Goal: Task Accomplishment & Management: Complete application form

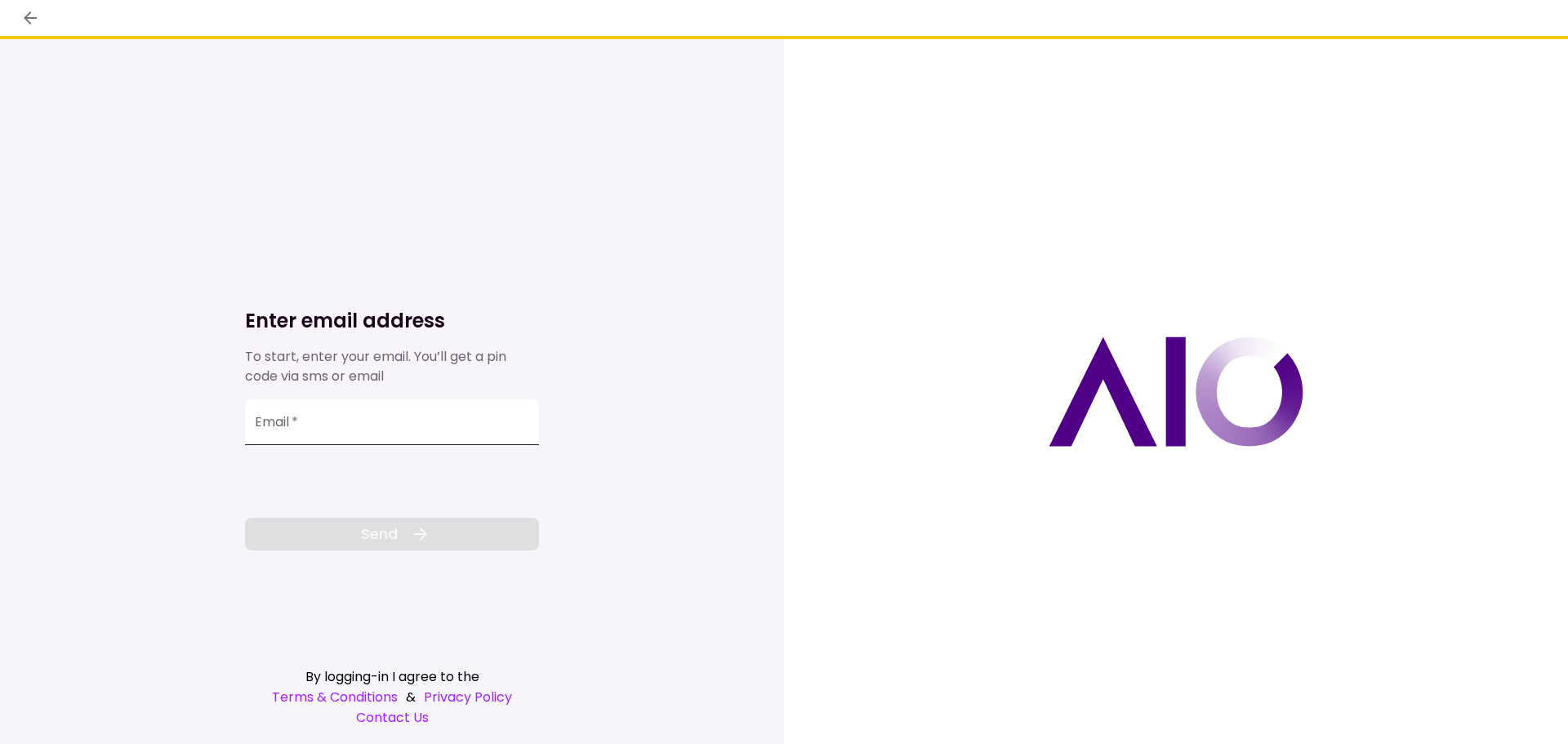
click at [390, 440] on input "Email   *" at bounding box center [391, 423] width 294 height 46
click at [426, 429] on input "Email   *" at bounding box center [391, 423] width 294 height 46
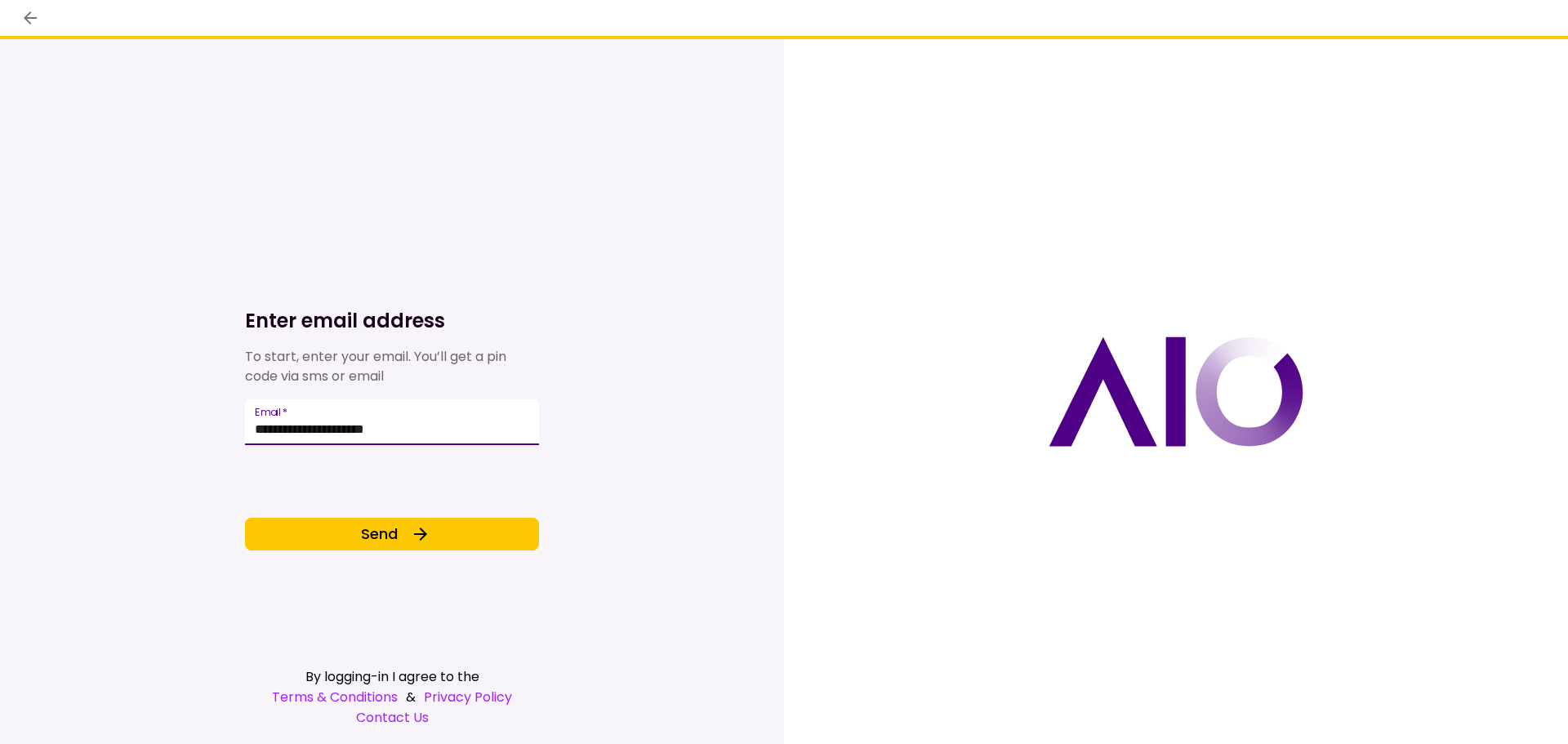
type input "**********"
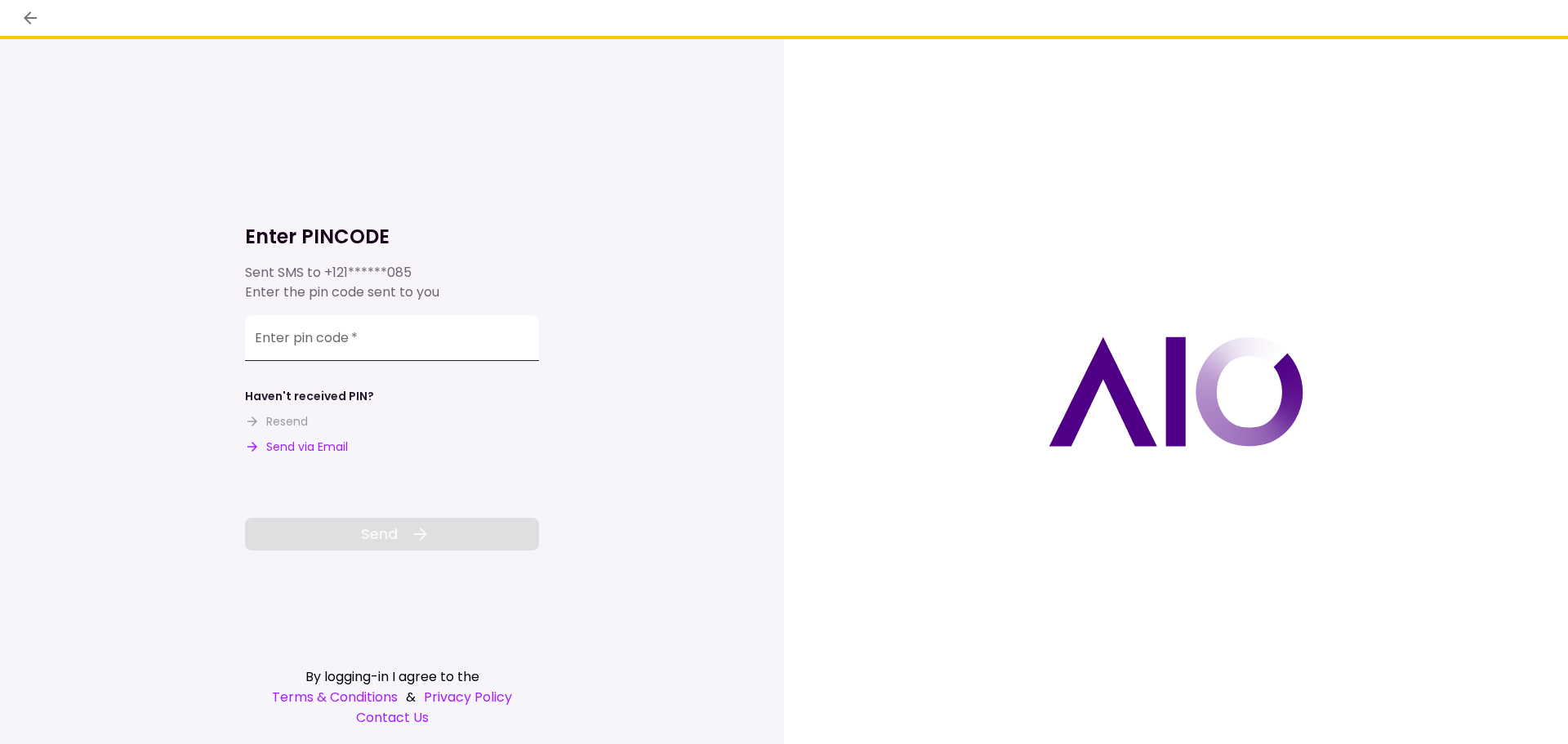
click at [447, 334] on input "**********" at bounding box center [391, 338] width 294 height 46
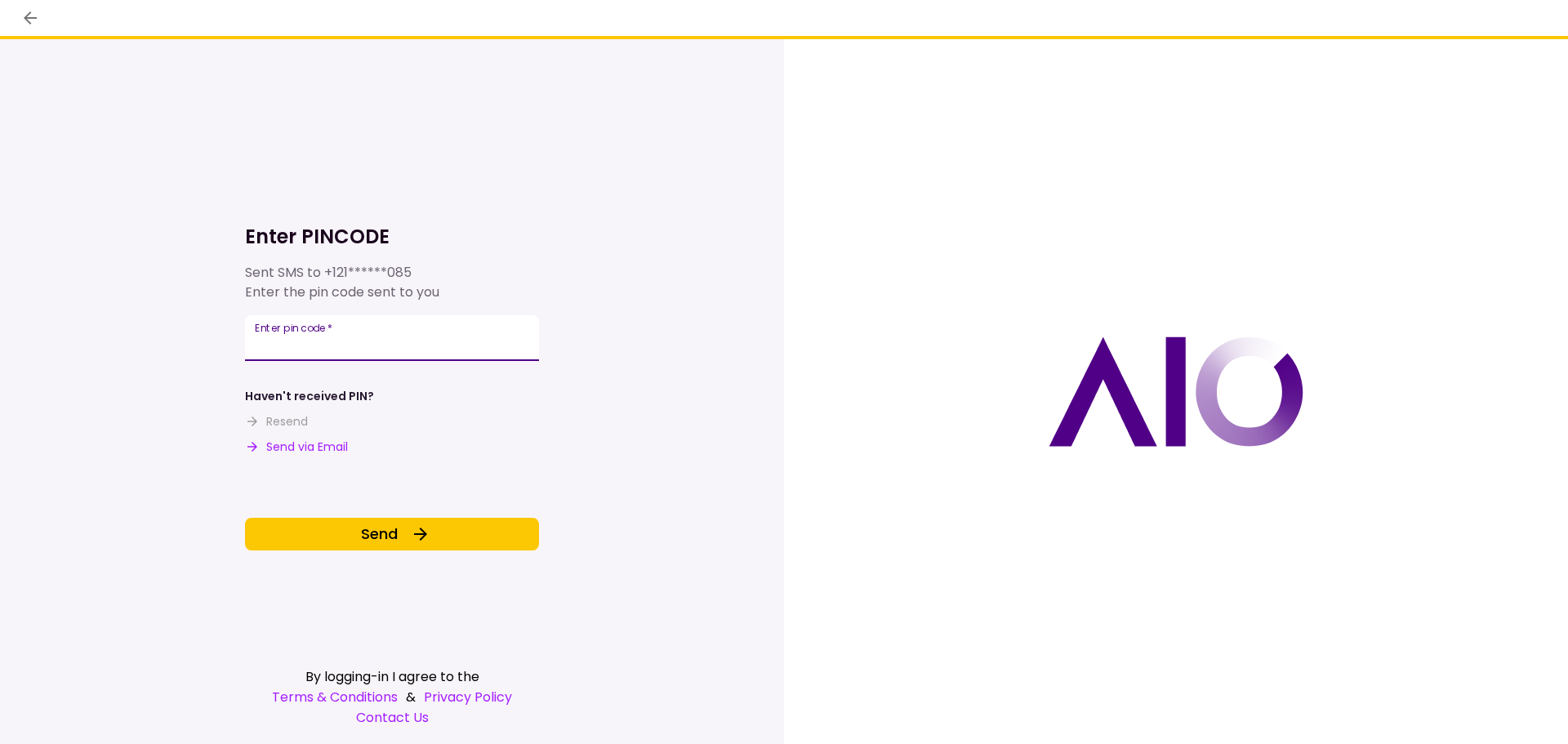
type input "******"
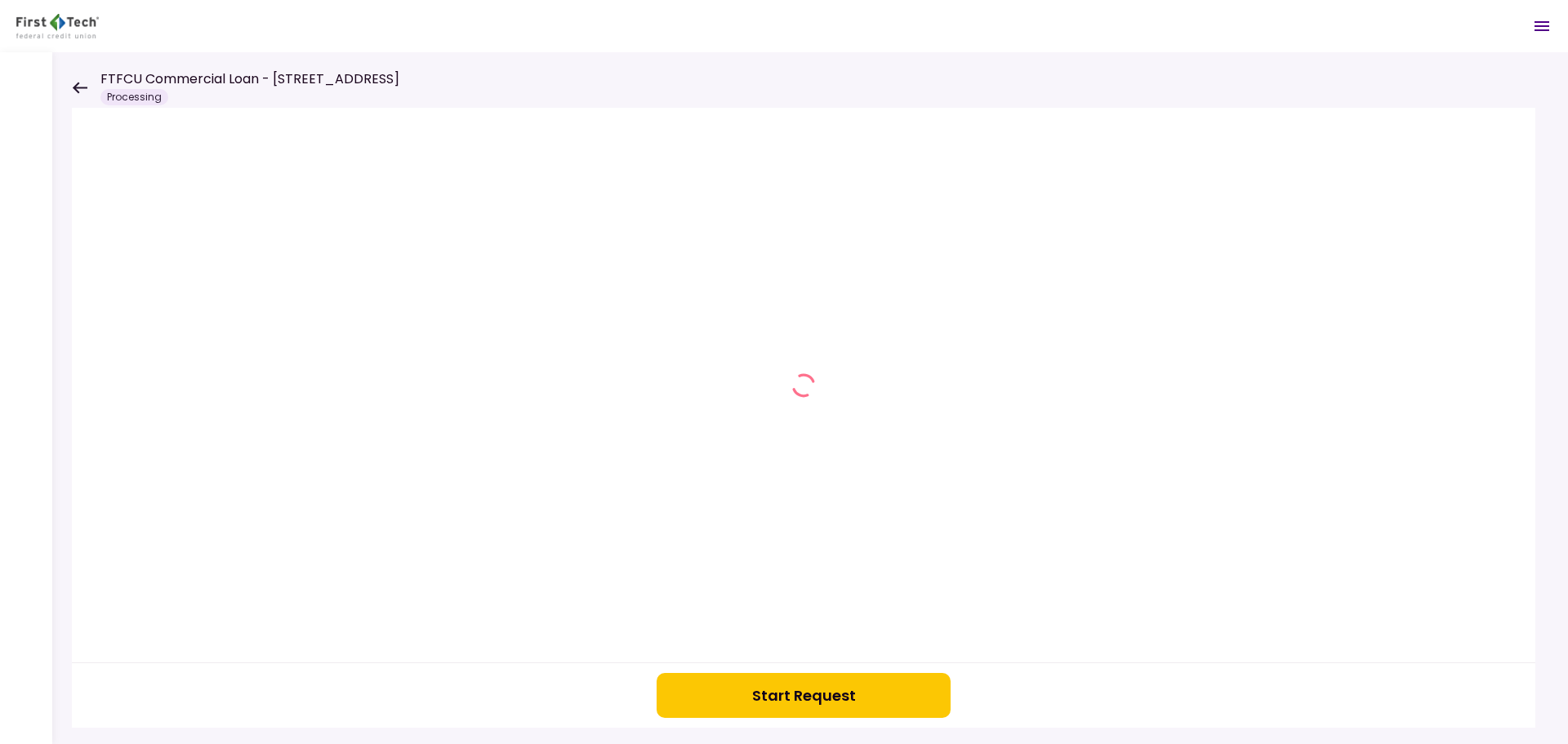
click at [83, 86] on icon at bounding box center [79, 87] width 16 height 12
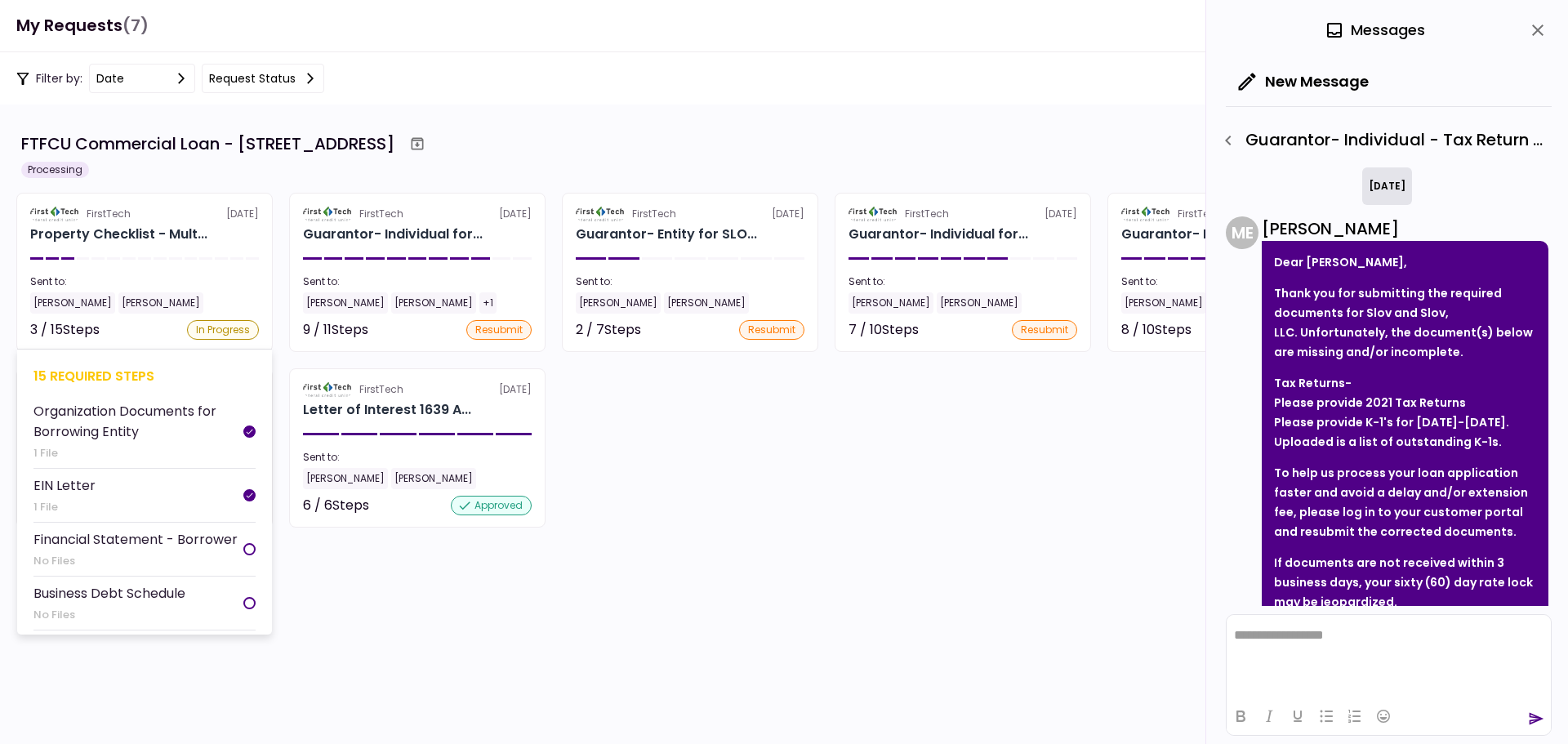
scroll to position [165, 0]
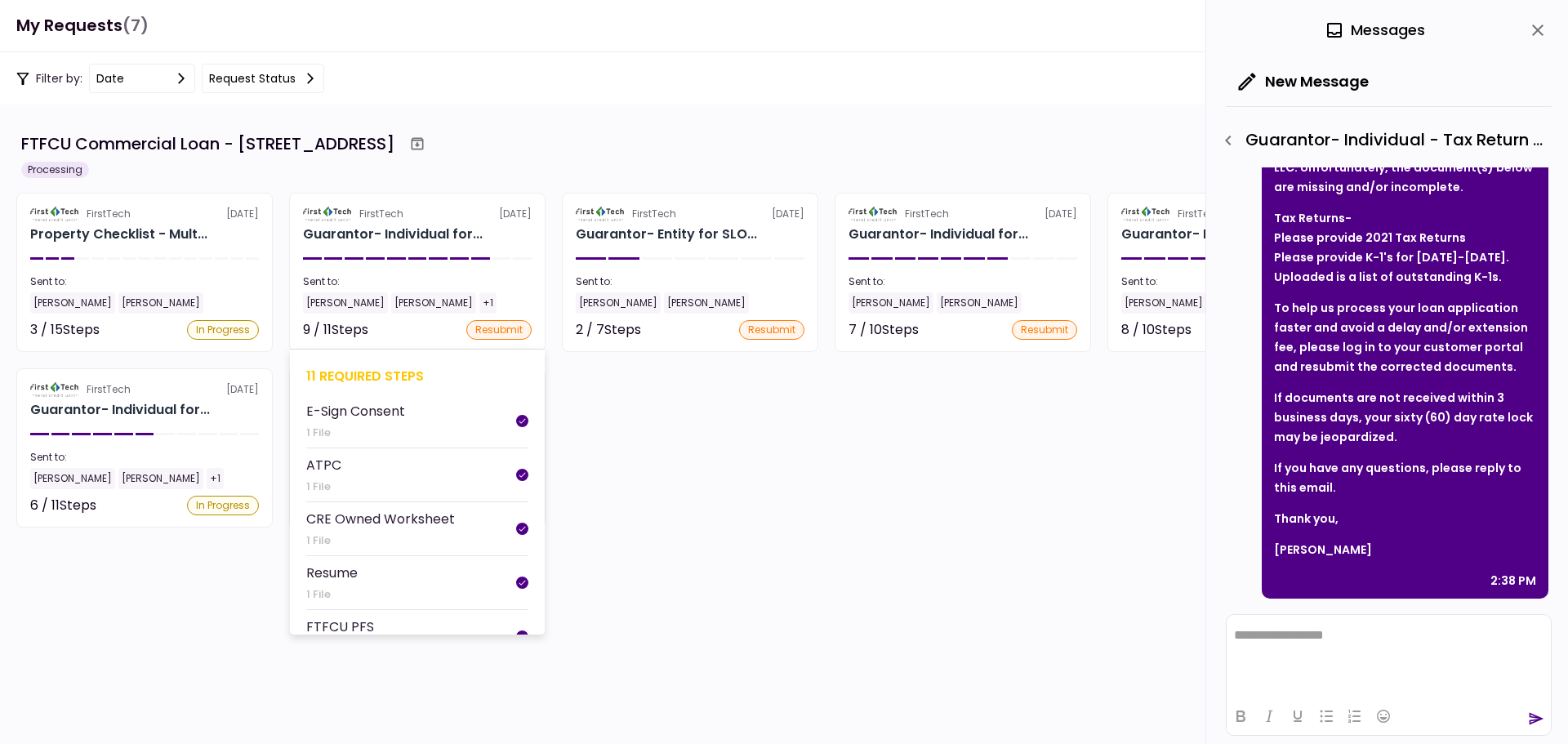
click at [354, 376] on div "11 required steps" at bounding box center [417, 376] width 222 height 20
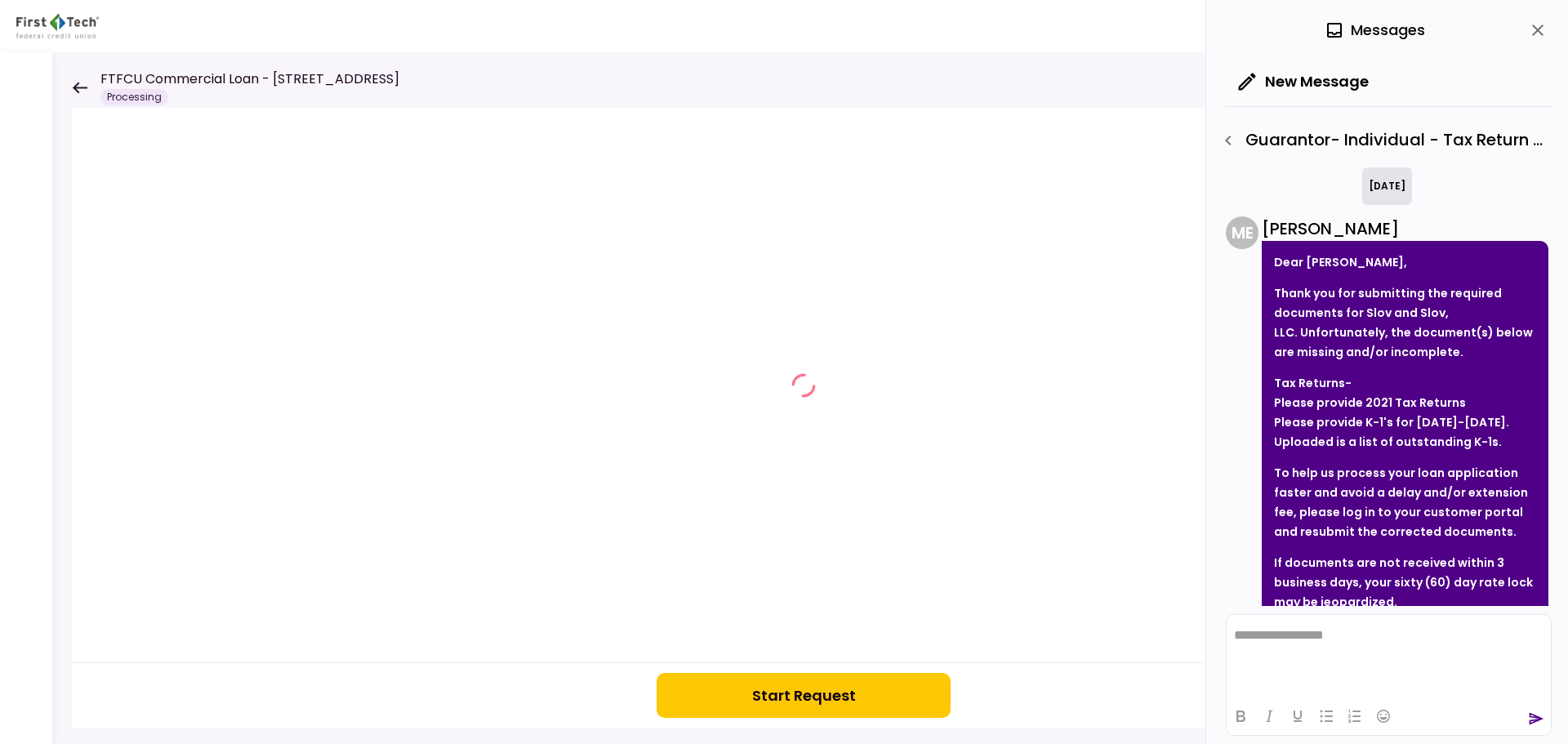
scroll to position [165, 0]
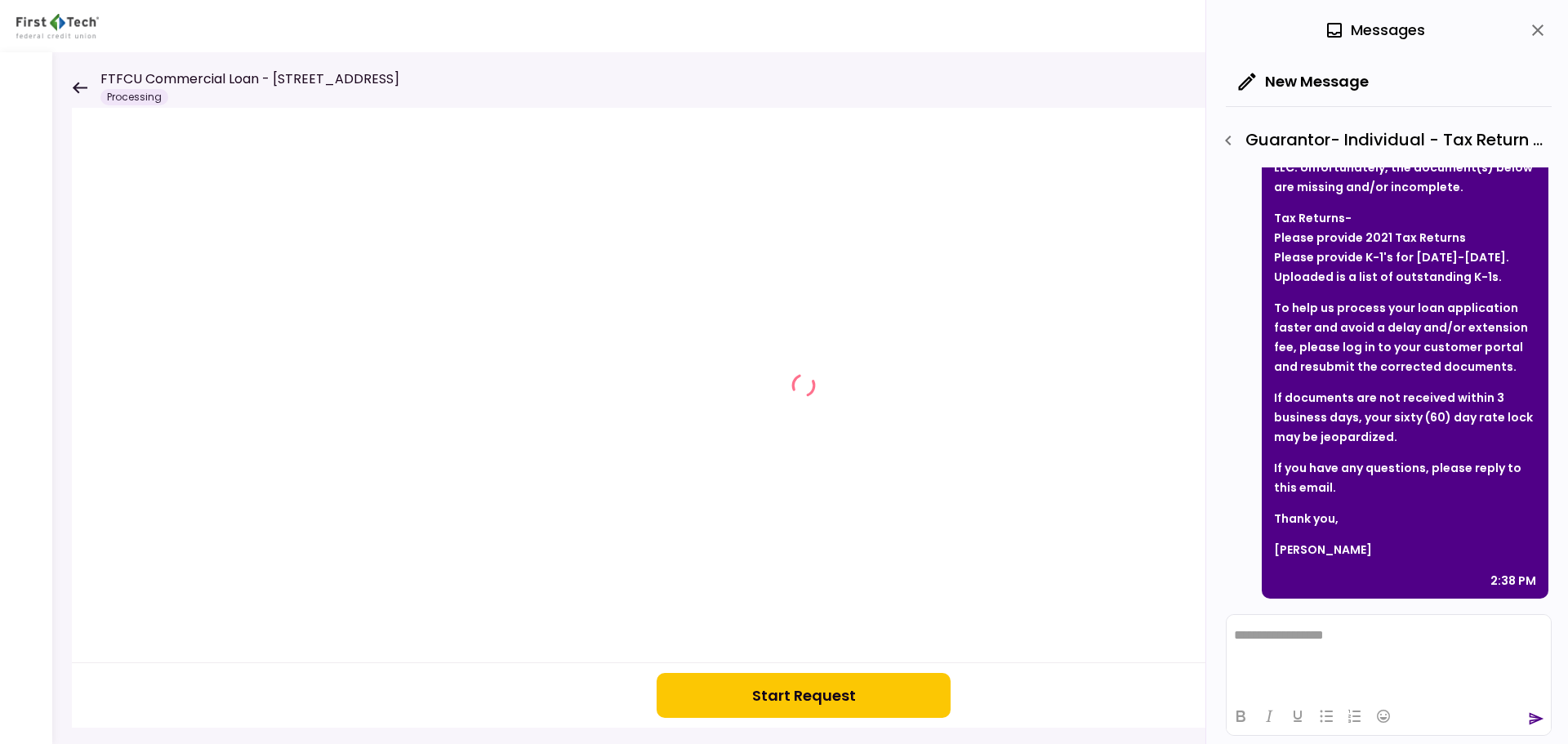
click at [872, 704] on button "Start Request" at bounding box center [803, 695] width 294 height 45
click at [73, 92] on icon at bounding box center [79, 87] width 16 height 12
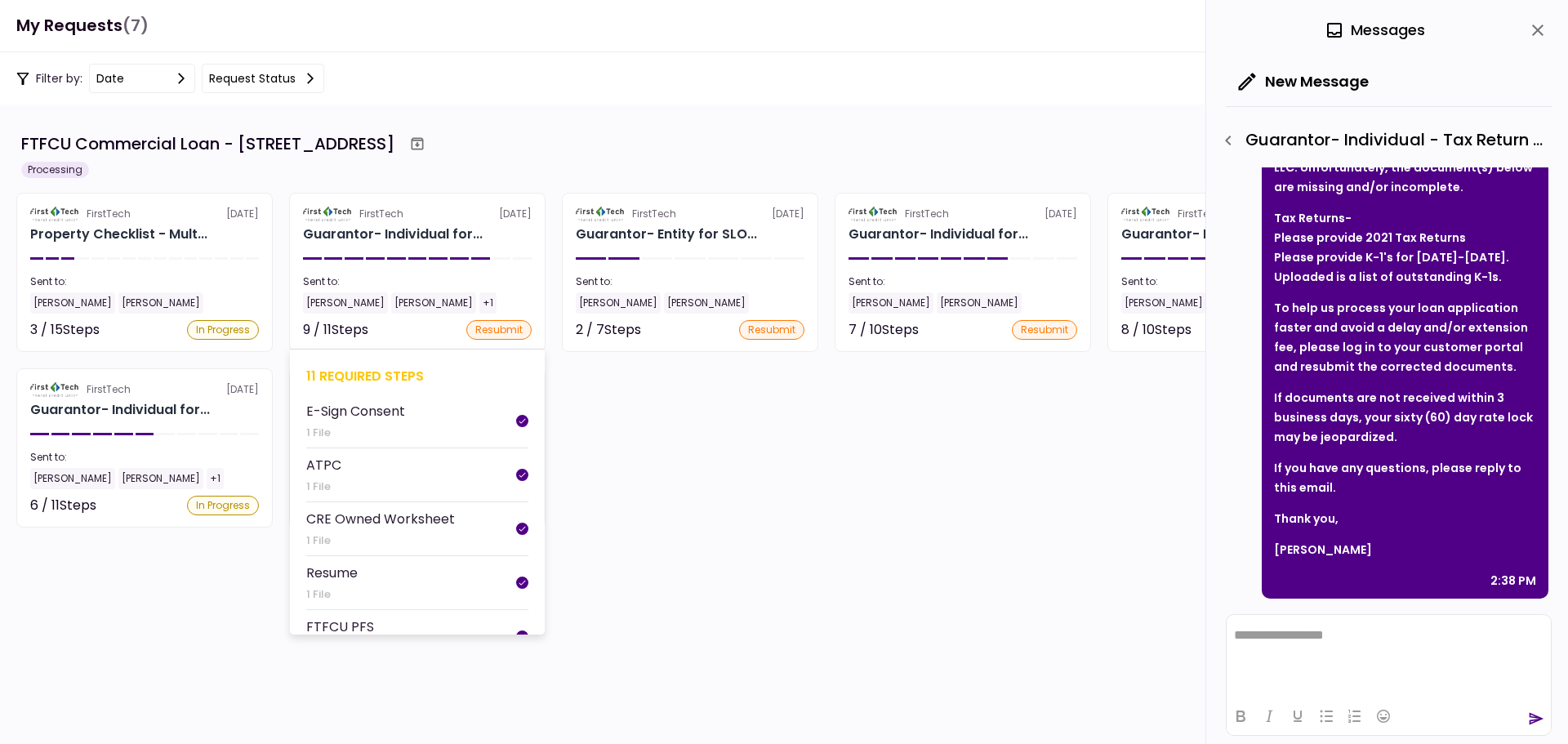
click at [378, 371] on div "11 required steps" at bounding box center [417, 376] width 222 height 20
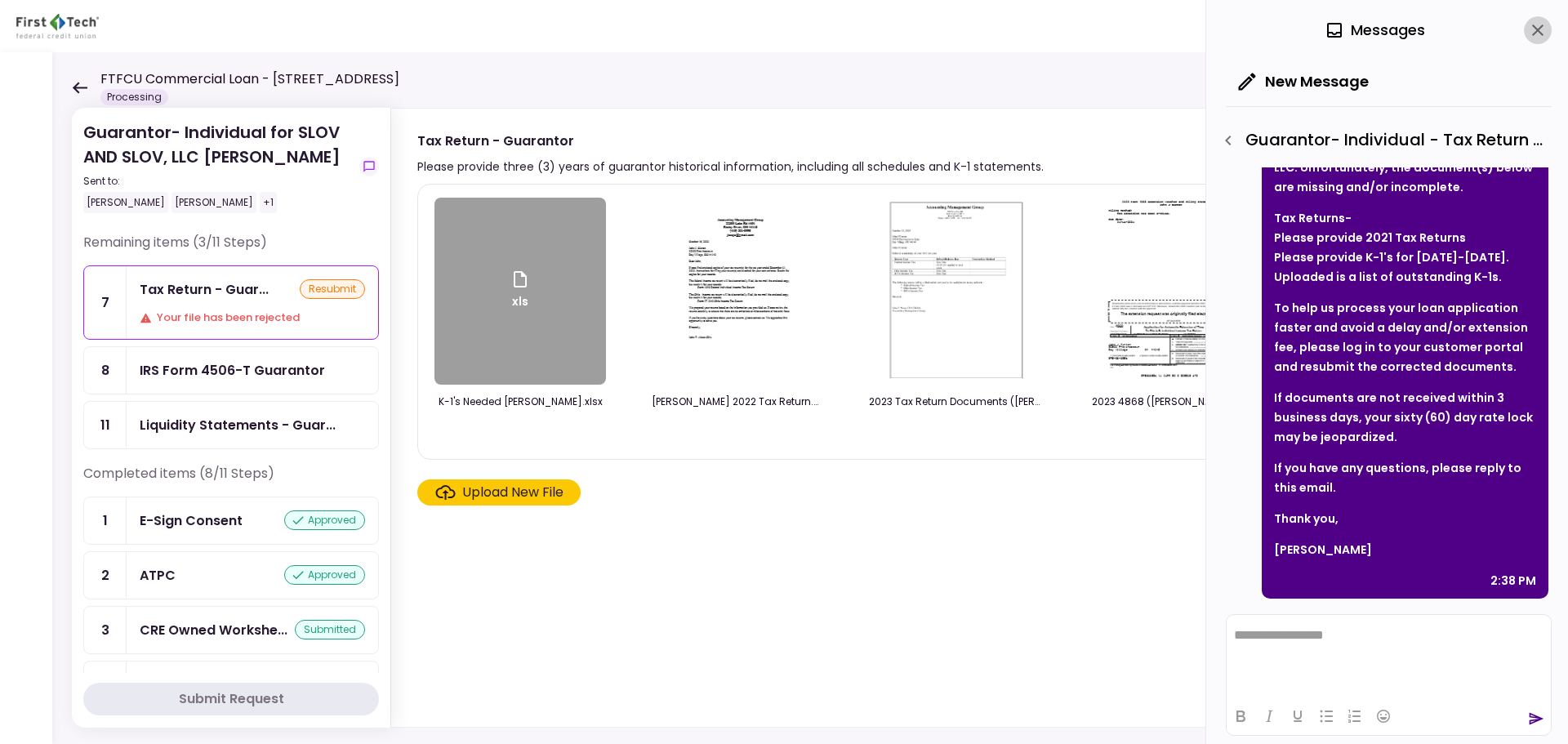
click at [1529, 28] on icon "close" at bounding box center [1537, 29] width 19 height 19
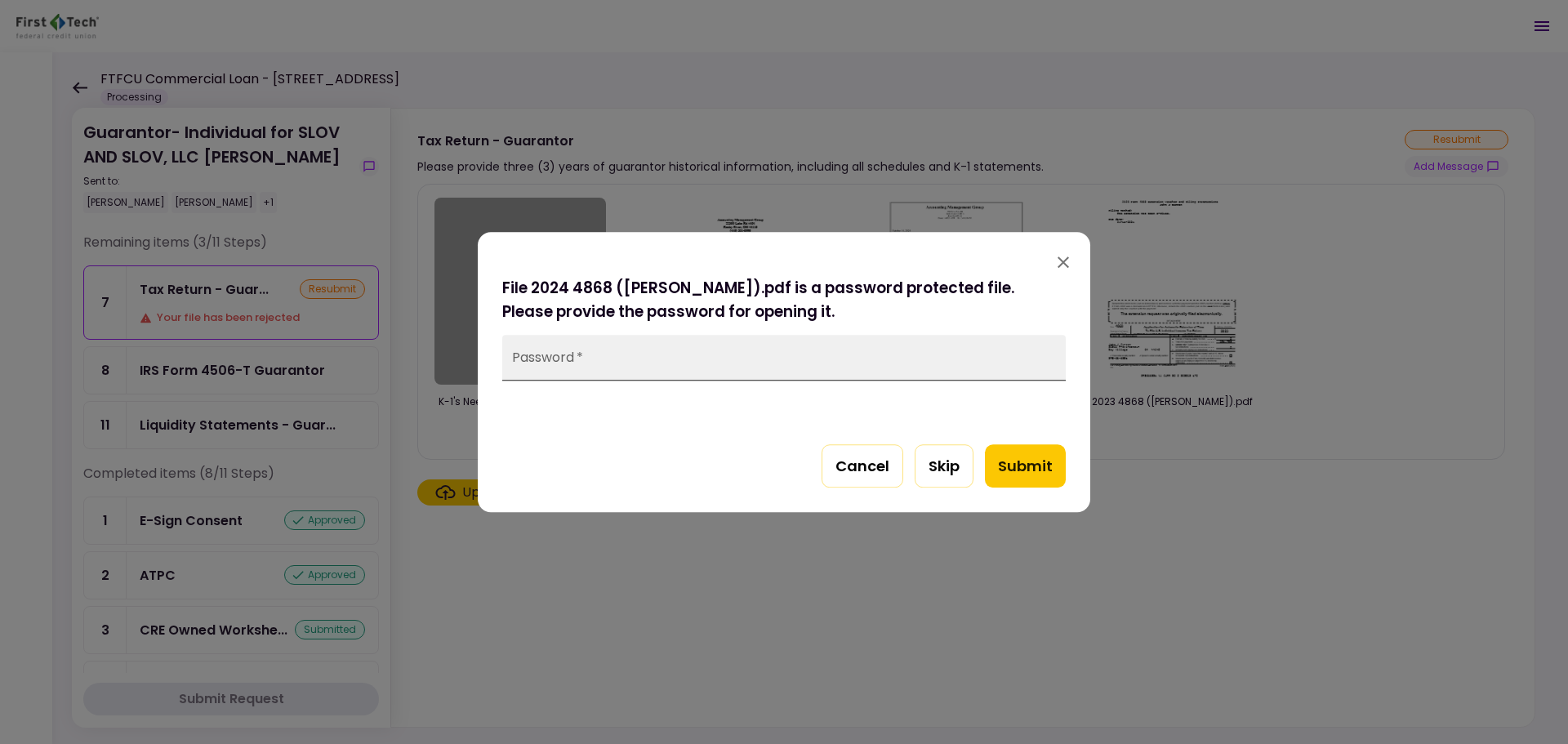
click at [857, 347] on input "Password   *" at bounding box center [784, 358] width 563 height 46
click at [823, 355] on input "Password   *" at bounding box center [784, 358] width 563 height 46
type input "****"
click at [1005, 467] on button "Submit" at bounding box center [1025, 466] width 81 height 44
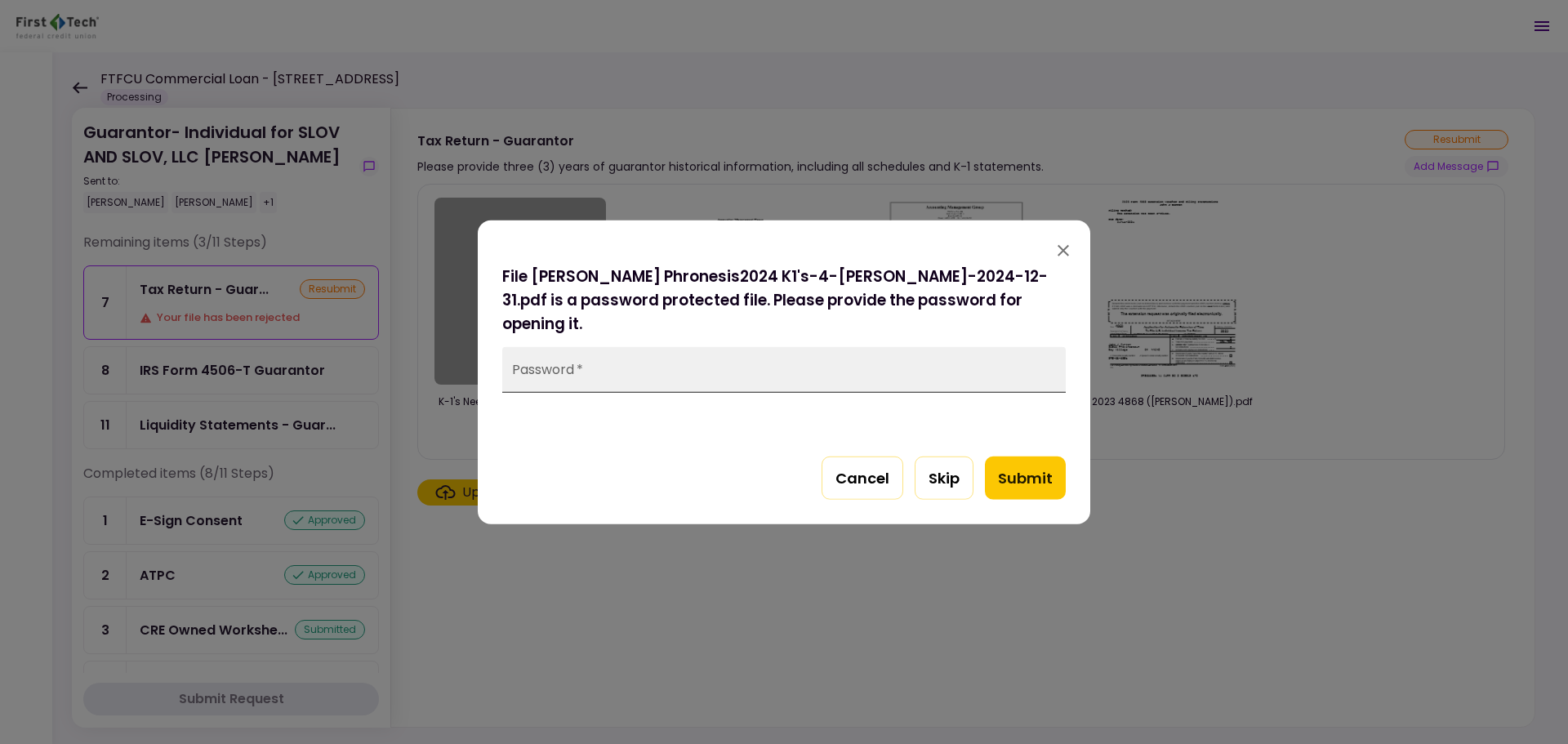
click at [705, 346] on input "Password   *" at bounding box center [784, 369] width 563 height 46
click at [1015, 461] on button "Submit" at bounding box center [1025, 478] width 81 height 44
drag, startPoint x: 684, startPoint y: 365, endPoint x: 471, endPoint y: 359, distance: 213.1
click at [471, 359] on div "File [PERSON_NAME] Phronesis2024 K1's-4-[PERSON_NAME]-2024-12-31.pdf is a passw…" at bounding box center [784, 372] width 1568 height 744
drag, startPoint x: 638, startPoint y: 364, endPoint x: 458, endPoint y: 350, distance: 180.5
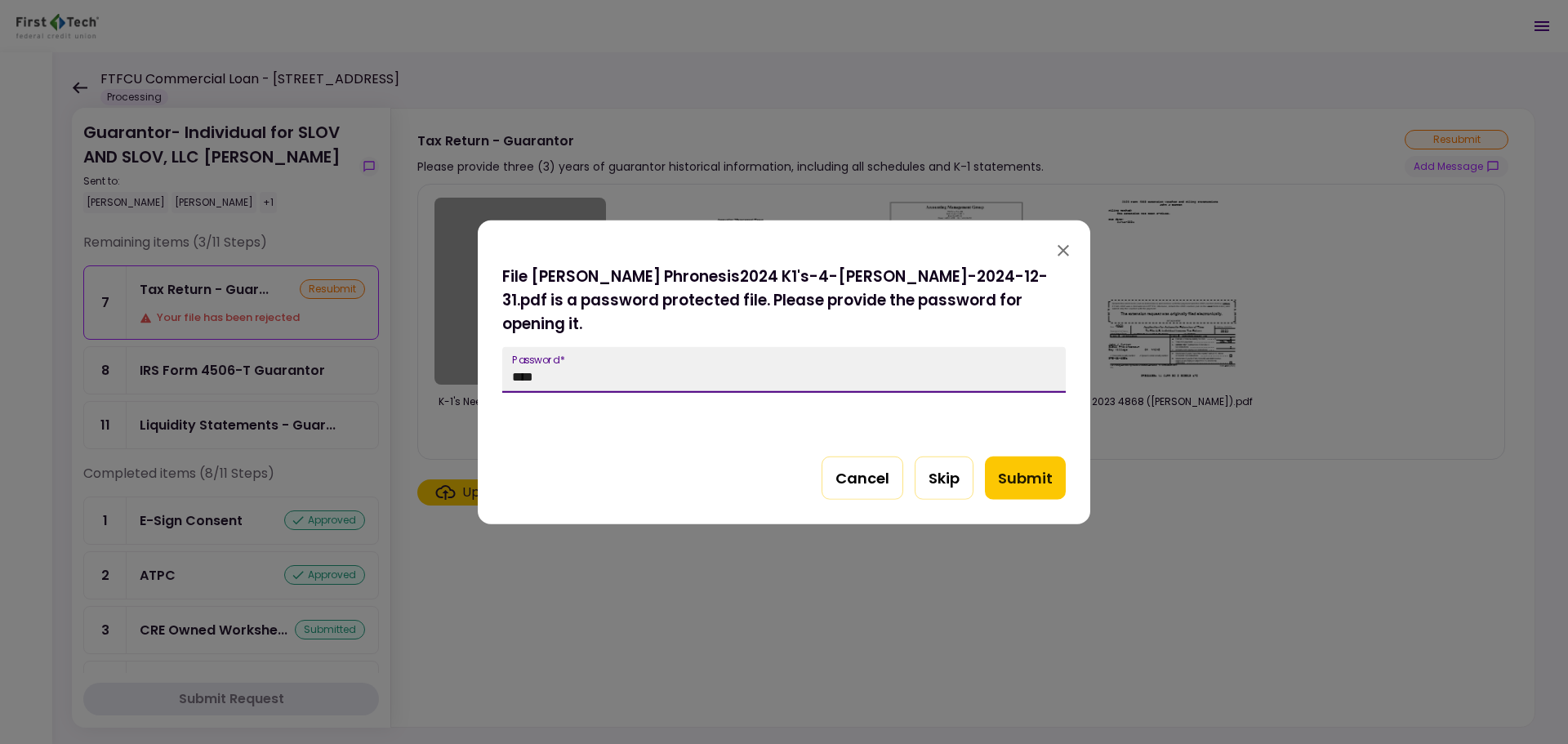
click at [458, 350] on div "File [PERSON_NAME] Phronesis2024 K1's-4-[PERSON_NAME]-2024-12-31.pdf is a passw…" at bounding box center [784, 372] width 1568 height 744
click at [651, 351] on input "****" at bounding box center [784, 369] width 563 height 46
drag, startPoint x: 541, startPoint y: 359, endPoint x: 469, endPoint y: 355, distance: 72.1
click at [470, 355] on div "File [PERSON_NAME] Phronesis2024 K1's-4-[PERSON_NAME]-2024-12-31.pdf is a passw…" at bounding box center [784, 372] width 1568 height 744
paste input "*********"
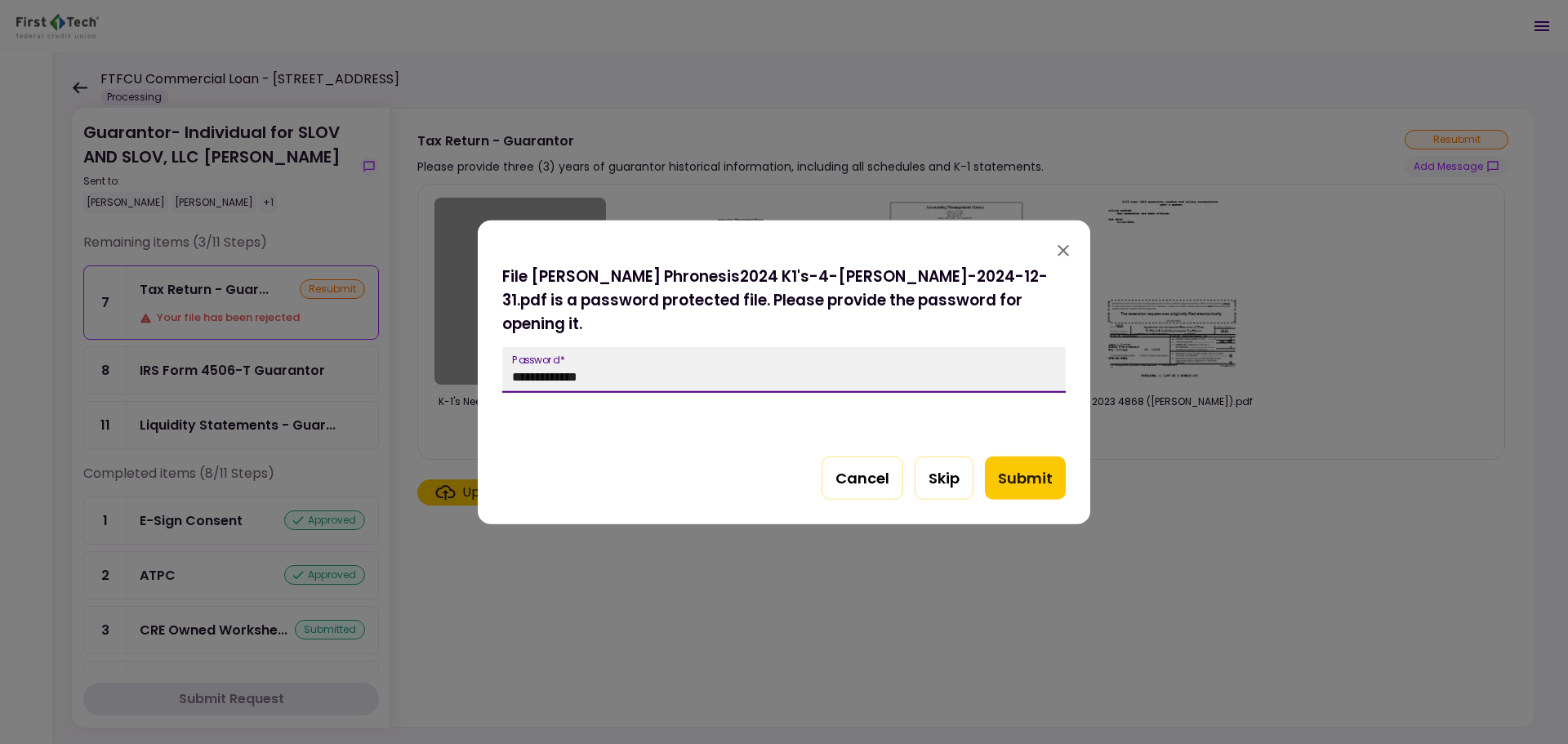
type input "**********"
click at [1070, 454] on div "**********" at bounding box center [784, 393] width 612 height 261
click at [1050, 460] on button "Submit" at bounding box center [1025, 478] width 81 height 44
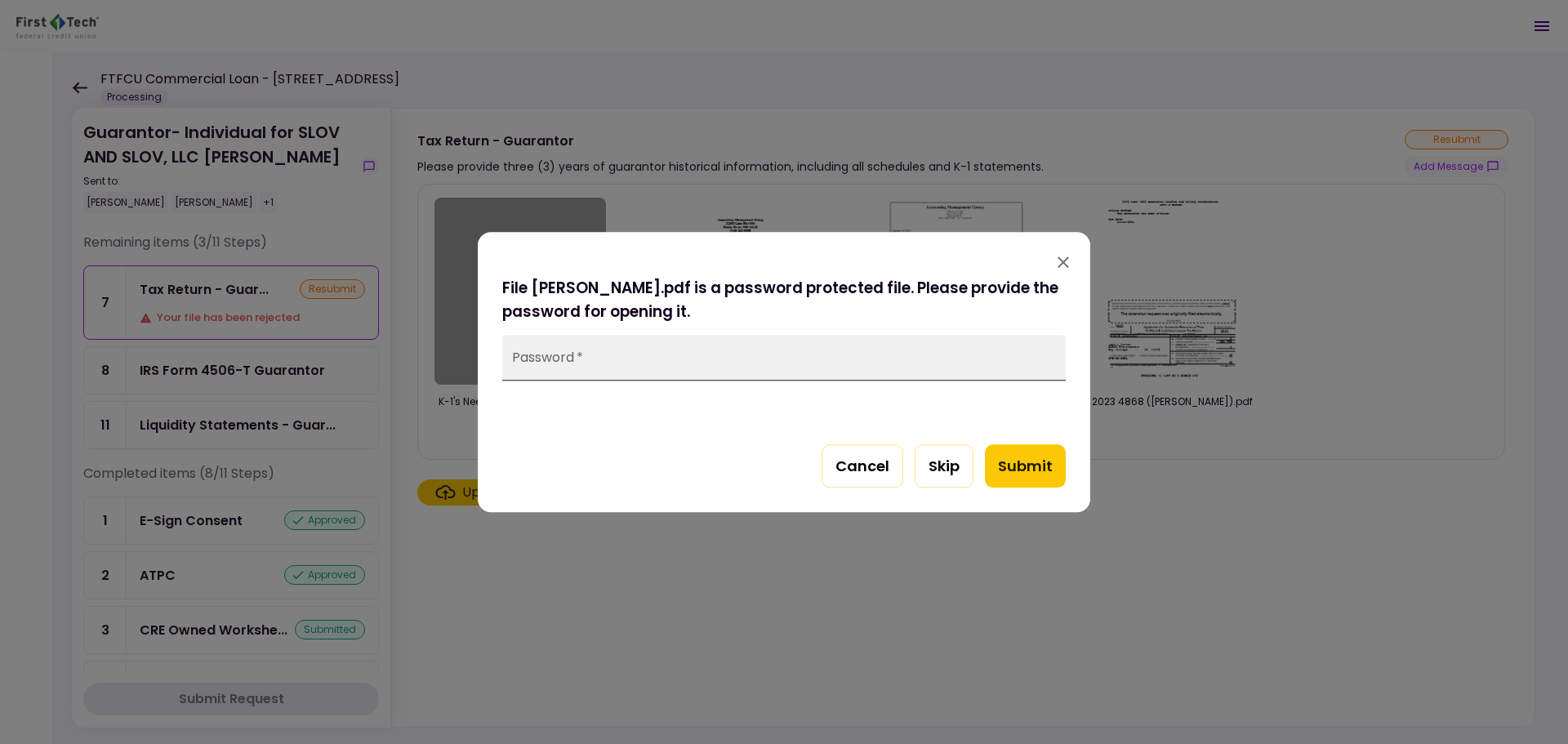
click at [940, 357] on input "Password   *" at bounding box center [784, 358] width 563 height 46
click at [1025, 450] on button "Submit" at bounding box center [1025, 466] width 81 height 44
drag, startPoint x: 681, startPoint y: 374, endPoint x: 453, endPoint y: 373, distance: 228.0
click at [453, 373] on div "File [PERSON_NAME].pdf is a password protected file. Please provide the passwor…" at bounding box center [784, 372] width 1568 height 744
type input "******"
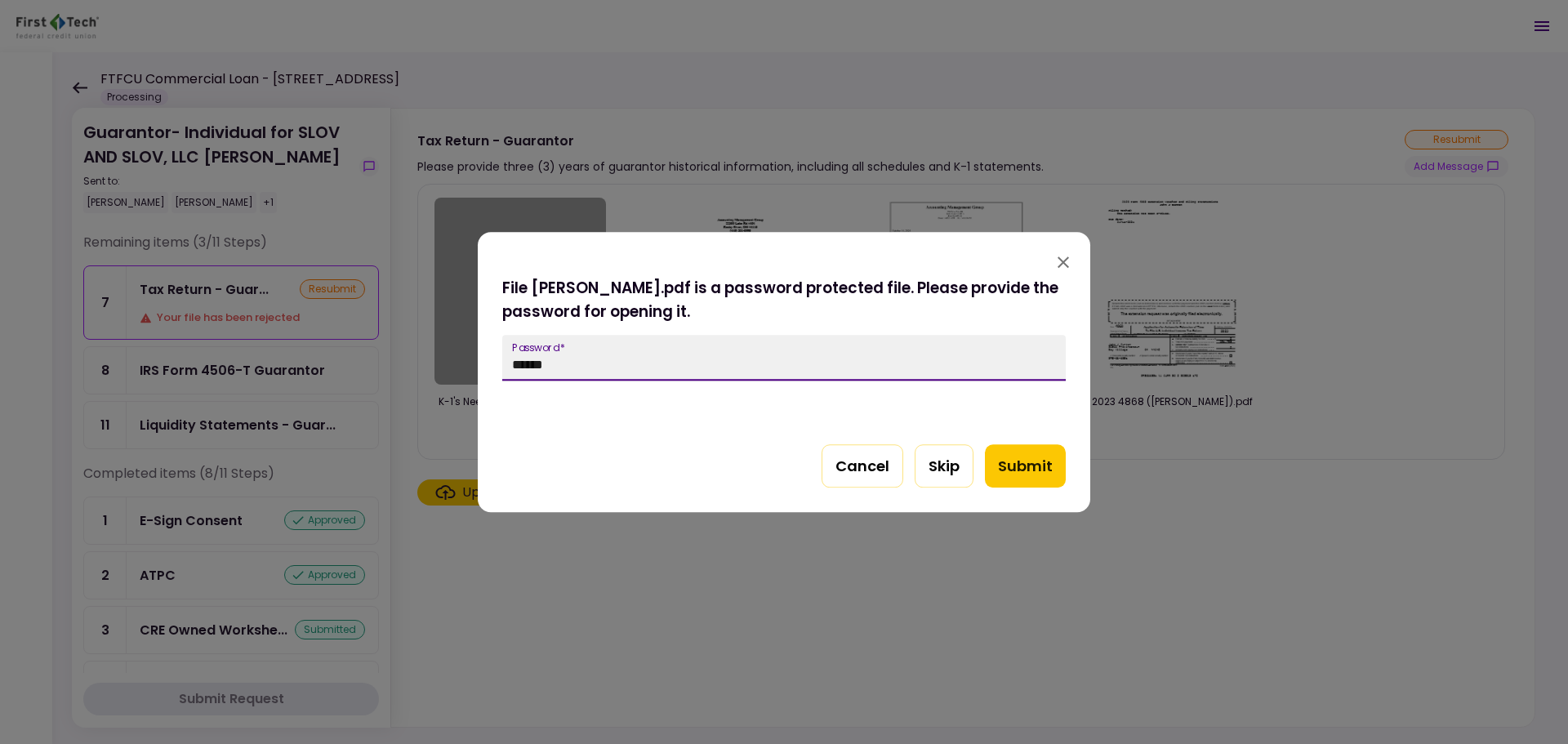
click at [1037, 478] on button "Submit" at bounding box center [1025, 466] width 81 height 44
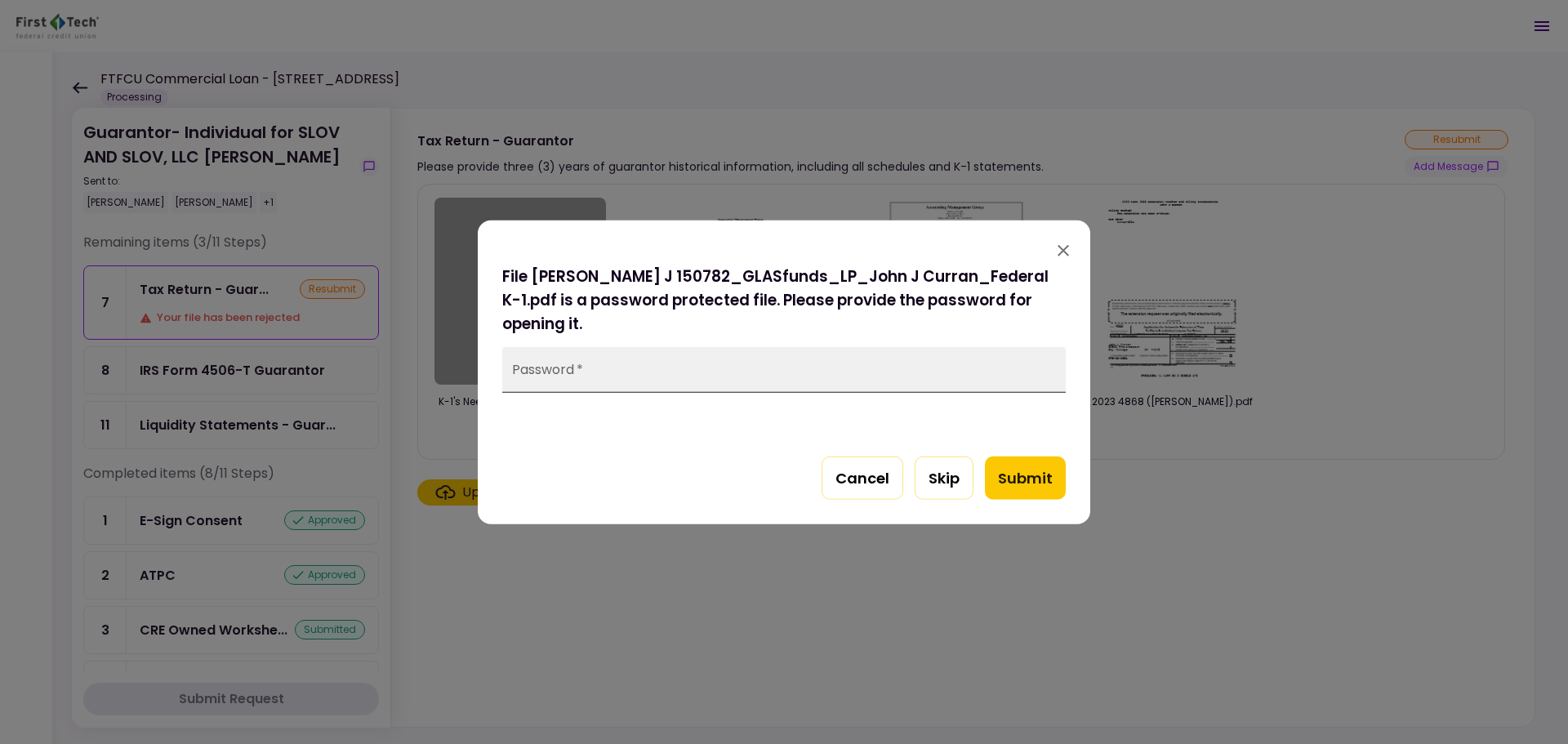
click at [886, 373] on input "Password   *" at bounding box center [784, 369] width 563 height 46
type input "******"
click at [1043, 490] on button "Submit" at bounding box center [1025, 478] width 81 height 44
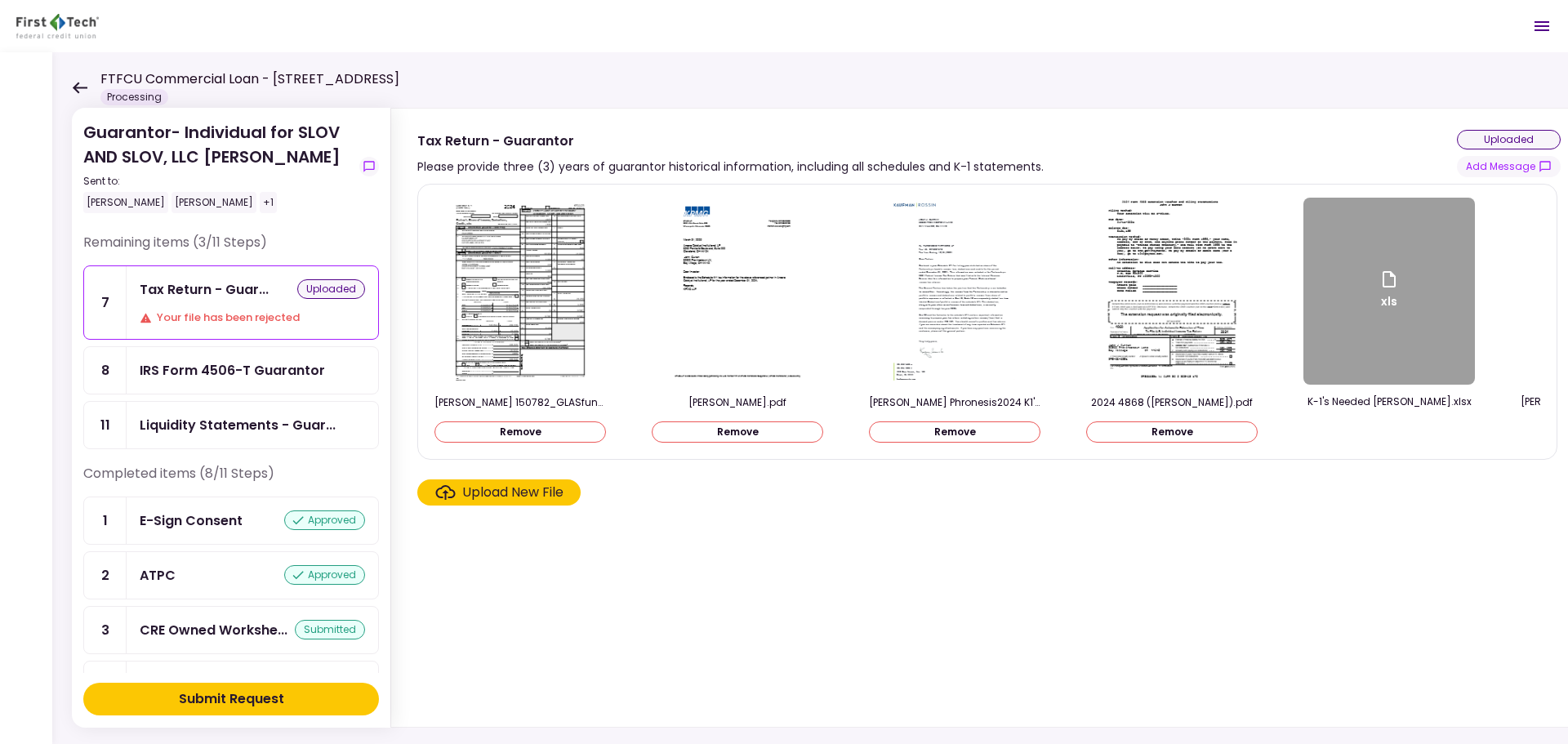
click at [1409, 314] on div "xls" at bounding box center [1388, 291] width 171 height 187
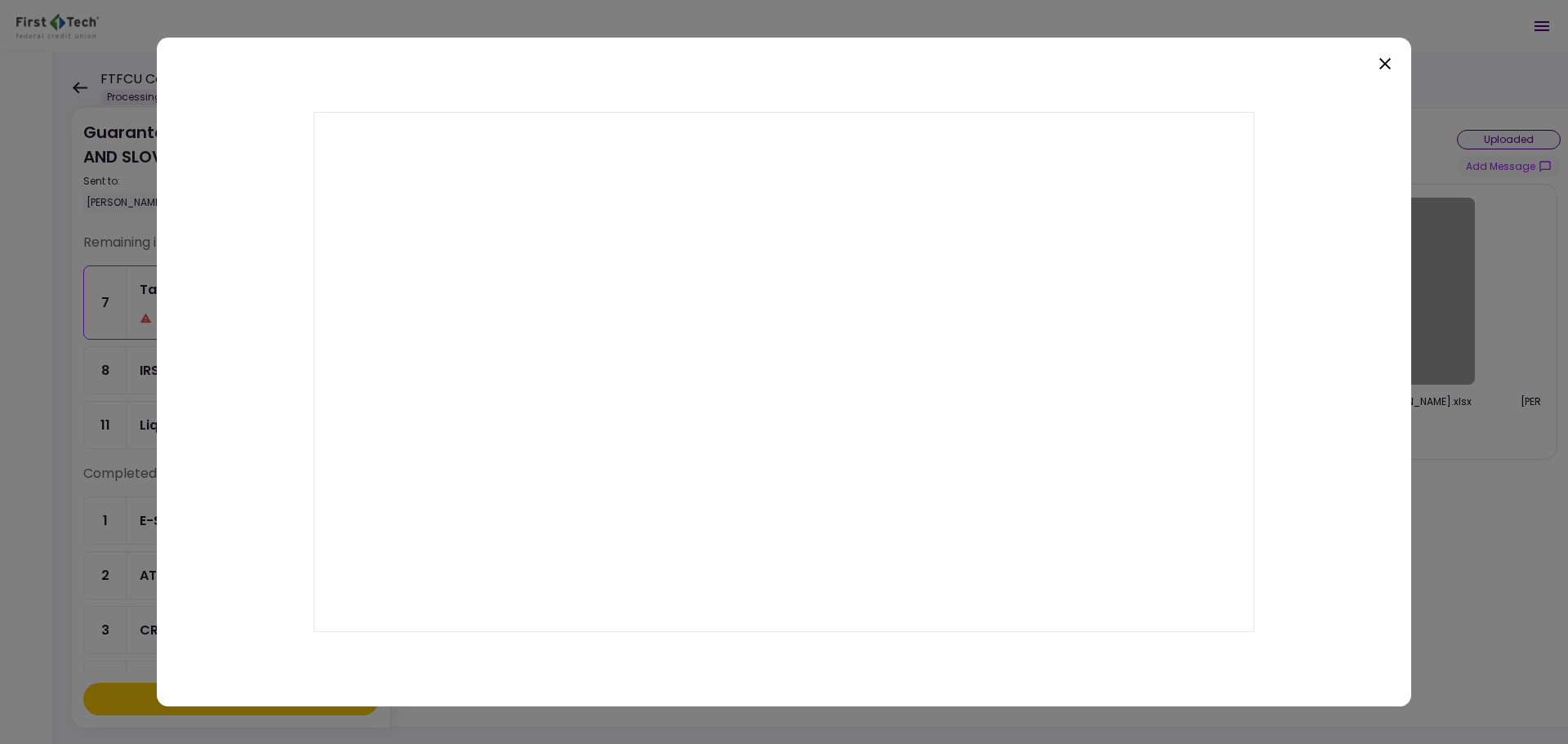
click at [1391, 70] on icon at bounding box center [1384, 64] width 19 height 19
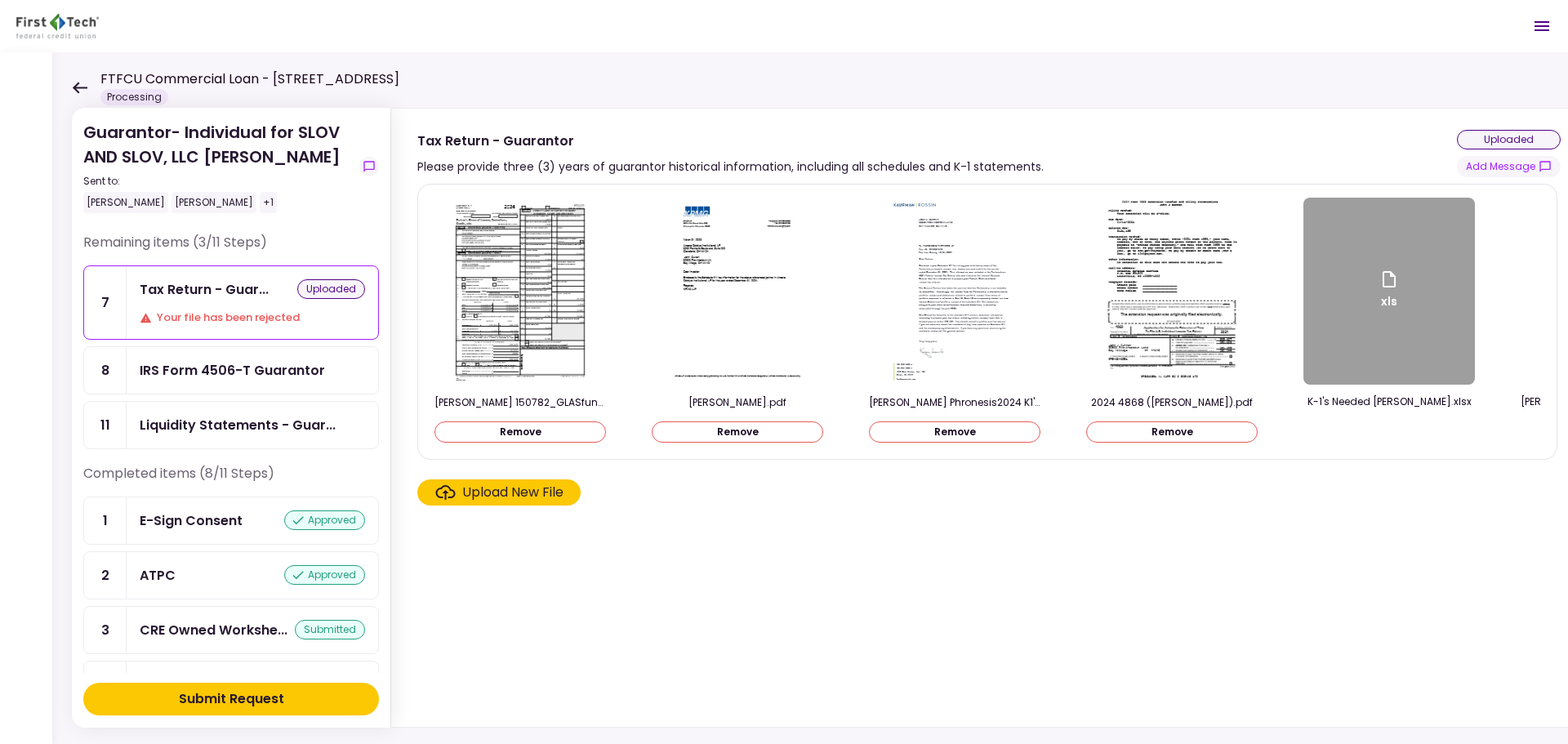
click at [81, 90] on icon at bounding box center [79, 87] width 16 height 12
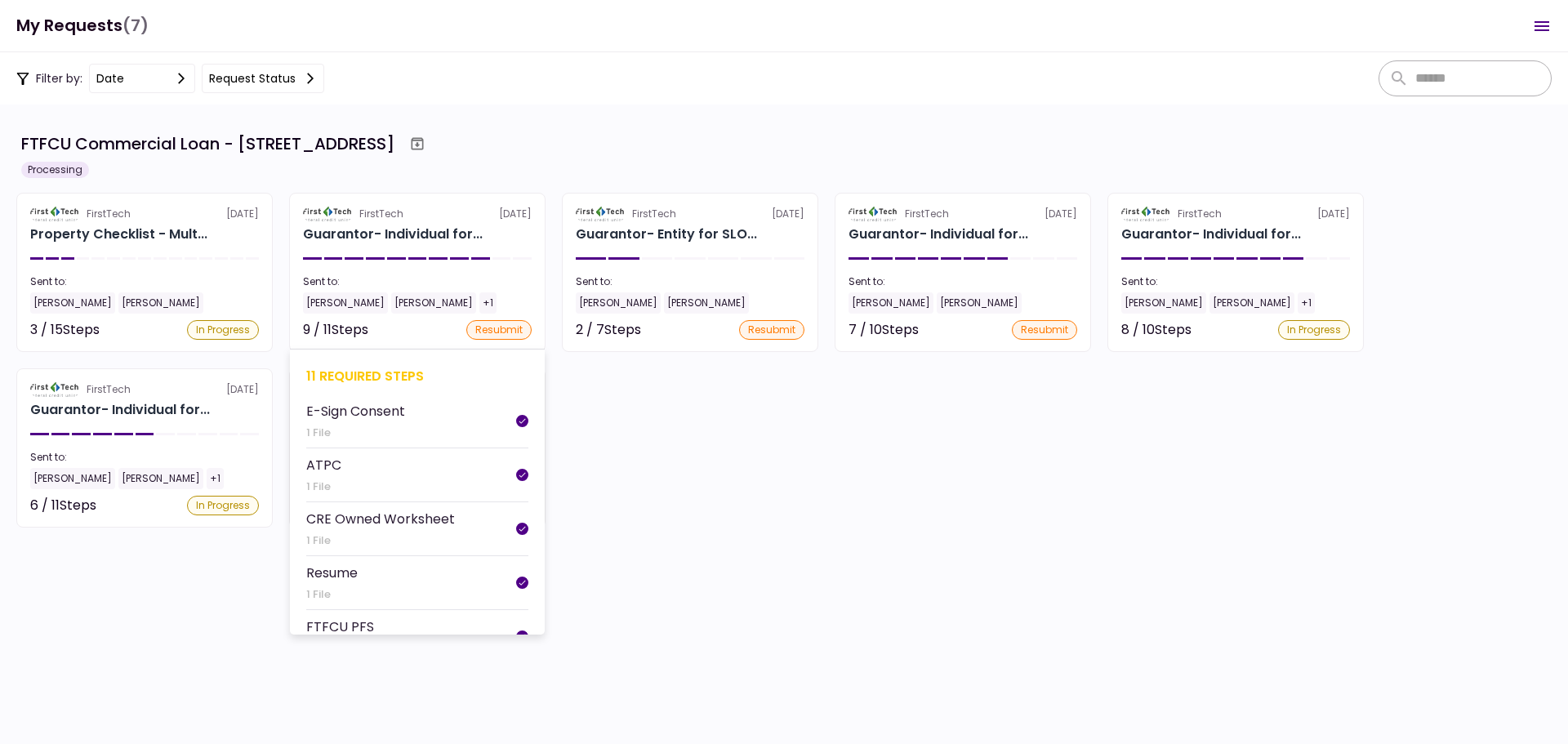
click at [376, 377] on div "11 required steps" at bounding box center [417, 376] width 222 height 20
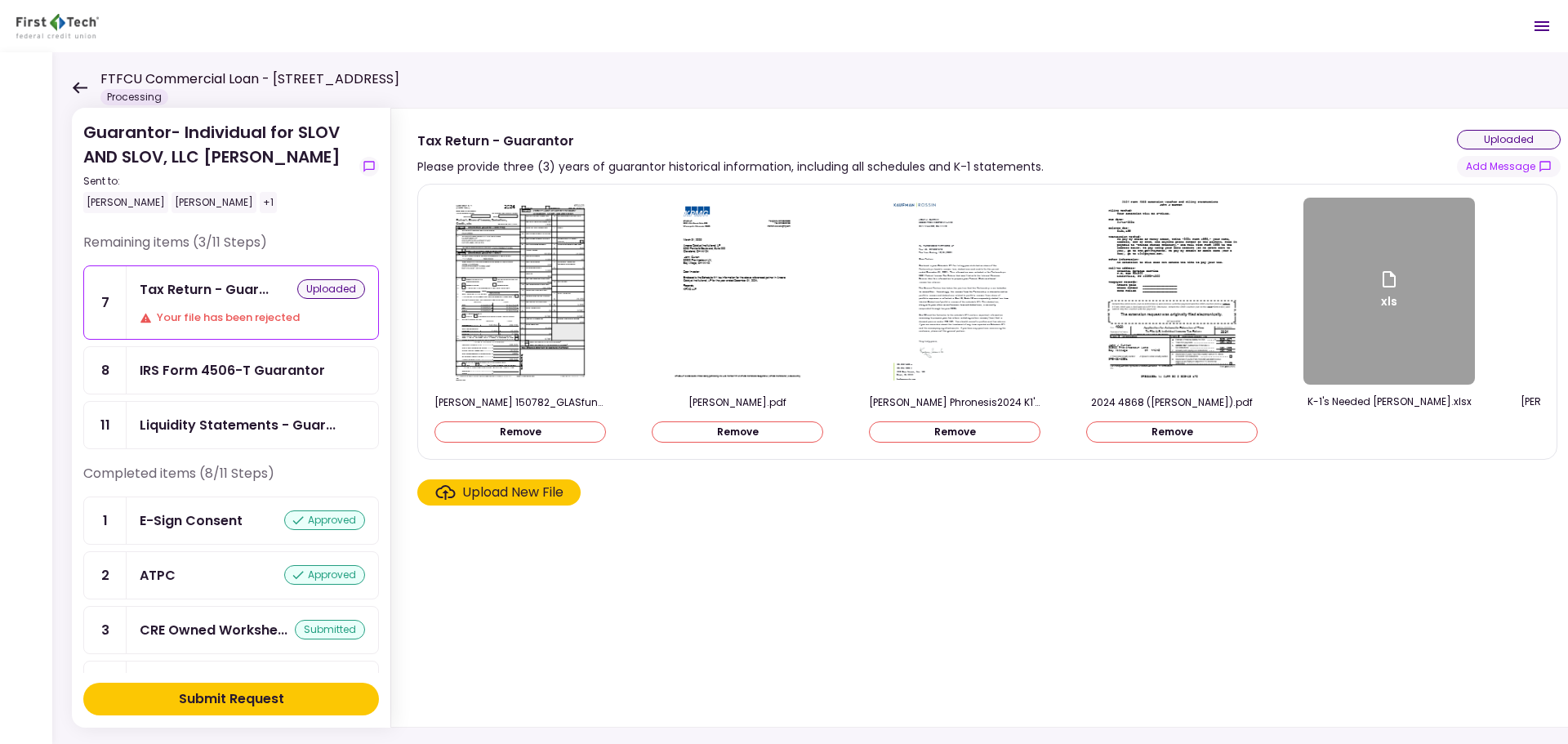
click at [268, 373] on div "IRS Form 4506-T Guarantor" at bounding box center [232, 370] width 185 height 20
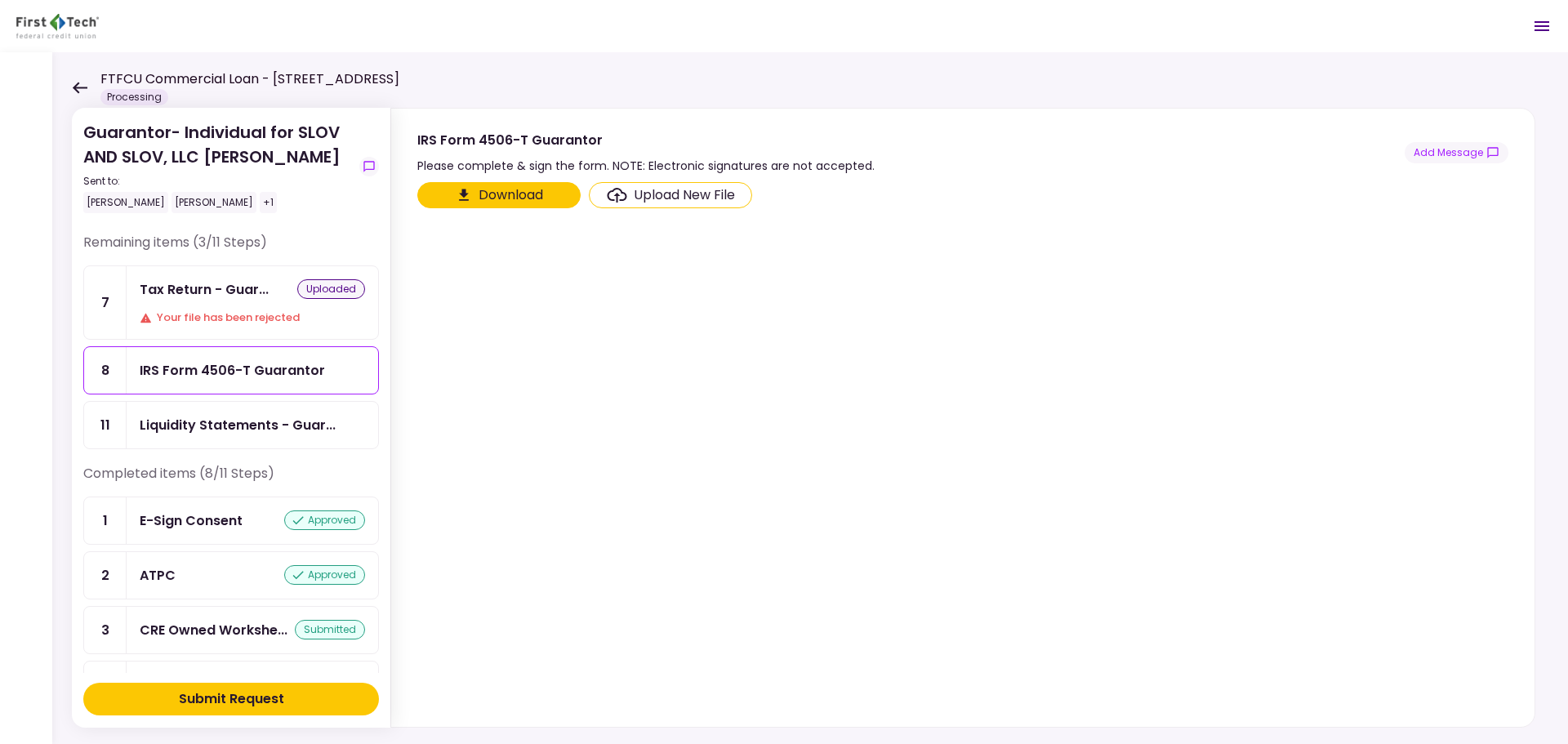
click at [481, 197] on button "Download" at bounding box center [498, 195] width 163 height 26
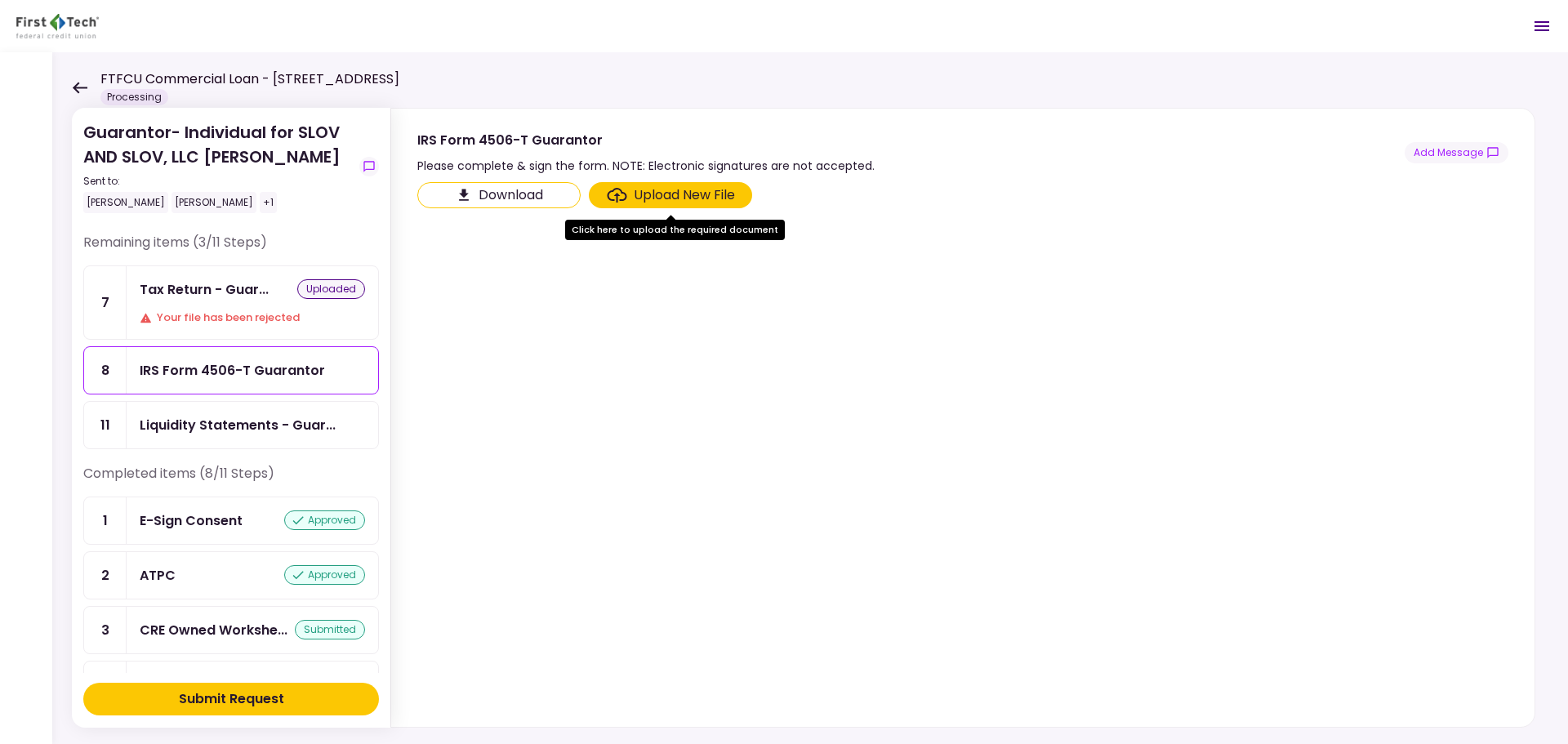
click at [70, 84] on div "Guarantor- Individual for SLOV AND SLOV, LLC [PERSON_NAME] Sent to: [PERSON_NAM…" at bounding box center [810, 398] width 1516 height 692
click at [77, 85] on icon at bounding box center [79, 87] width 16 height 12
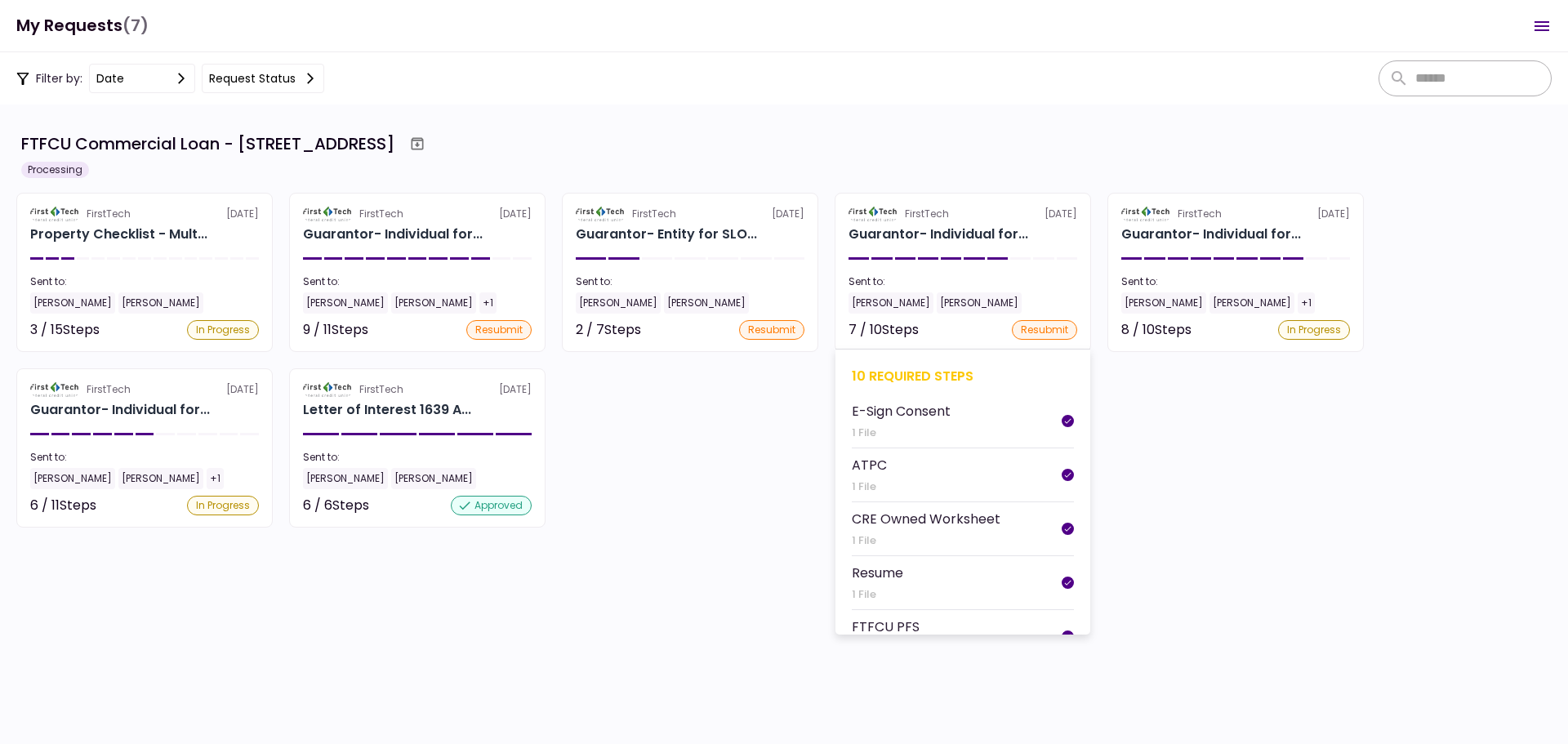
scroll to position [81, 0]
click at [909, 371] on div "10 required steps" at bounding box center [962, 376] width 222 height 20
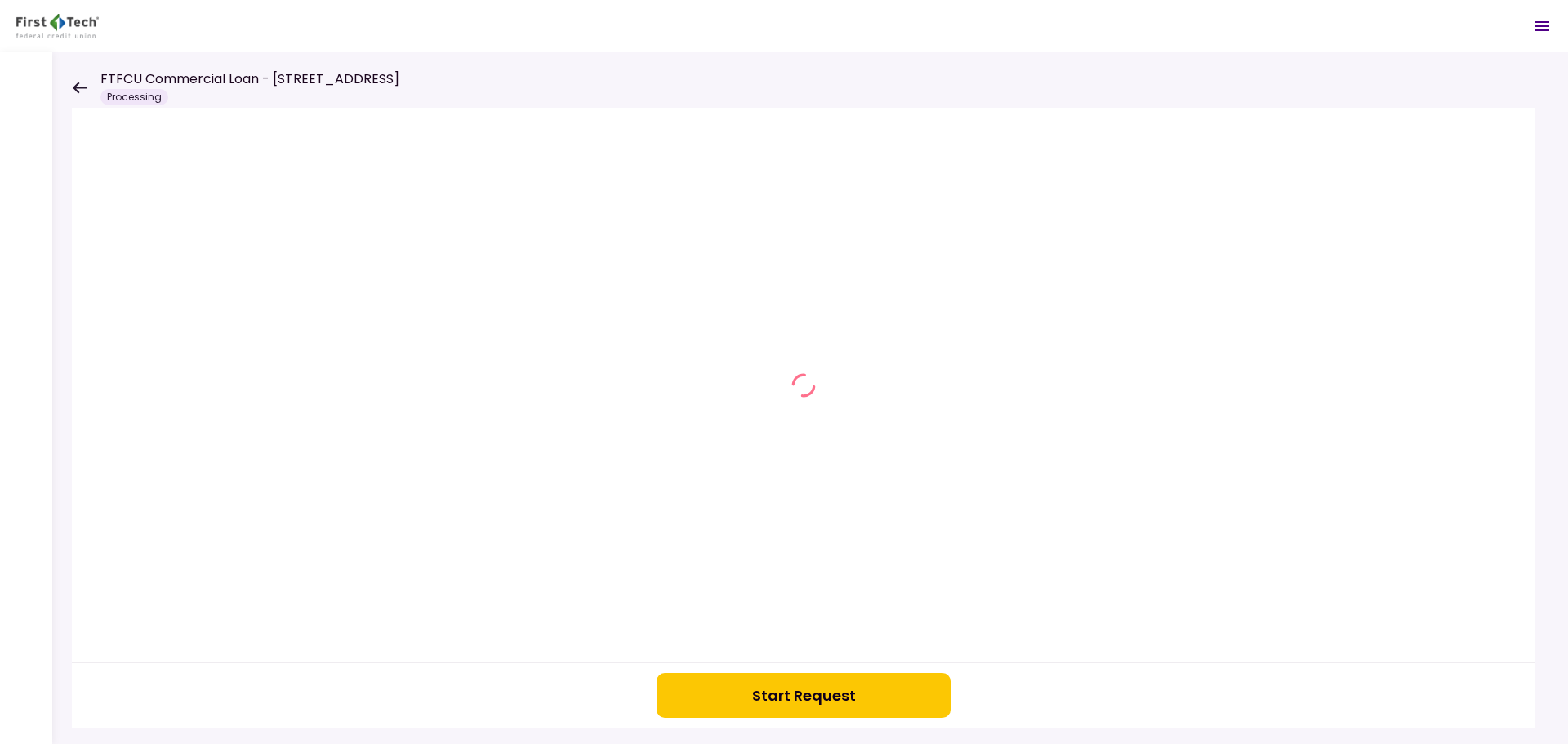
click at [68, 83] on div "Start Request" at bounding box center [810, 398] width 1516 height 692
click at [75, 89] on icon at bounding box center [80, 87] width 15 height 11
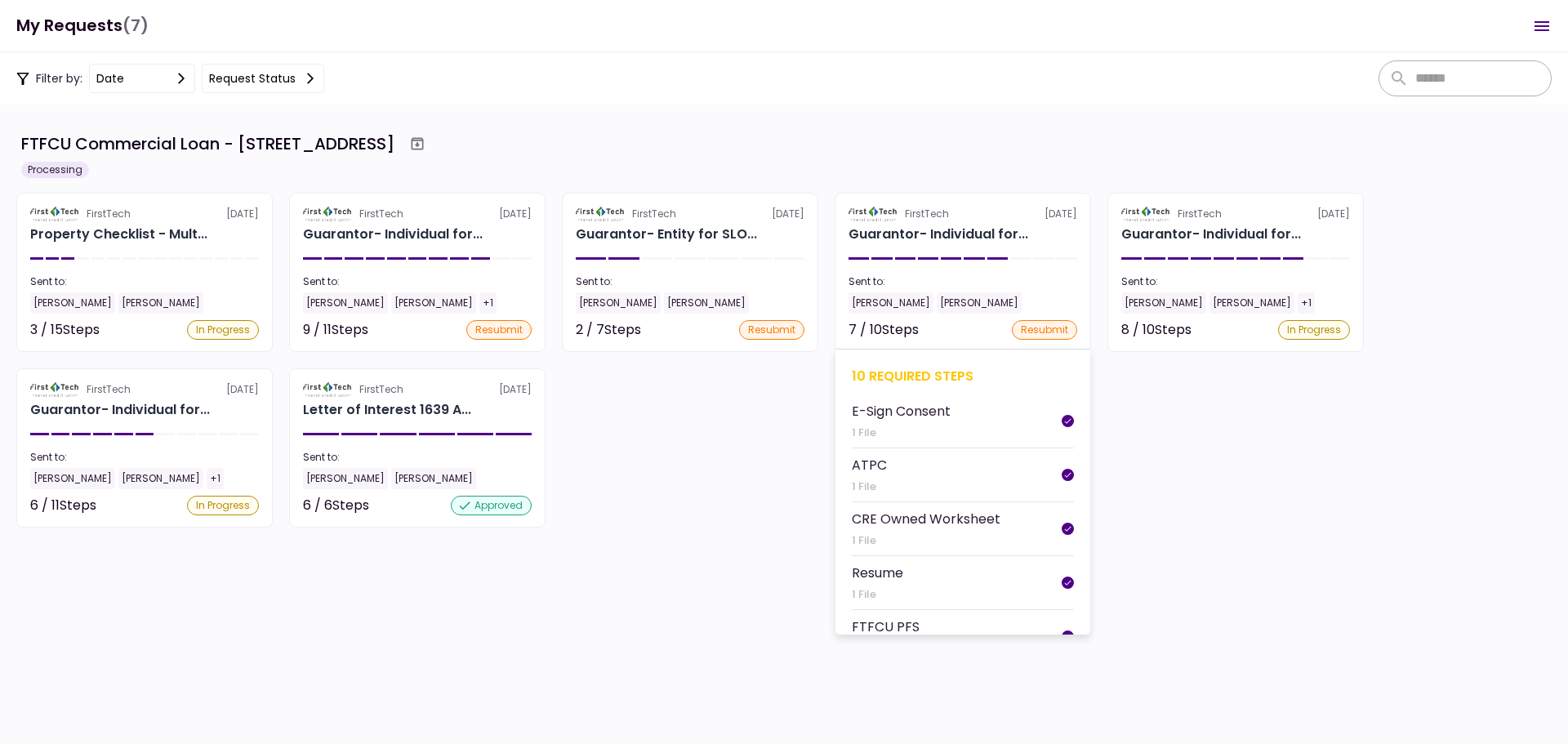
click at [869, 371] on div "10 required steps" at bounding box center [962, 376] width 222 height 20
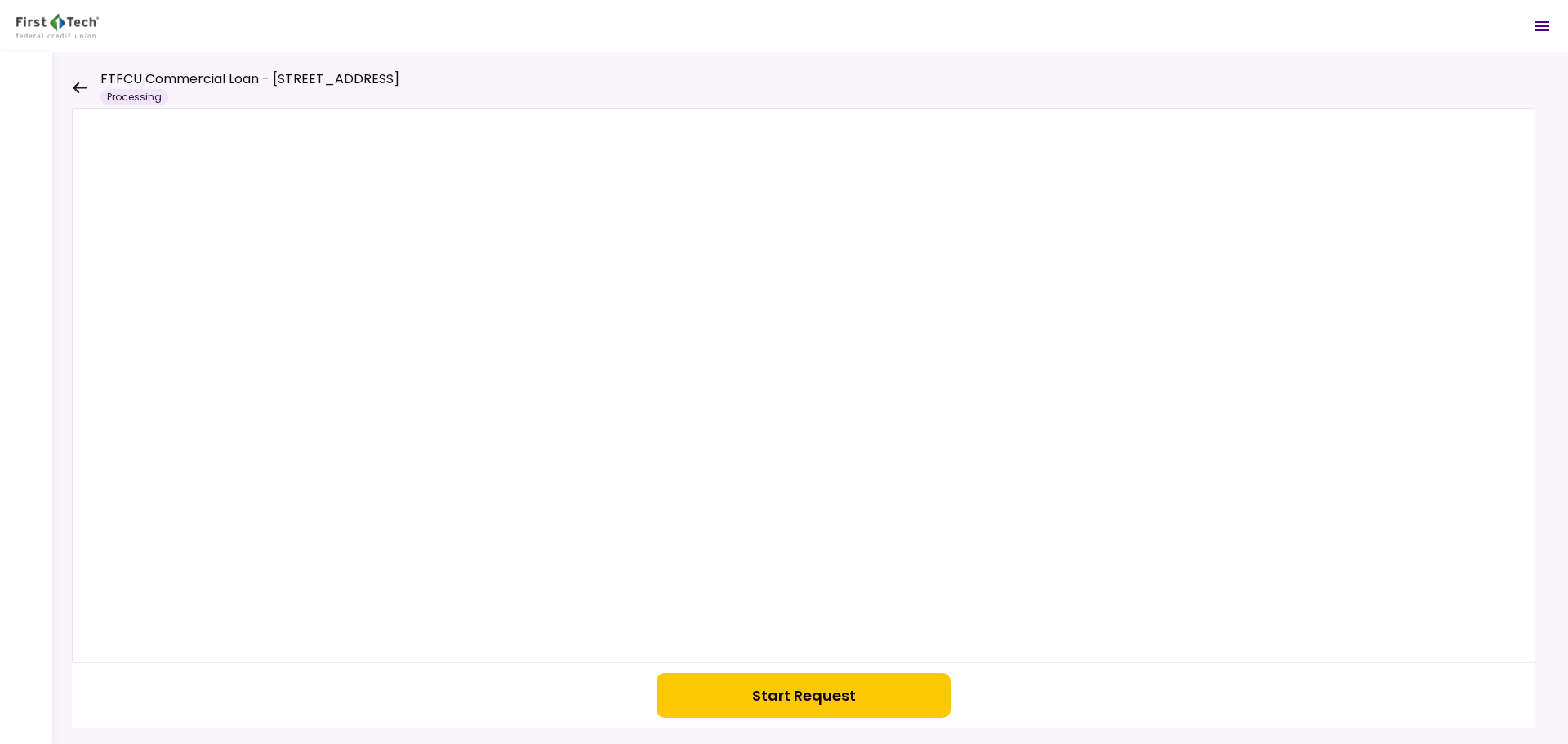
click at [805, 694] on button "Start Request" at bounding box center [803, 695] width 294 height 45
click at [77, 88] on icon at bounding box center [80, 87] width 15 height 11
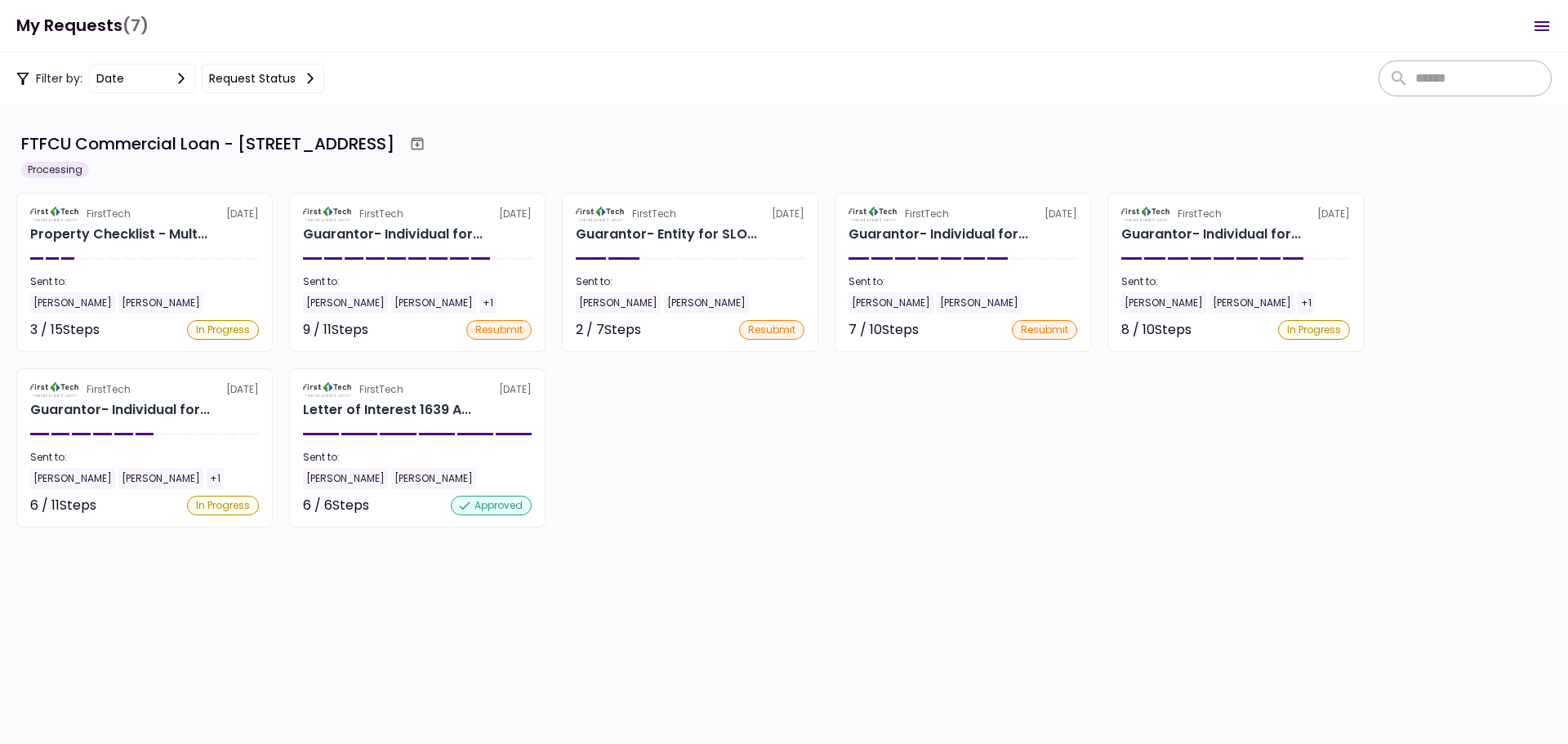
click at [910, 376] on div "10 required steps" at bounding box center [962, 375] width 222 height 20
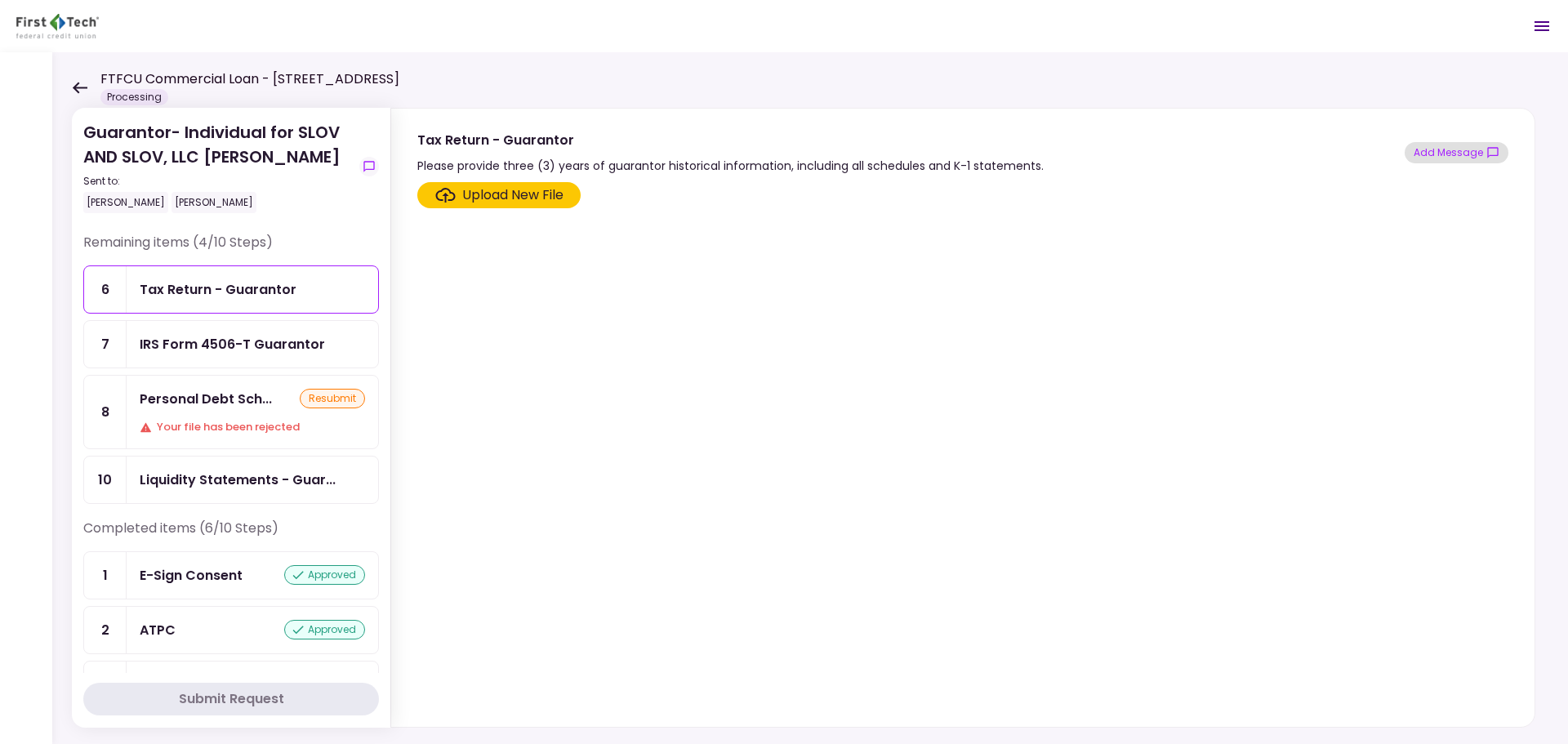
click at [1457, 151] on button "Add Message" at bounding box center [1456, 152] width 104 height 21
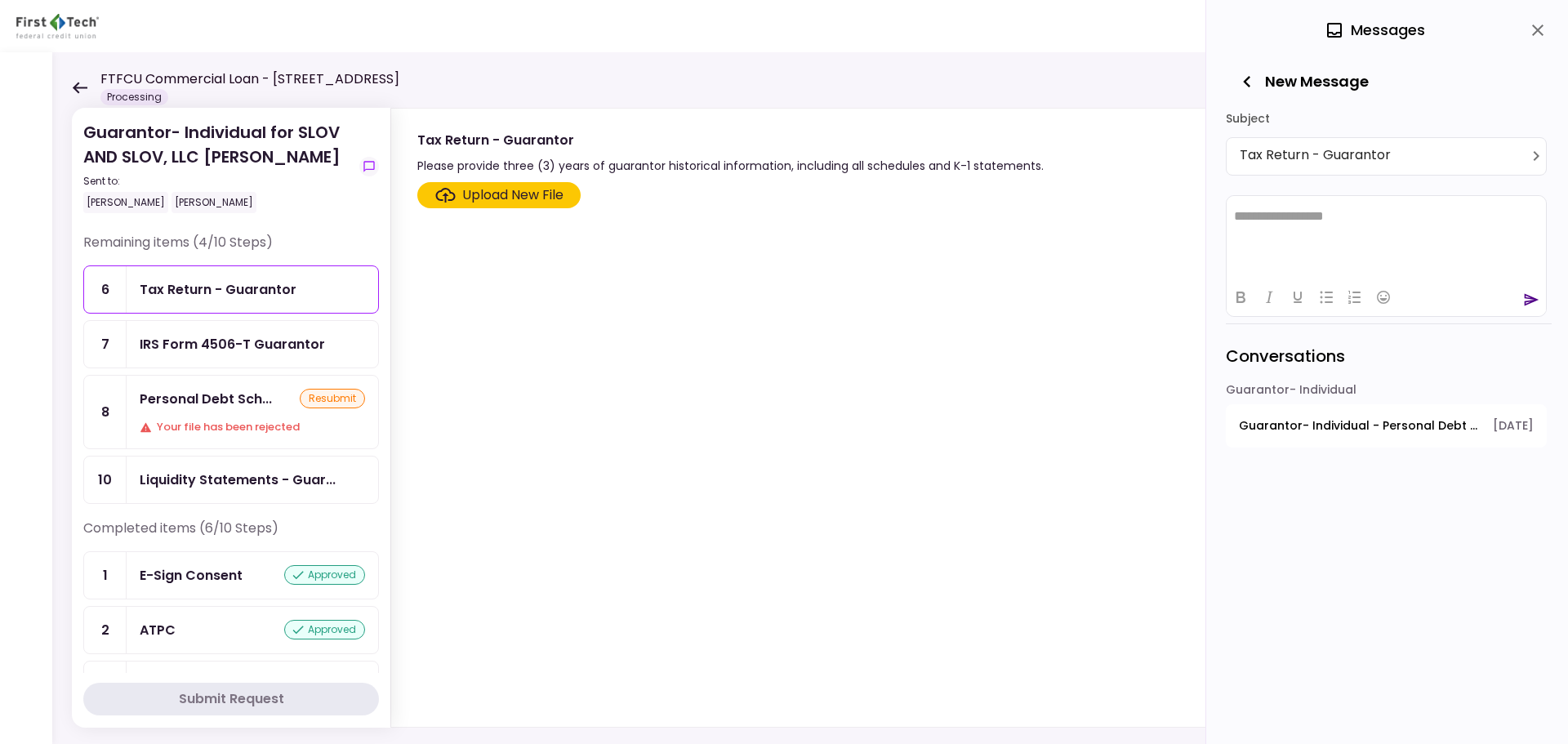
click at [1376, 227] on html "**********" at bounding box center [1386, 215] width 319 height 41
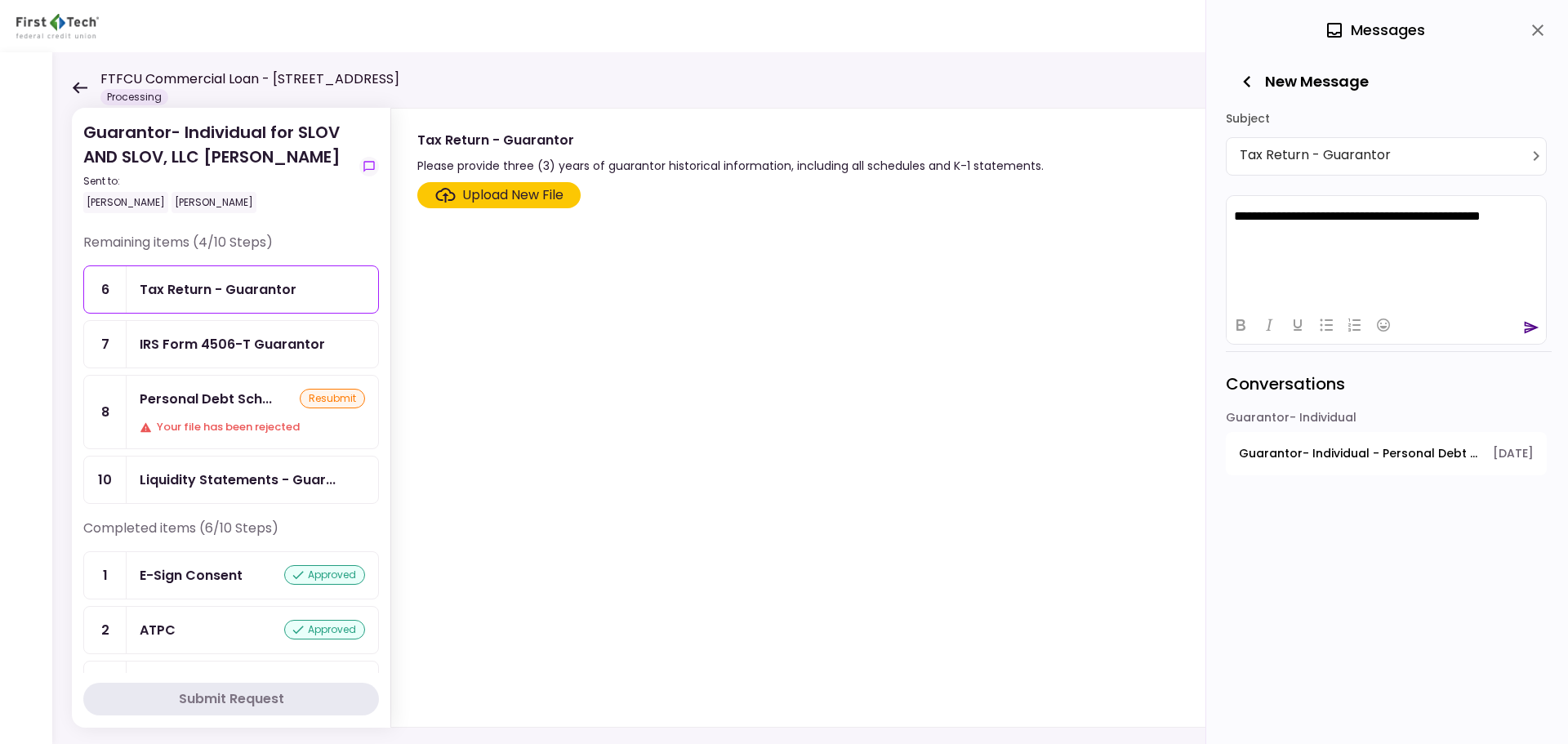
click at [1531, 325] on icon "send" at bounding box center [1532, 326] width 15 height 12
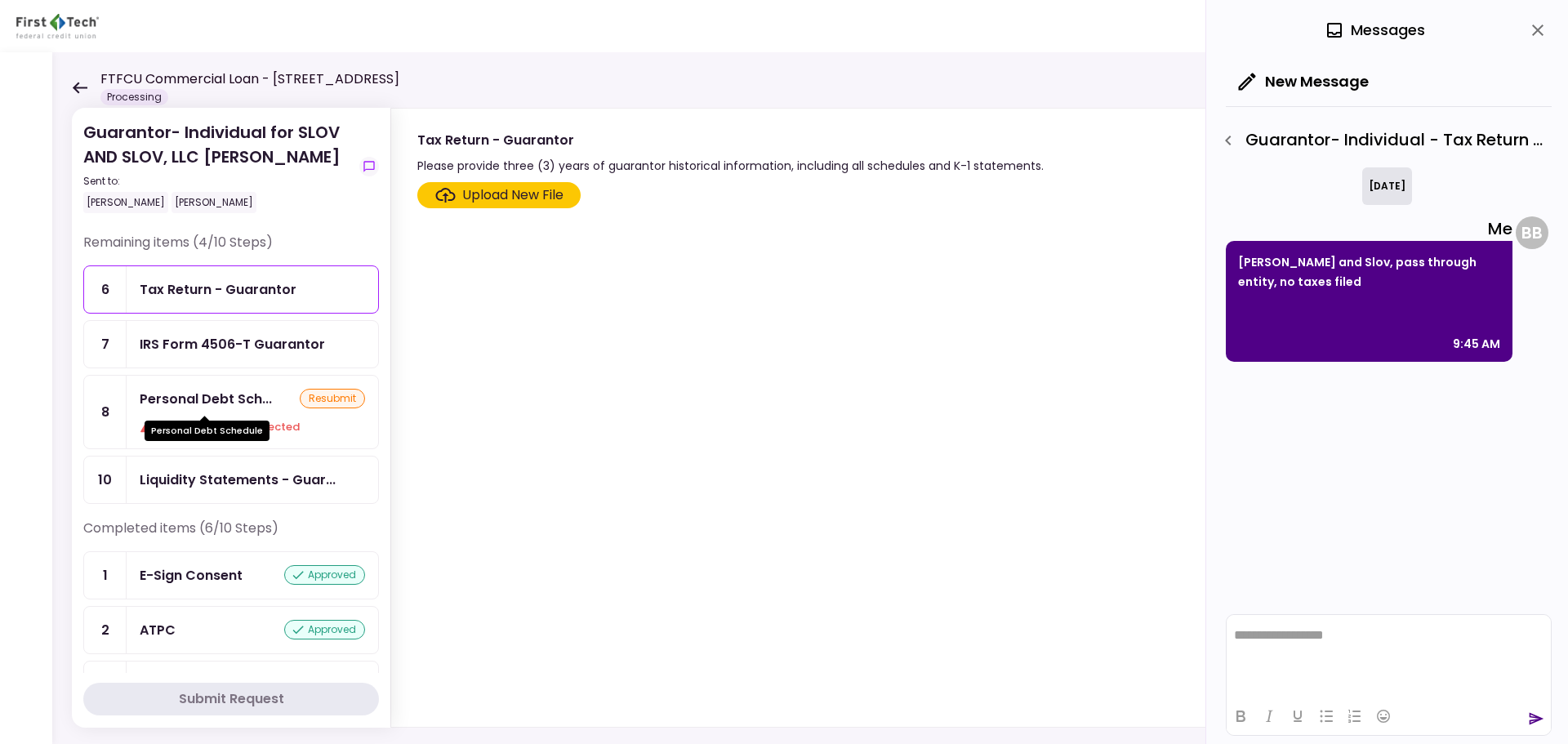
click at [184, 410] on div "Personal Debt Schedule" at bounding box center [207, 424] width 125 height 32
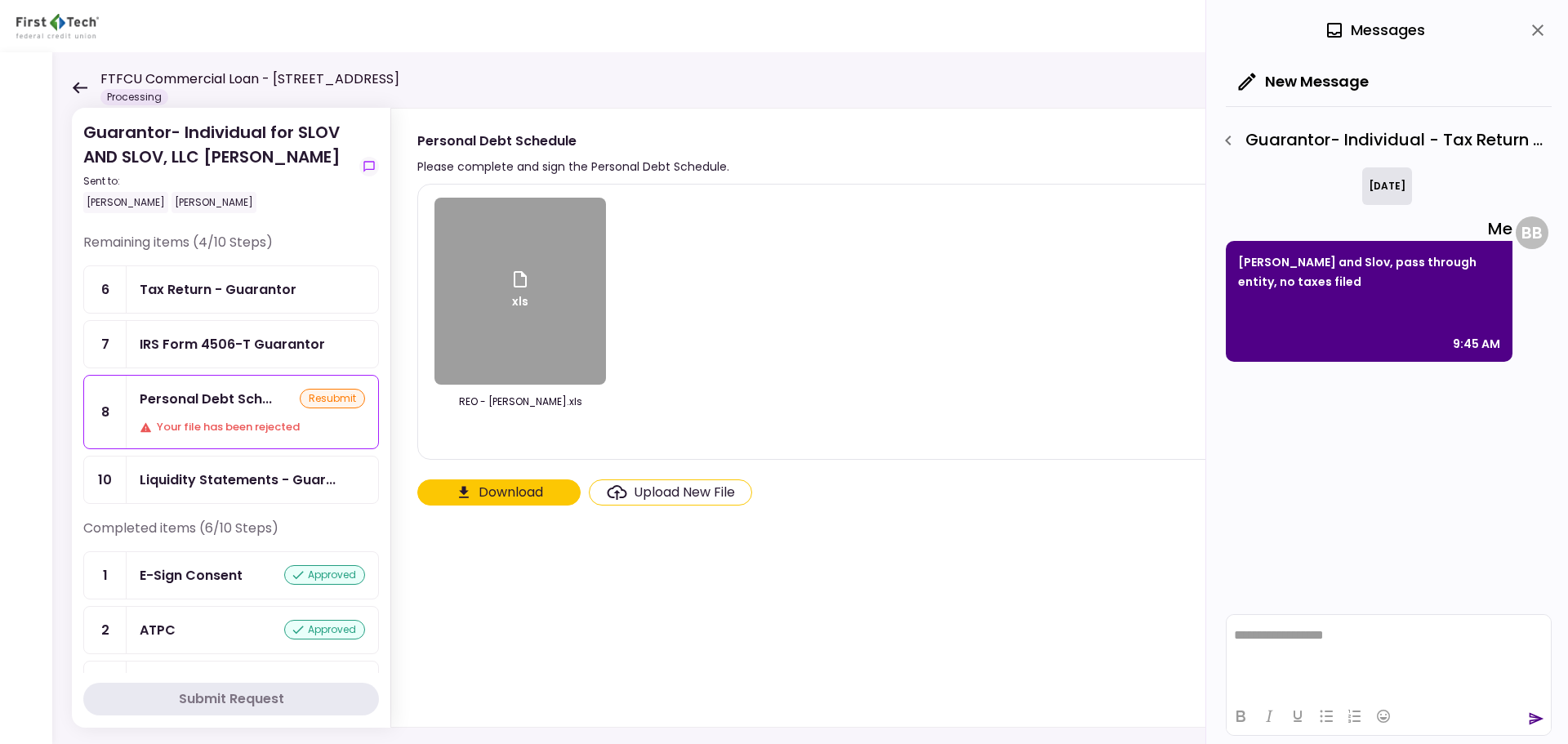
click at [494, 491] on button "Download" at bounding box center [498, 493] width 163 height 26
click at [836, 277] on div "xls REO - [PERSON_NAME].xls" at bounding box center [961, 322] width 1053 height 249
click at [610, 278] on div "xls REO - [PERSON_NAME].xls" at bounding box center [961, 322] width 1053 height 249
click at [574, 299] on div "xls" at bounding box center [520, 291] width 171 height 187
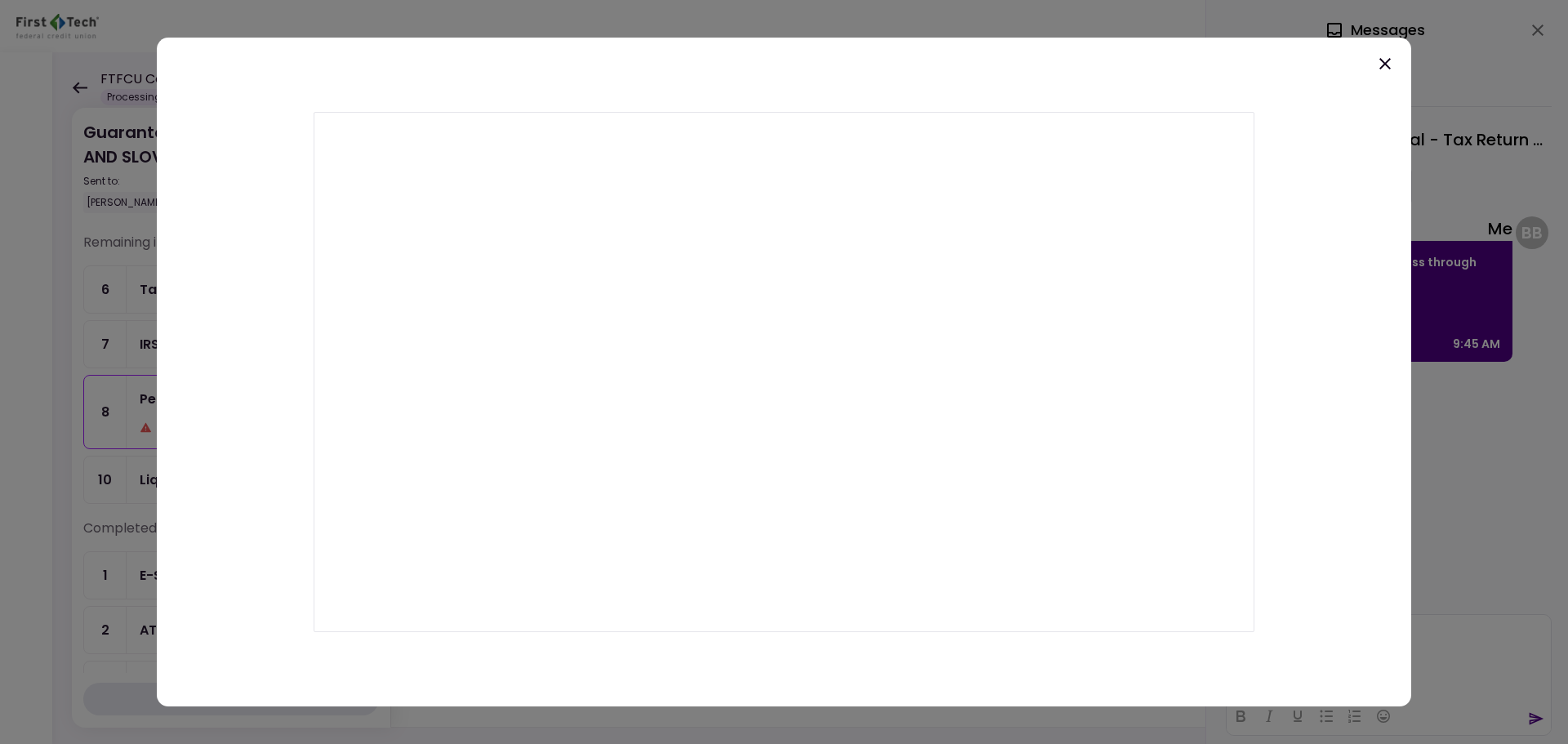
click at [1386, 60] on icon at bounding box center [1384, 64] width 19 height 19
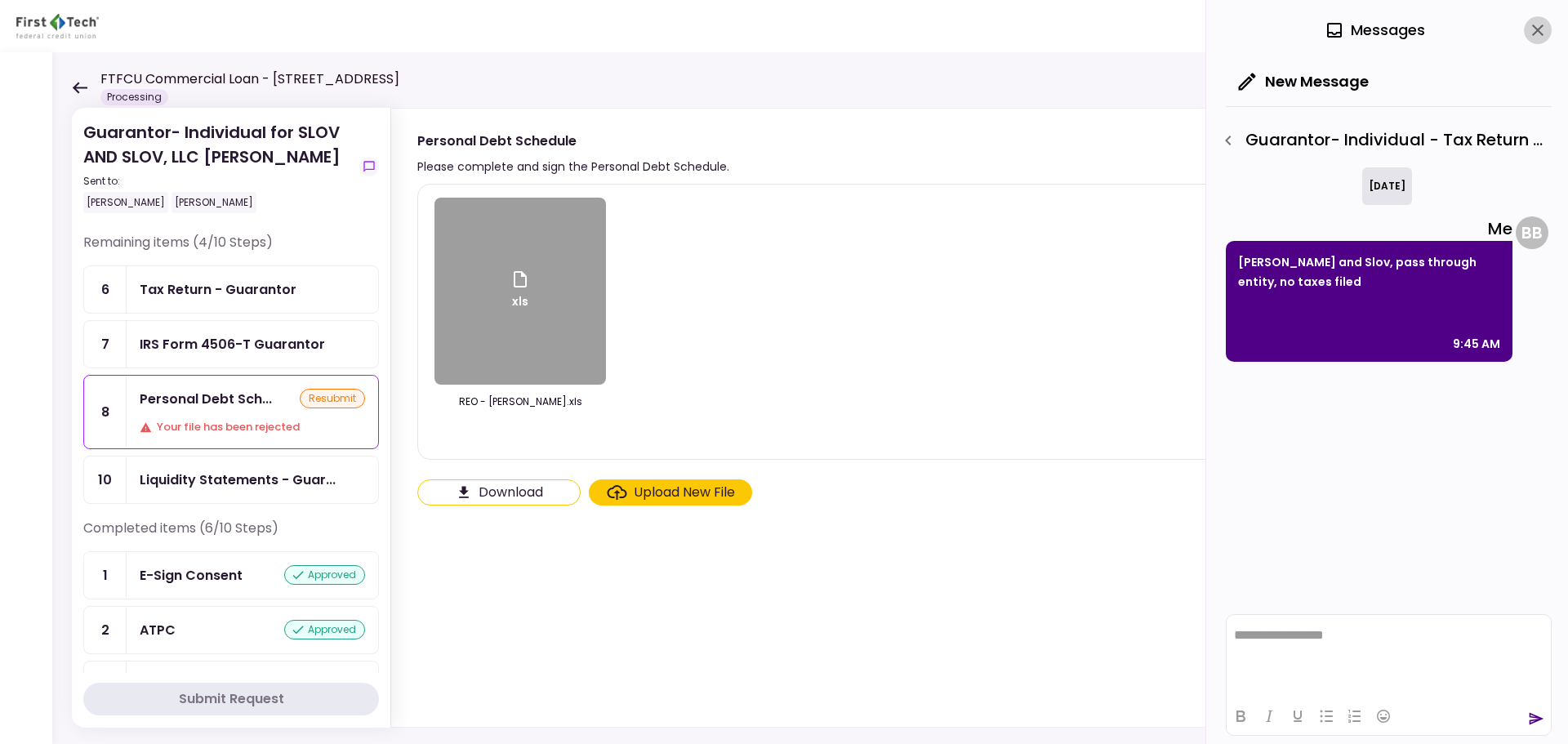
click at [1539, 30] on icon "close" at bounding box center [1537, 30] width 11 height 11
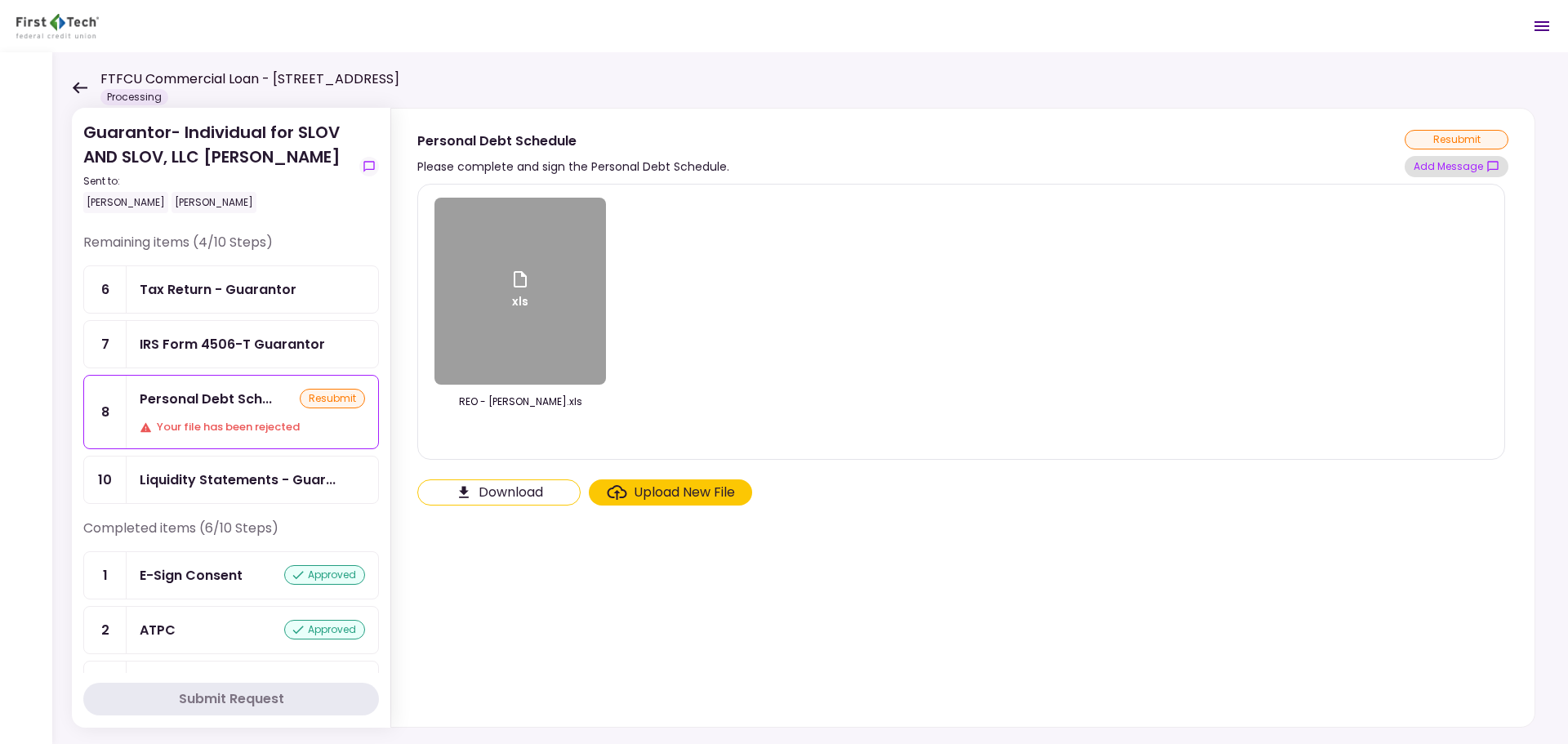
click at [1446, 173] on button "Add Message" at bounding box center [1456, 166] width 104 height 21
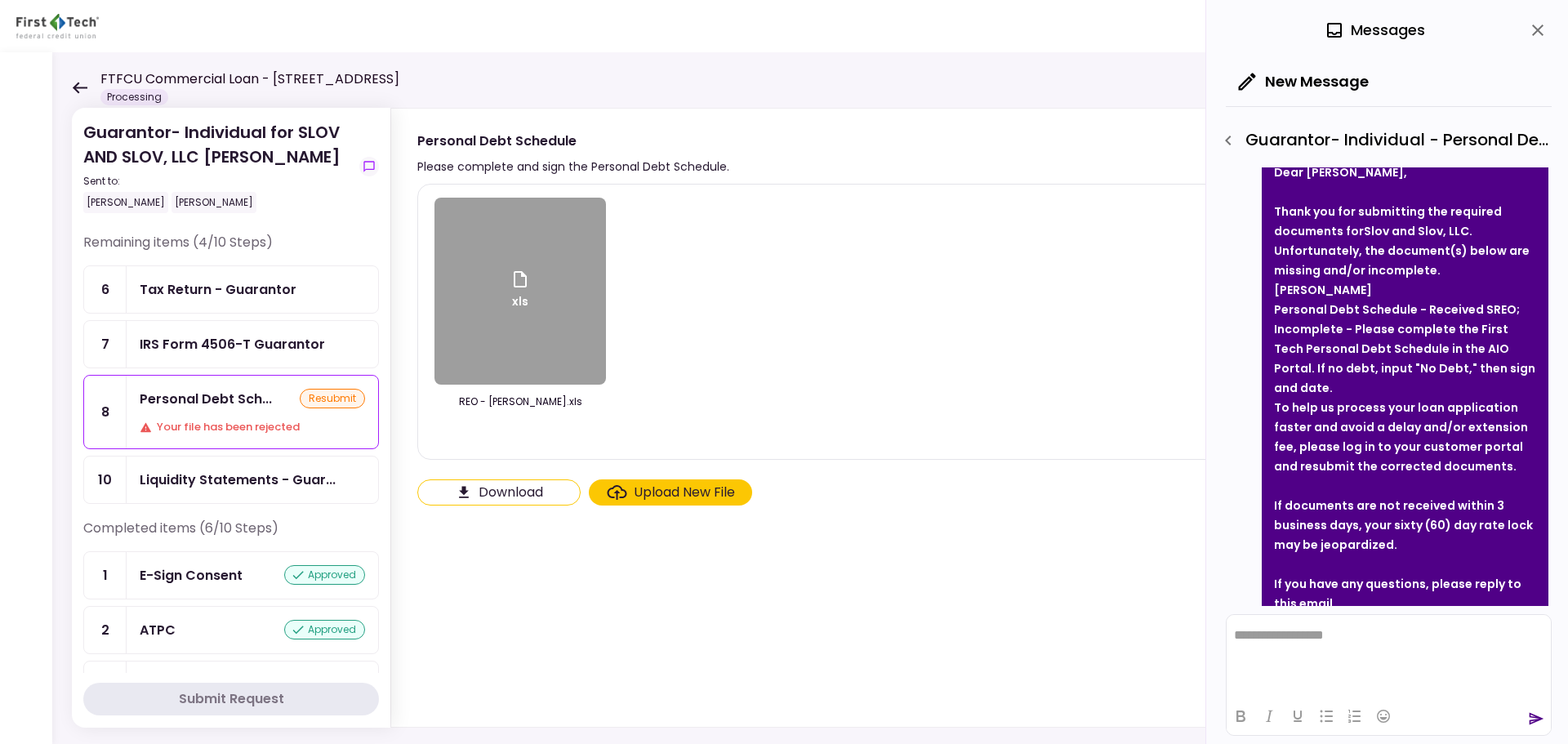
scroll to position [6, 0]
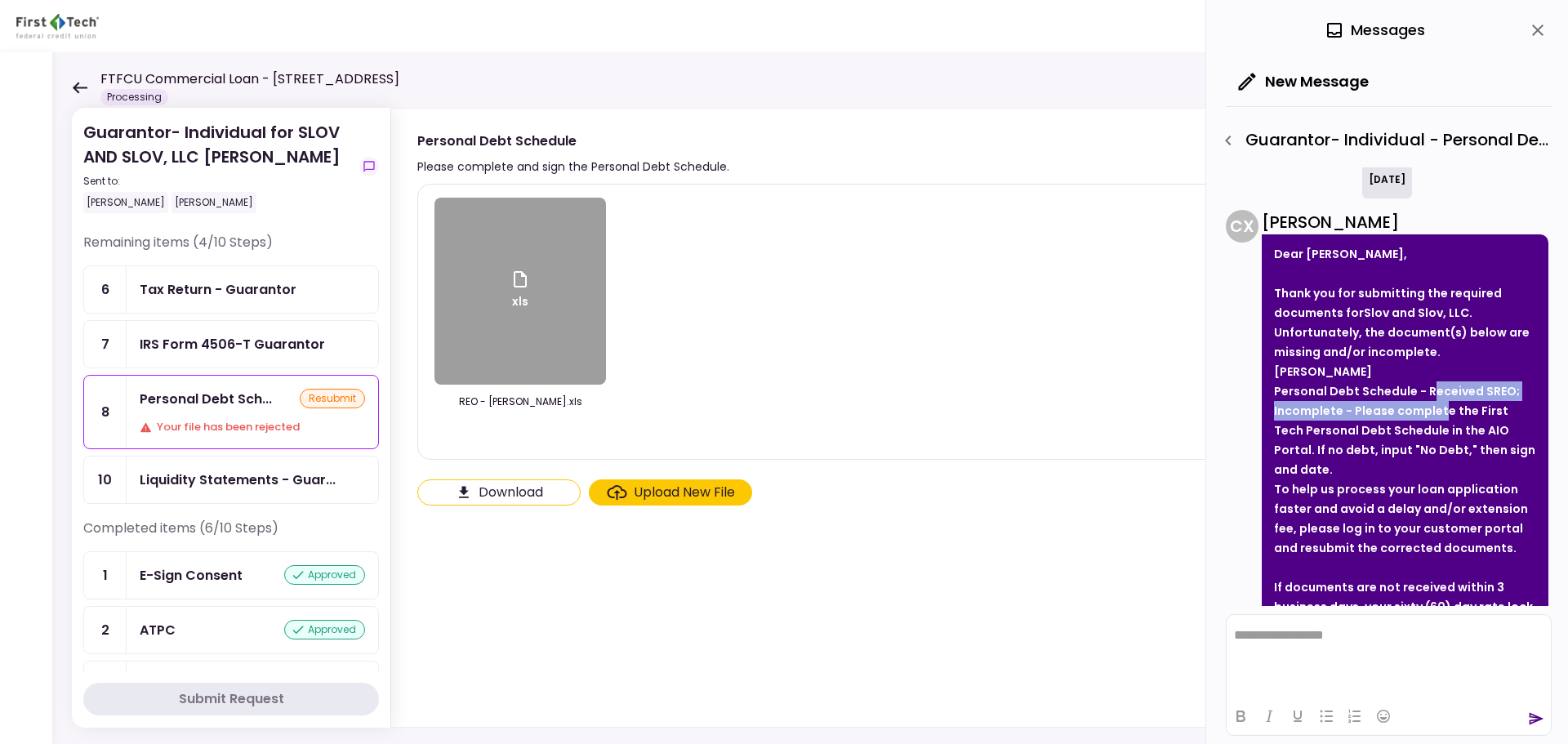
drag, startPoint x: 1430, startPoint y: 390, endPoint x: 1445, endPoint y: 405, distance: 21.2
click at [1445, 405] on strong "Personal Debt Schedule - Received SREO; Incomplete - Please complete the First …" at bounding box center [1404, 430] width 261 height 95
click at [1414, 414] on strong "Personal Debt Schedule - Received SREO; Incomplete - Please complete the First …" at bounding box center [1404, 430] width 261 height 95
click at [82, 93] on icon at bounding box center [79, 87] width 16 height 12
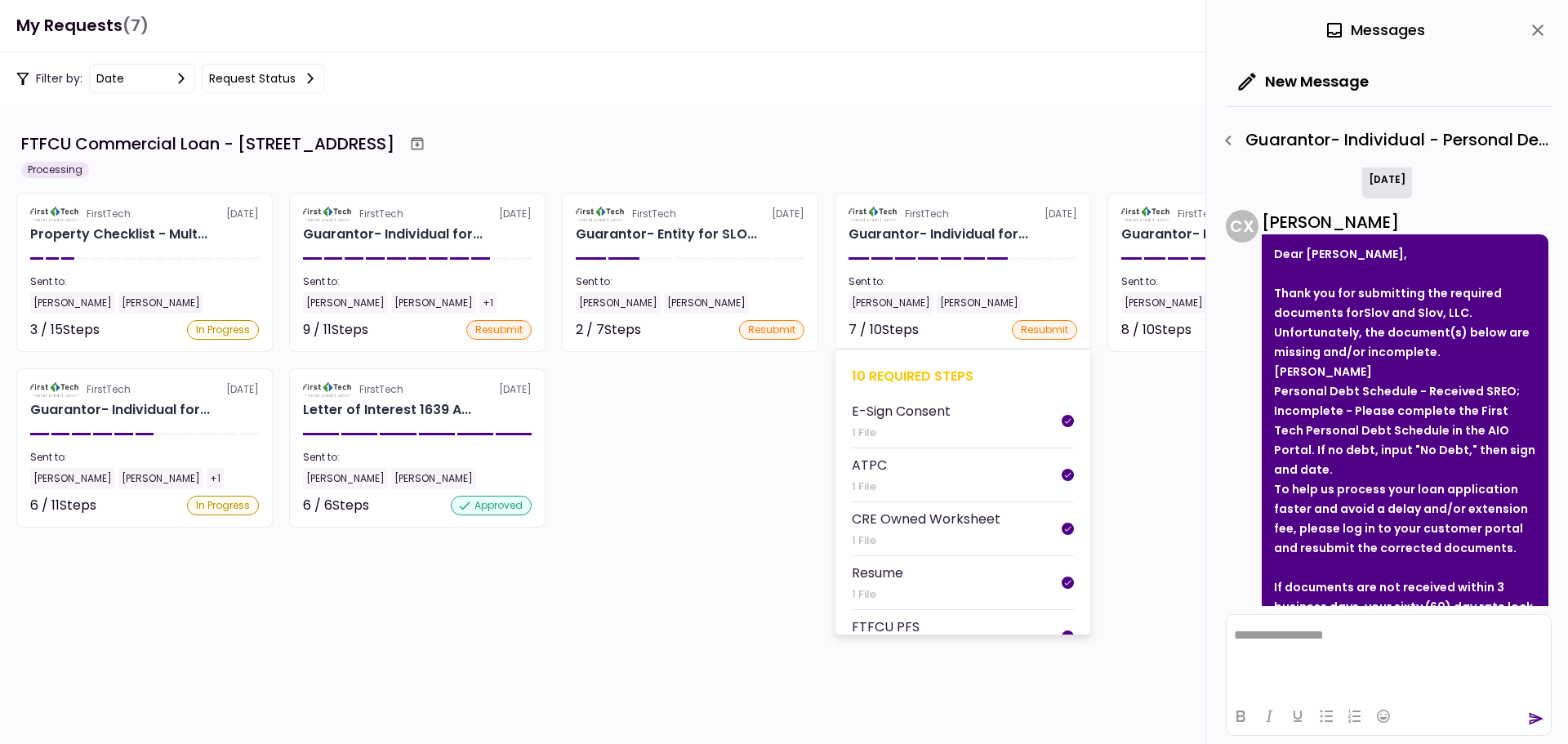
click at [901, 377] on div "10 required steps" at bounding box center [962, 376] width 222 height 20
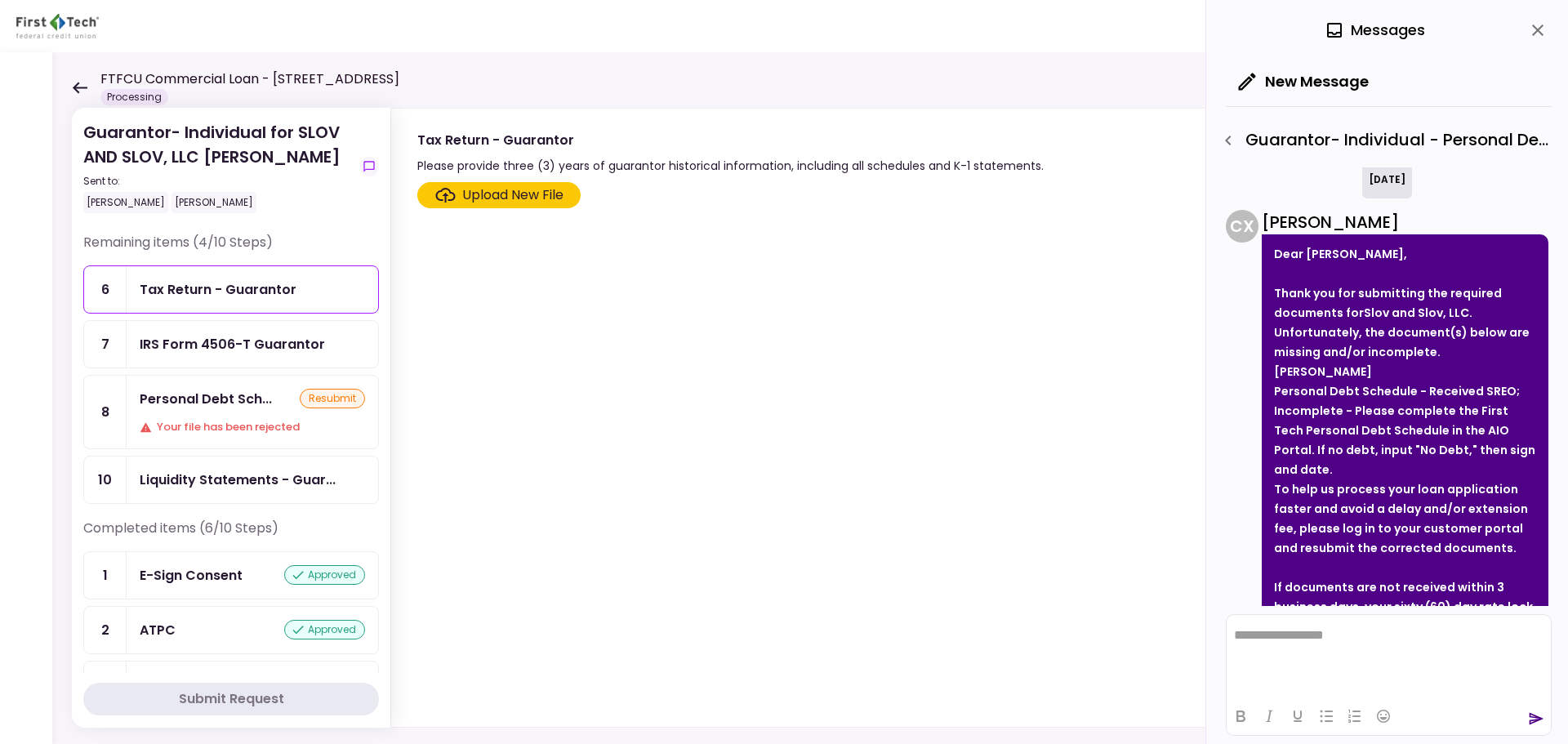
click at [86, 87] on icon at bounding box center [80, 87] width 15 height 11
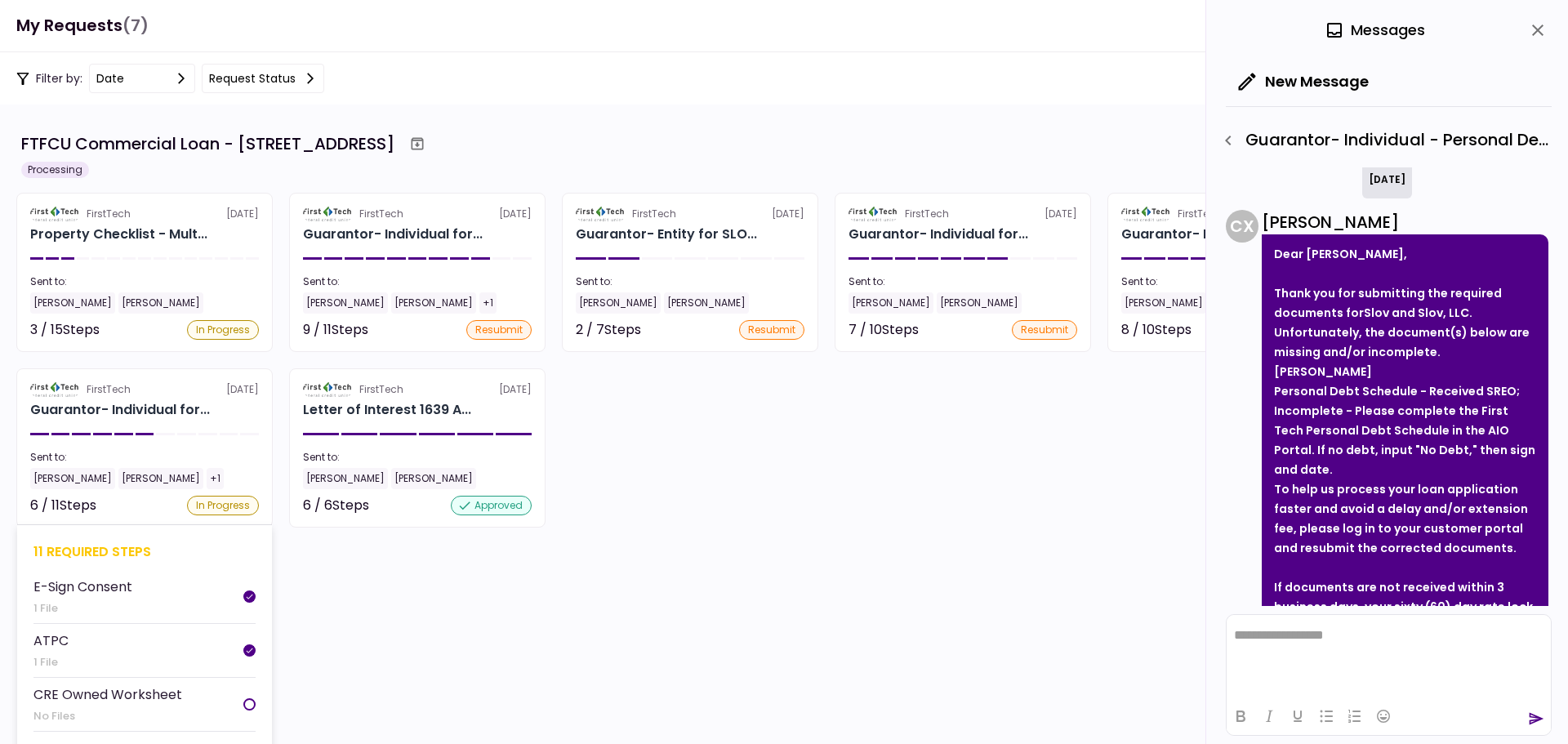
click at [98, 546] on div "11 required steps" at bounding box center [144, 552] width 222 height 20
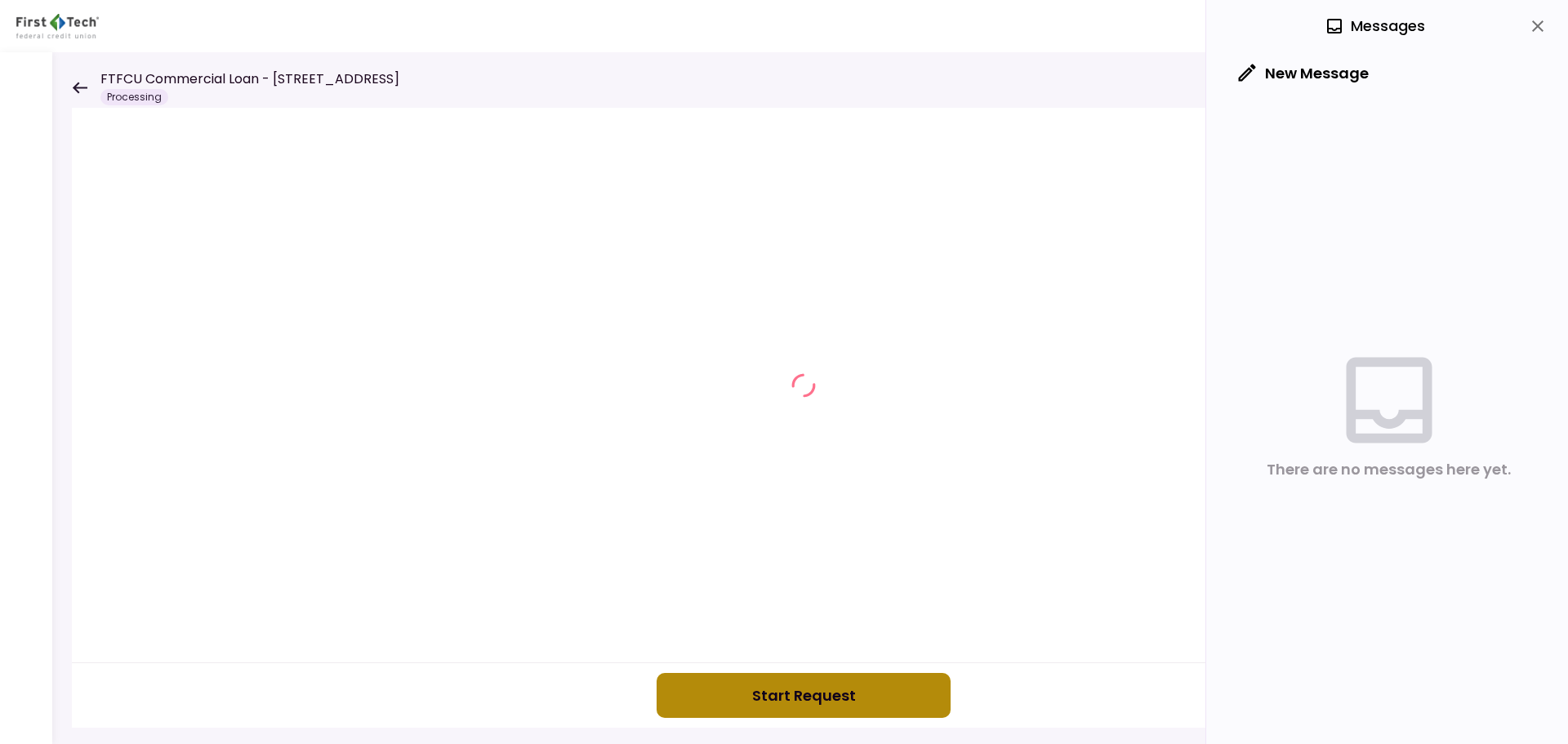
click at [773, 703] on button "Start Request" at bounding box center [803, 695] width 294 height 45
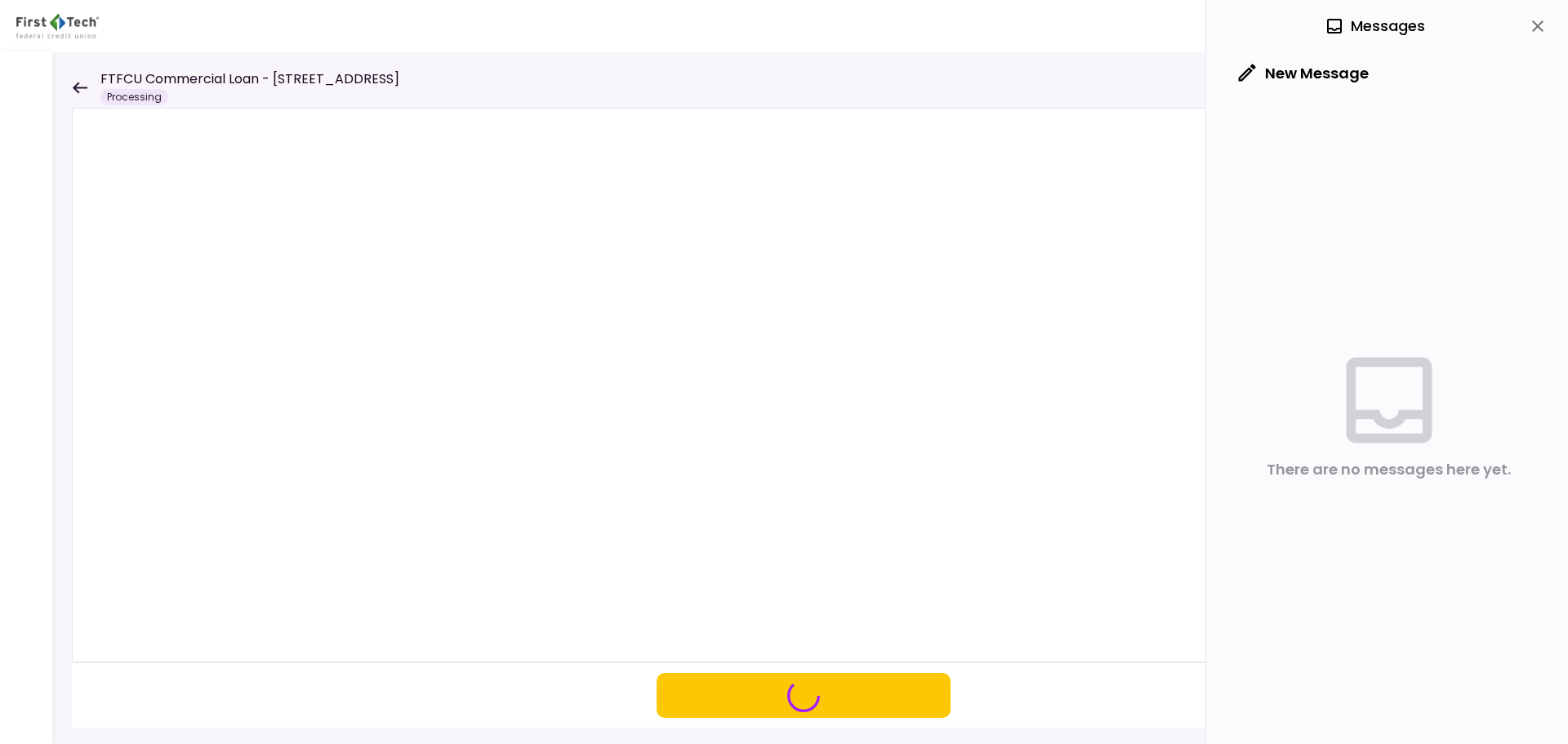
click at [82, 91] on icon at bounding box center [79, 87] width 16 height 12
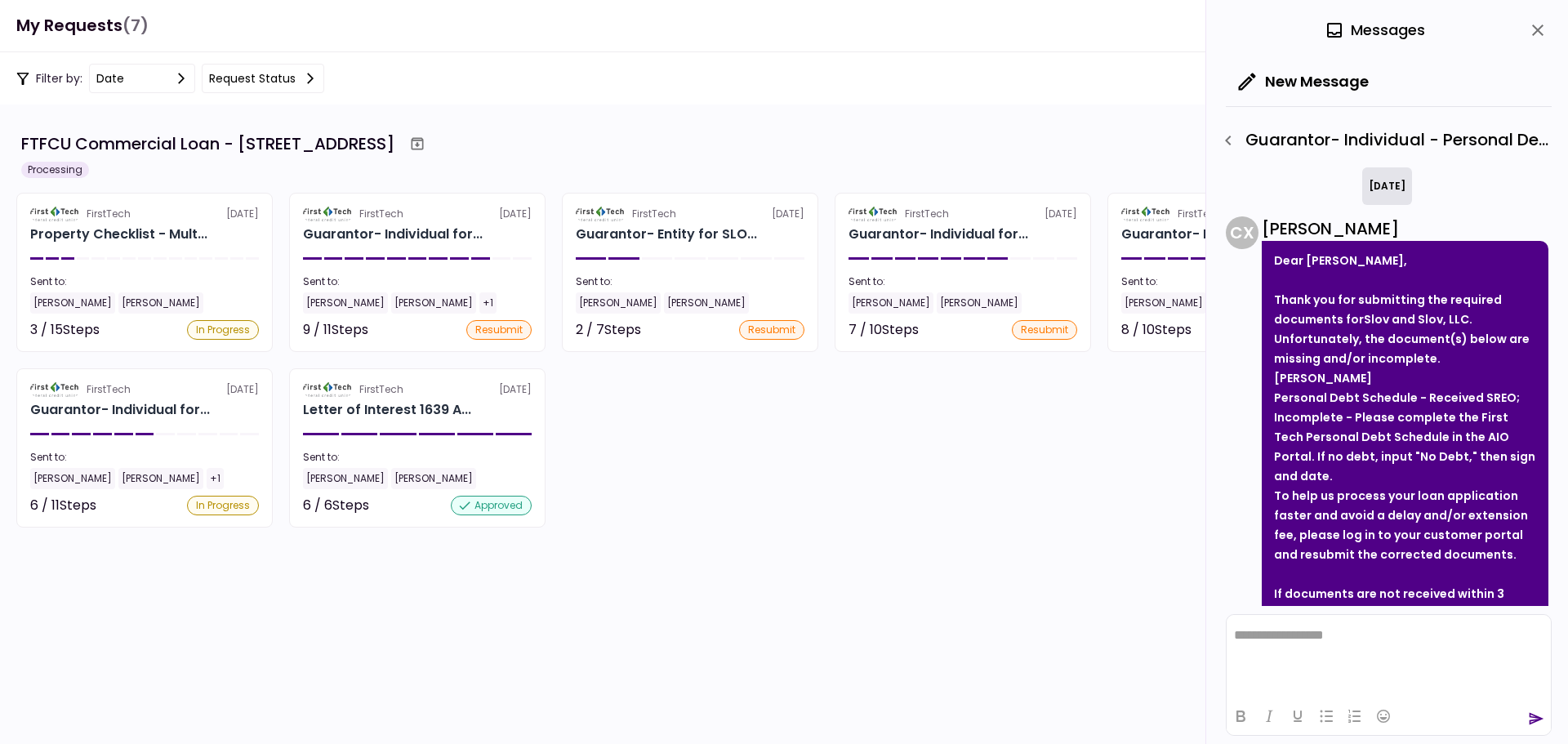
scroll to position [169, 0]
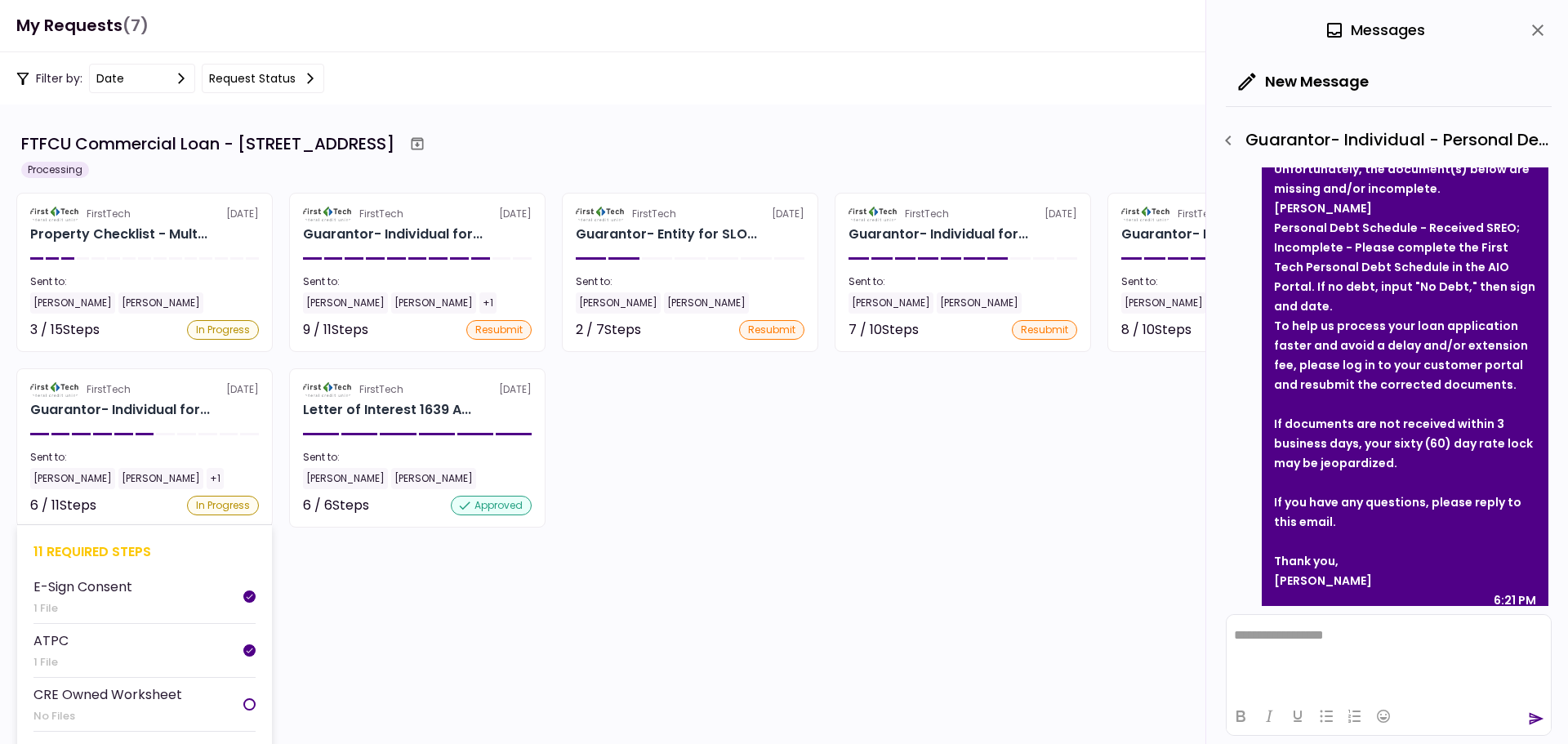
click at [76, 544] on div "11 required steps" at bounding box center [144, 552] width 222 height 20
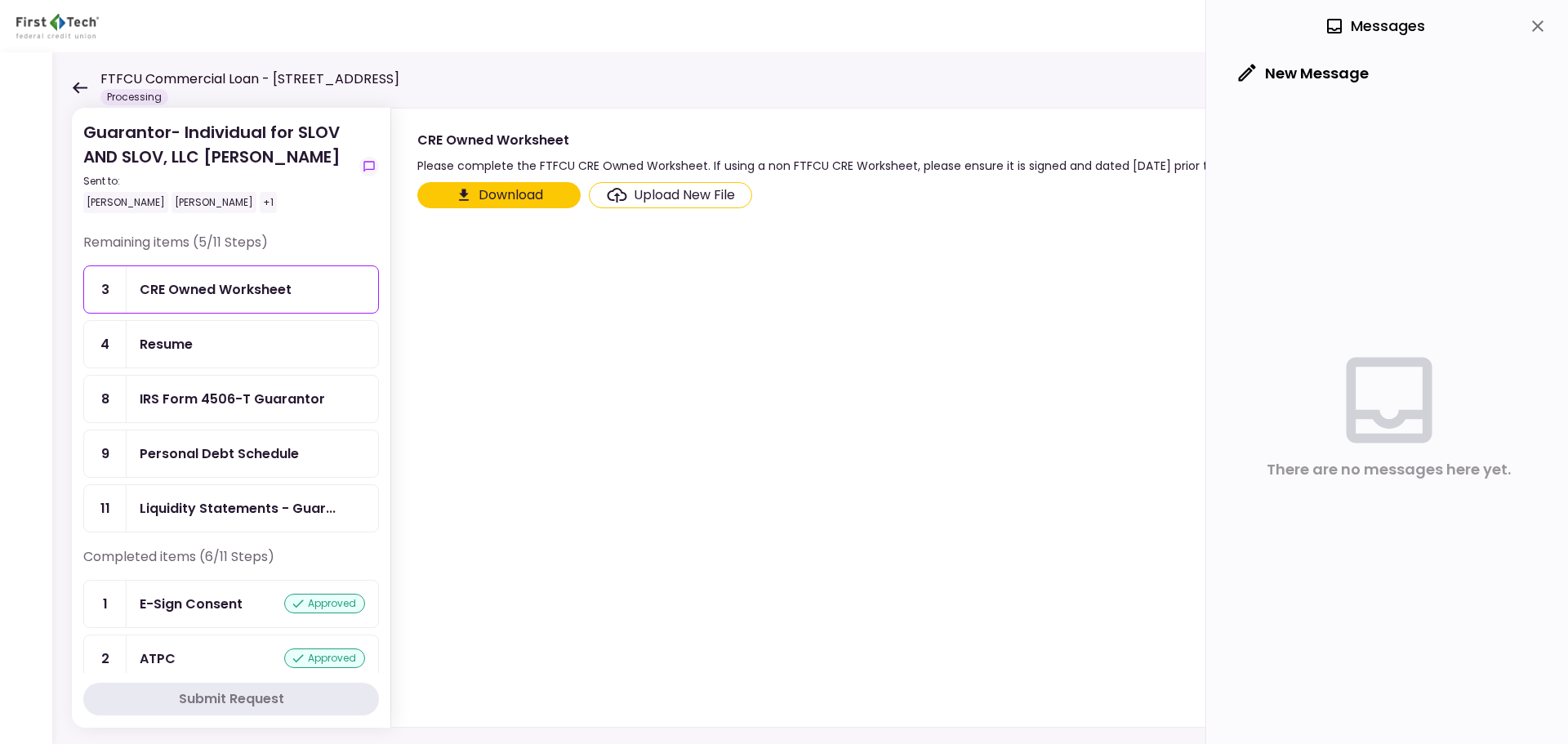
click at [276, 449] on div "Personal Debt Schedule" at bounding box center [219, 453] width 159 height 20
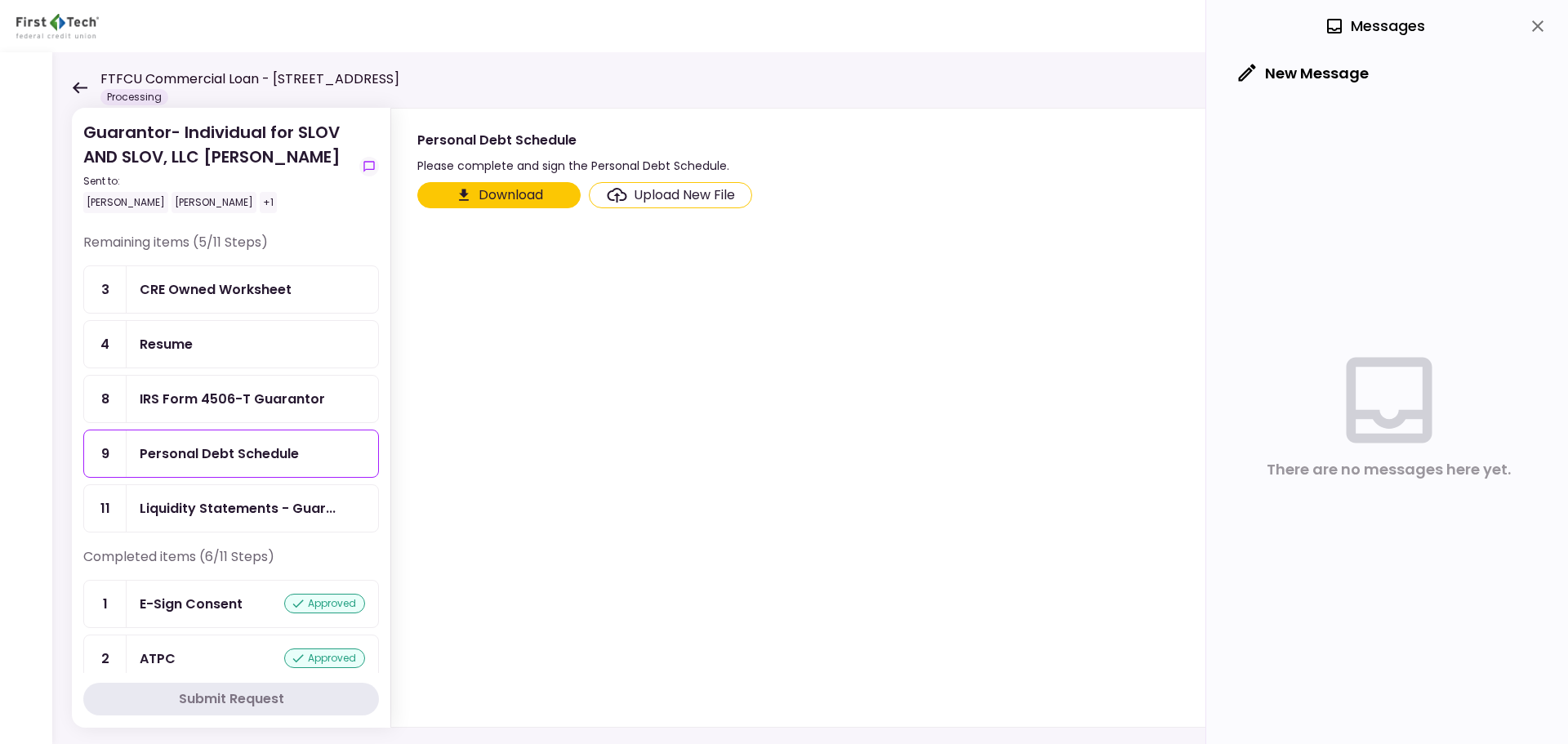
click at [234, 341] on div "Resume" at bounding box center [252, 344] width 226 height 20
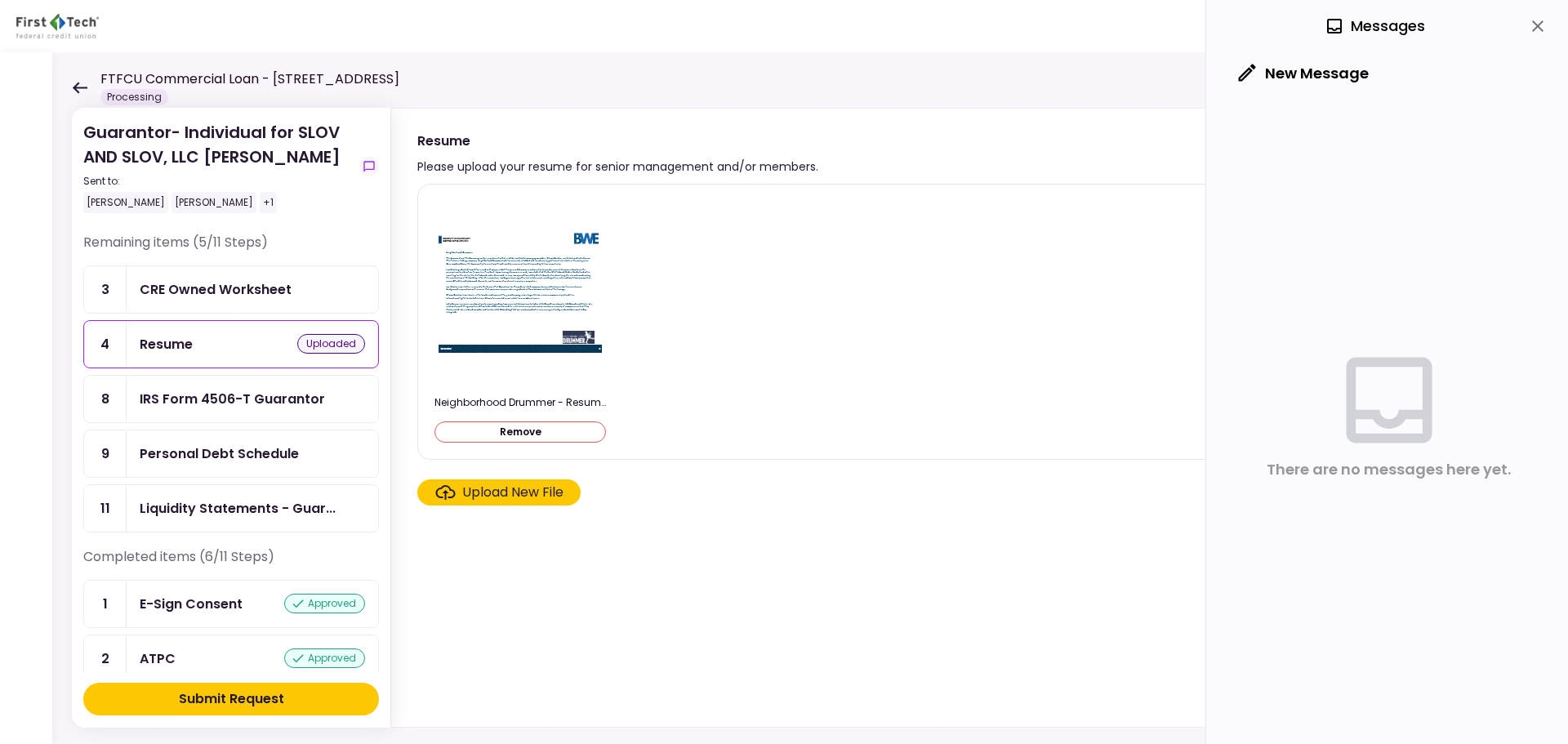
click at [482, 499] on div "Upload New File" at bounding box center [513, 492] width 101 height 19
click at [0, 0] on input "Upload New File" at bounding box center [0, 0] width 0 height 0
click at [253, 262] on div "Remaining items (5/11 Steps)" at bounding box center [230, 249] width 296 height 32
click at [249, 284] on div "CRE Owned Worksheet" at bounding box center [215, 289] width 152 height 20
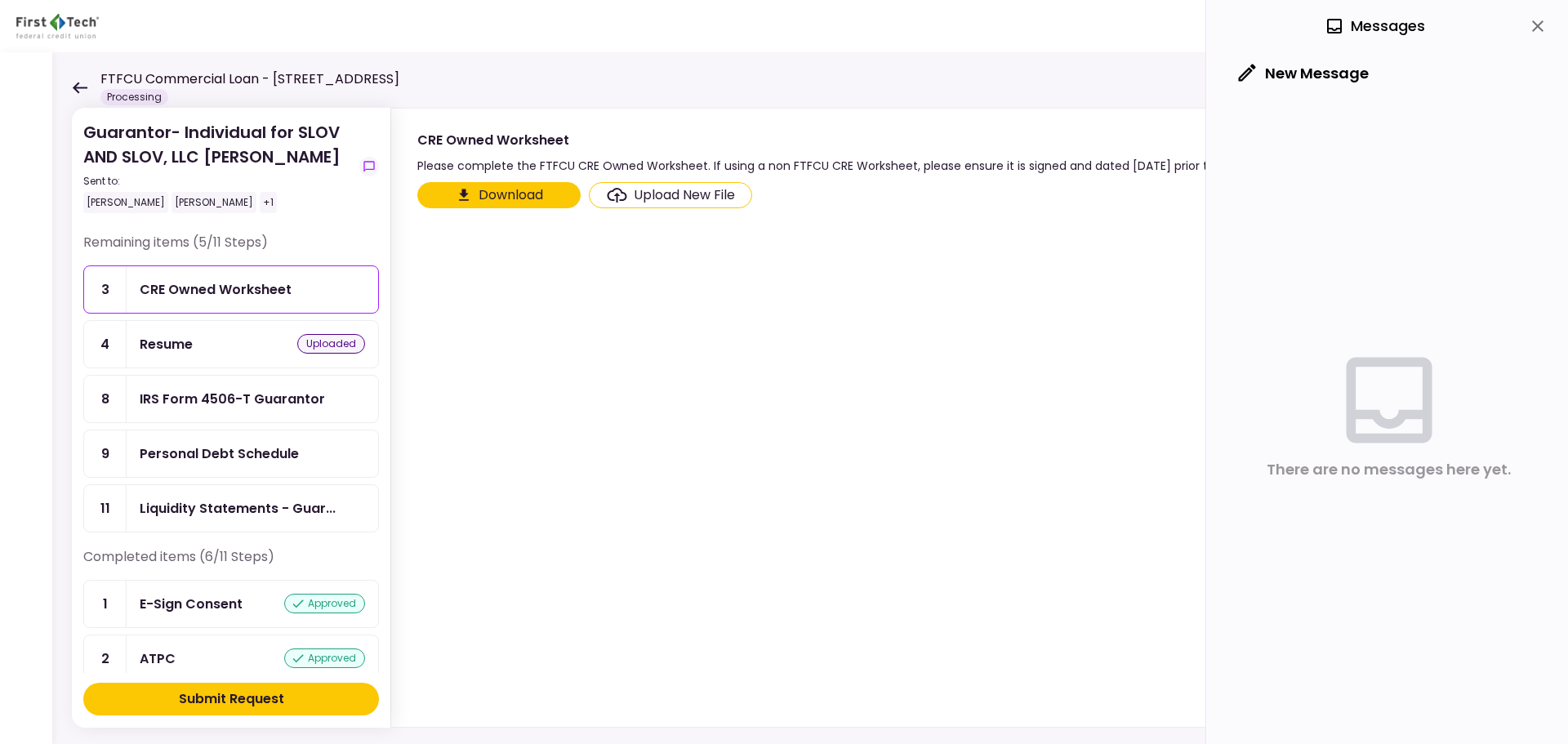
click at [167, 691] on button "Submit Request" at bounding box center [230, 698] width 296 height 32
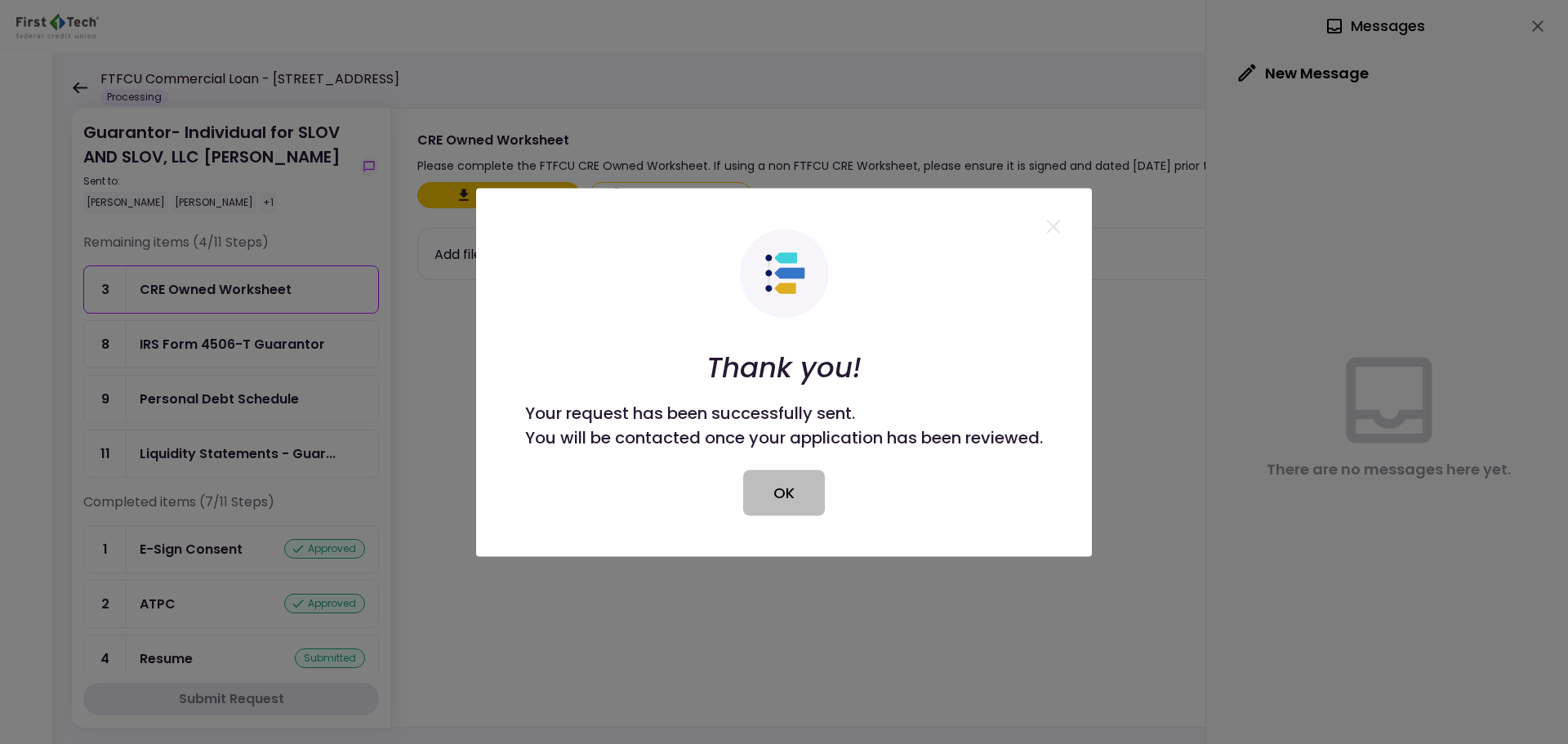
click at [813, 488] on button "OK" at bounding box center [784, 493] width 82 height 46
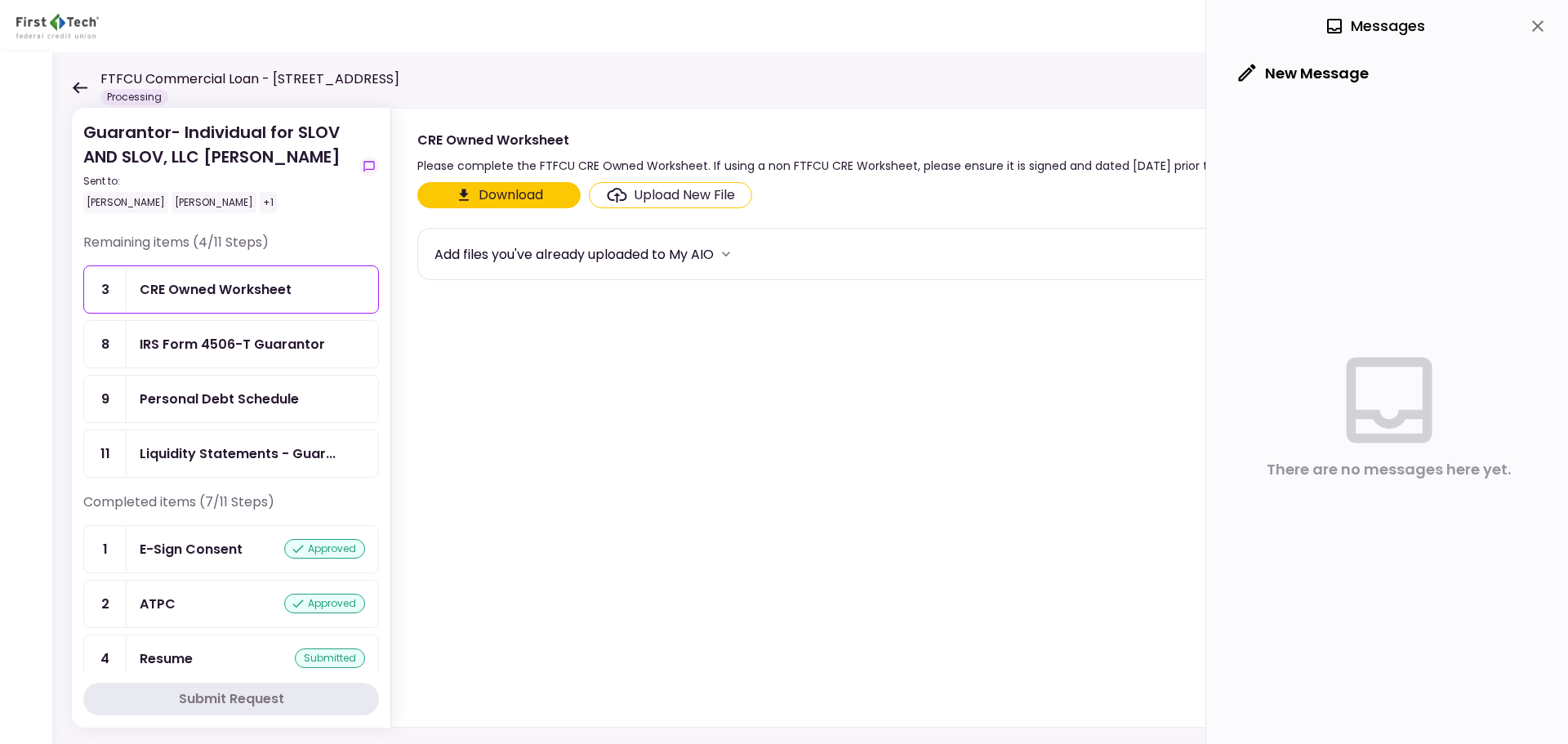
click at [85, 83] on div "FTFCU Commercial Loan - [STREET_ADDRESS] Processing" at bounding box center [236, 87] width 328 height 36
click at [85, 83] on icon at bounding box center [79, 87] width 16 height 12
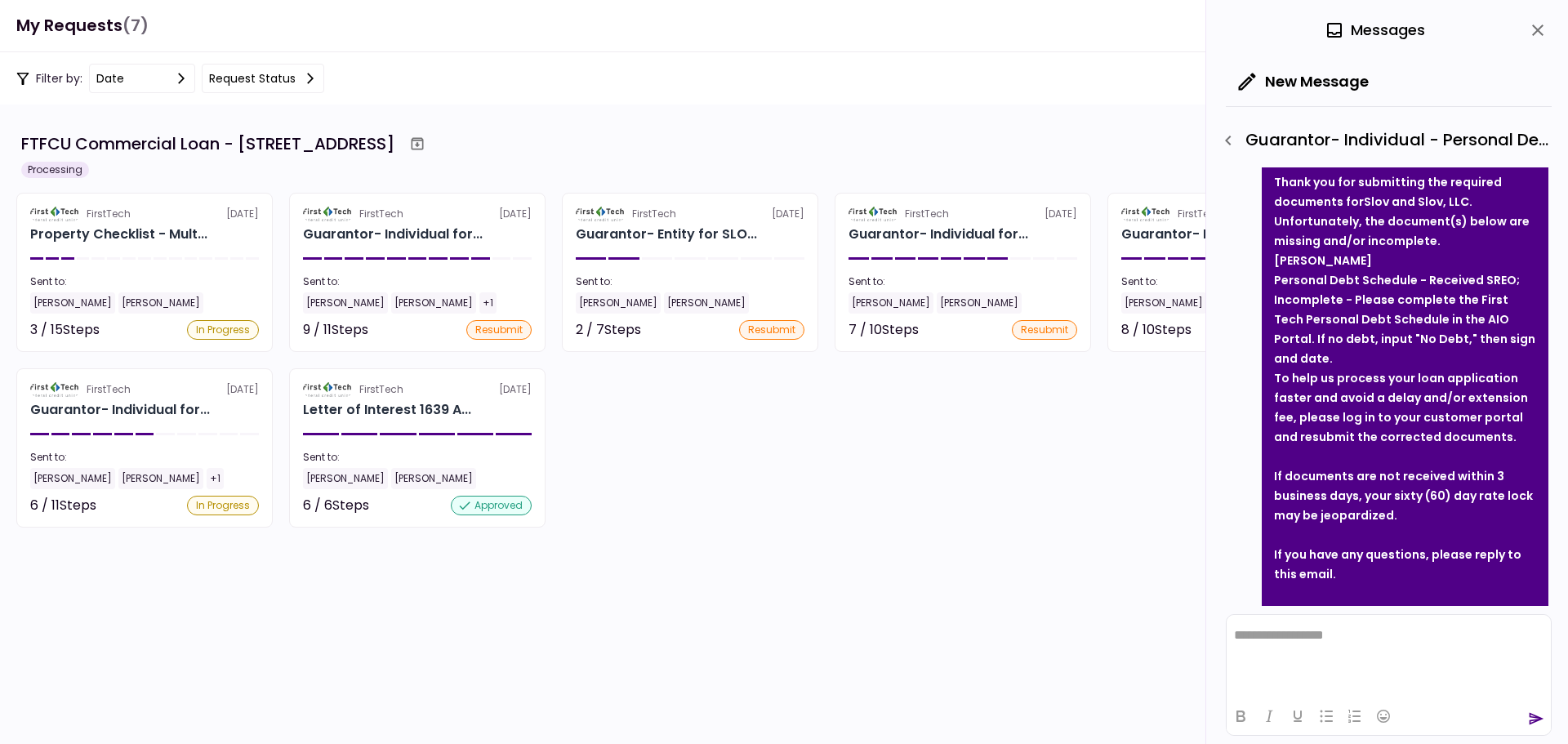
scroll to position [88, 0]
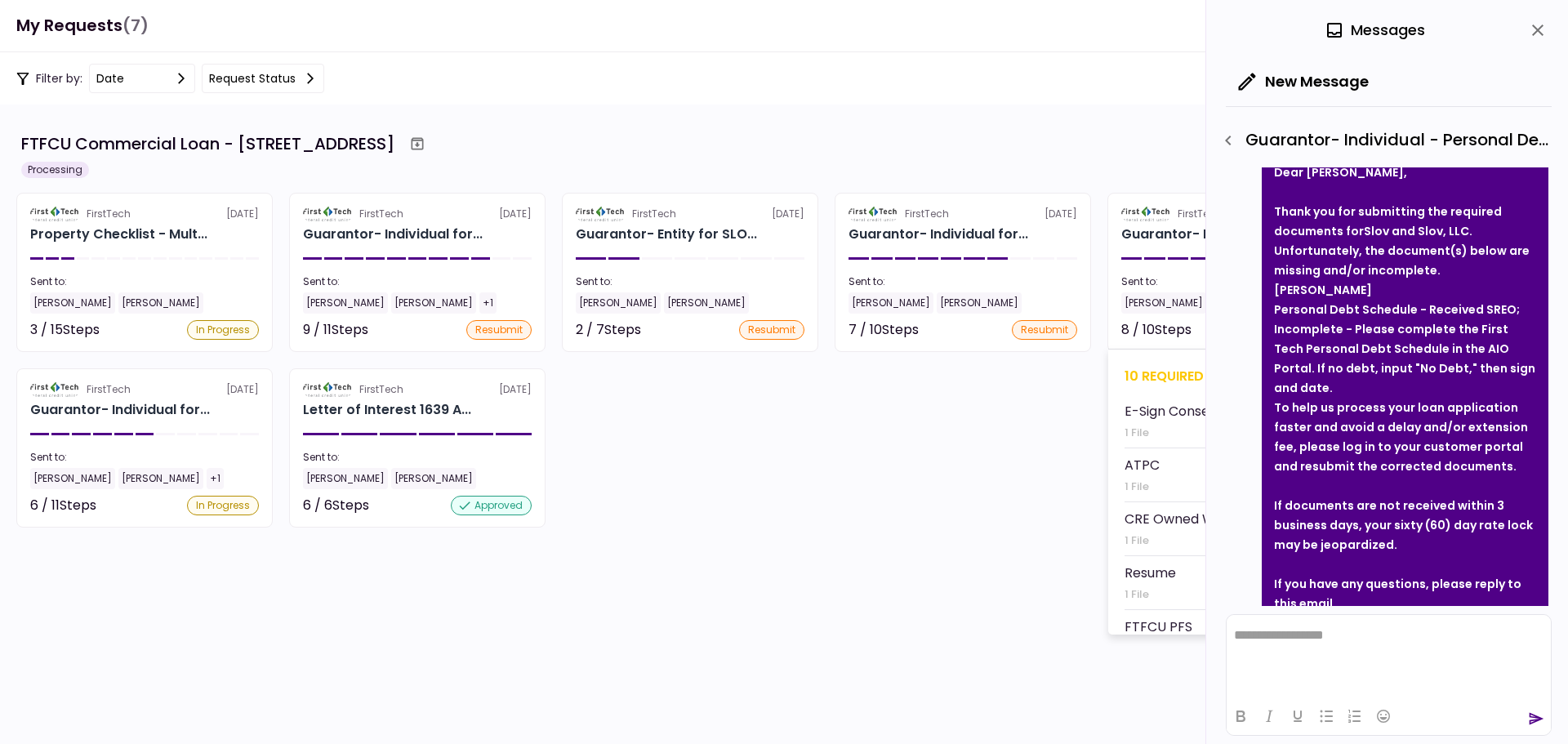
click at [1164, 375] on div "10 required steps" at bounding box center [1235, 376] width 222 height 20
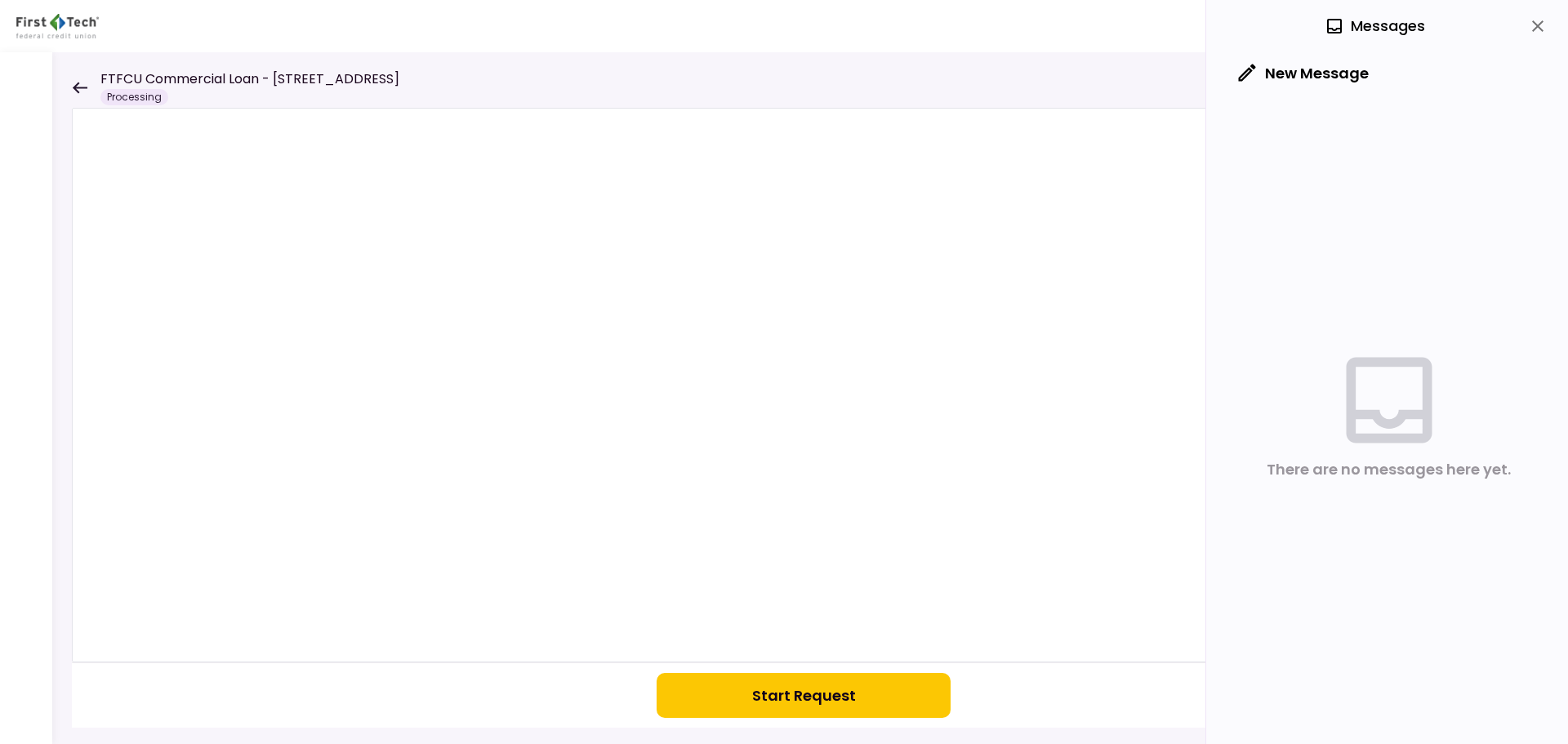
click at [787, 695] on button "Start Request" at bounding box center [803, 695] width 294 height 45
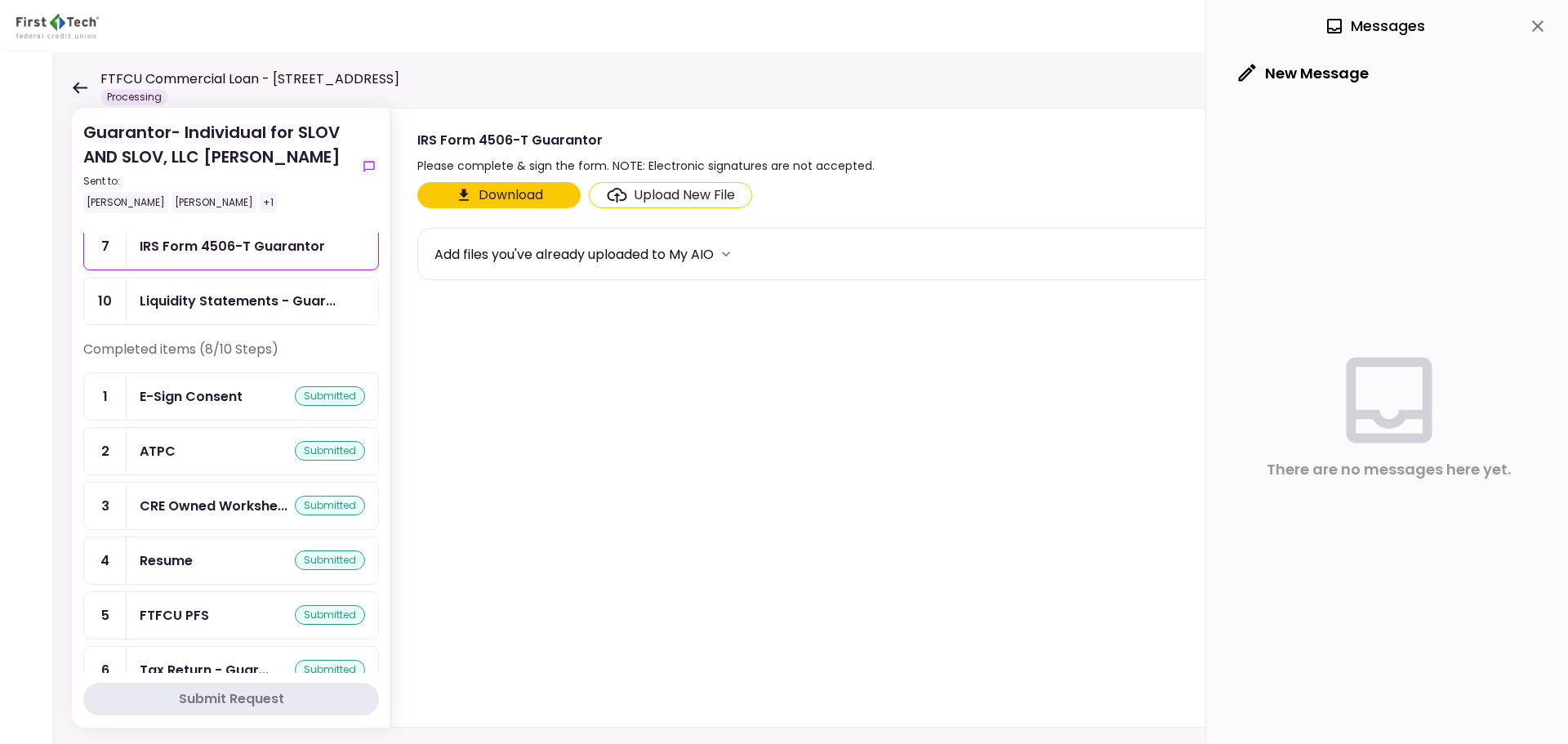
scroll to position [82, 0]
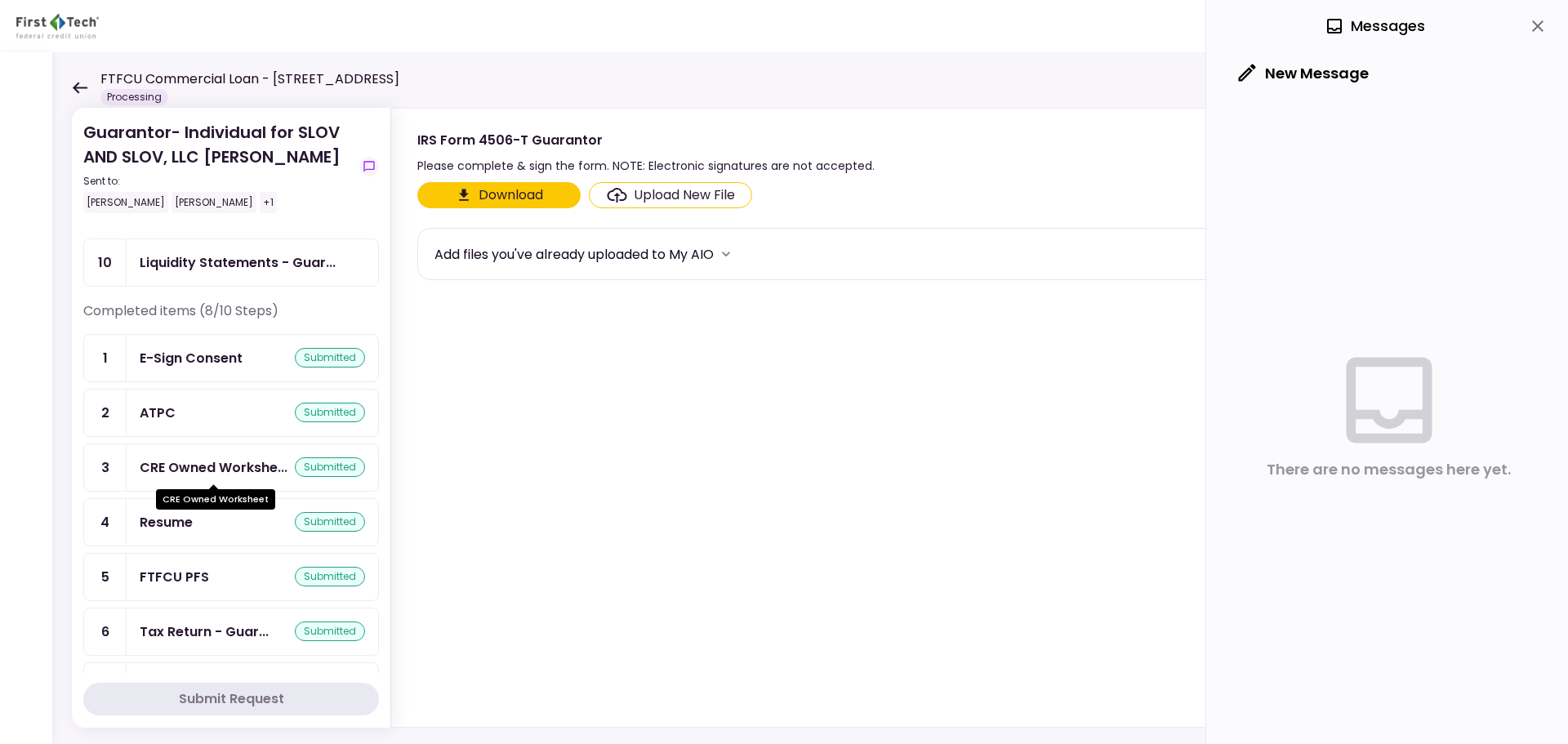
click at [221, 462] on div "CRE Owned Workshe..." at bounding box center [214, 468] width 147 height 20
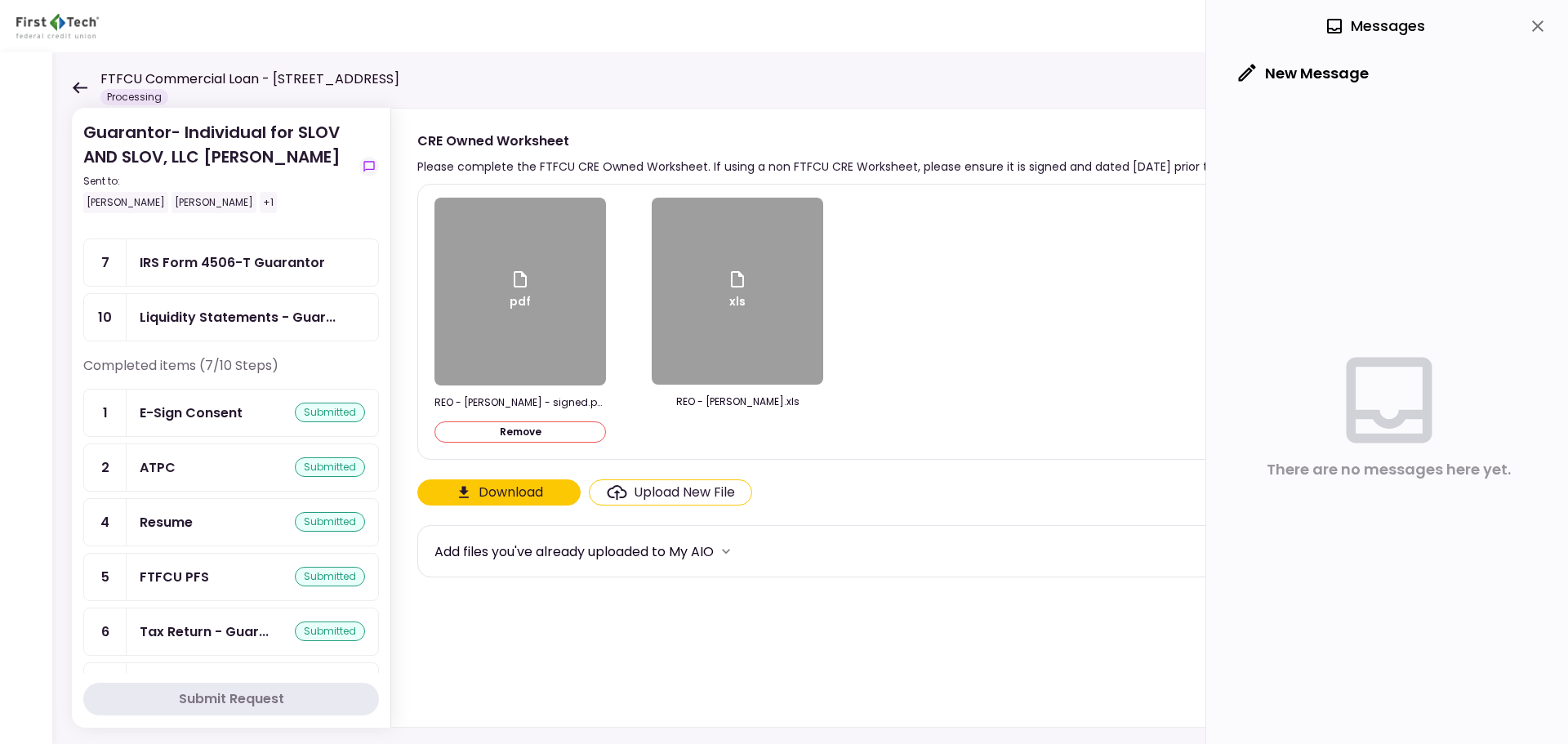
scroll to position [136, 0]
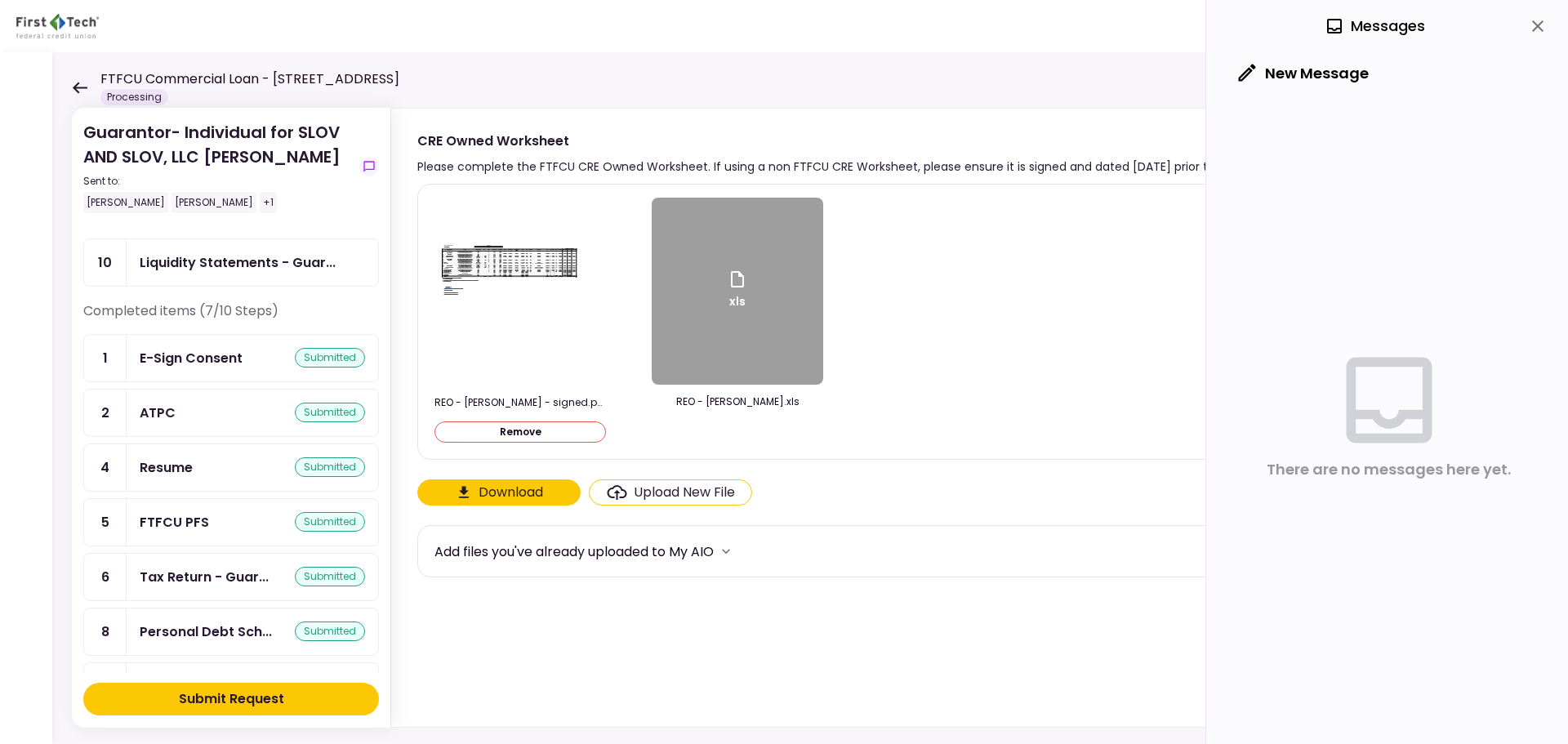
click at [215, 620] on div "Personal Debt Sch... submitted" at bounding box center [251, 632] width 251 height 47
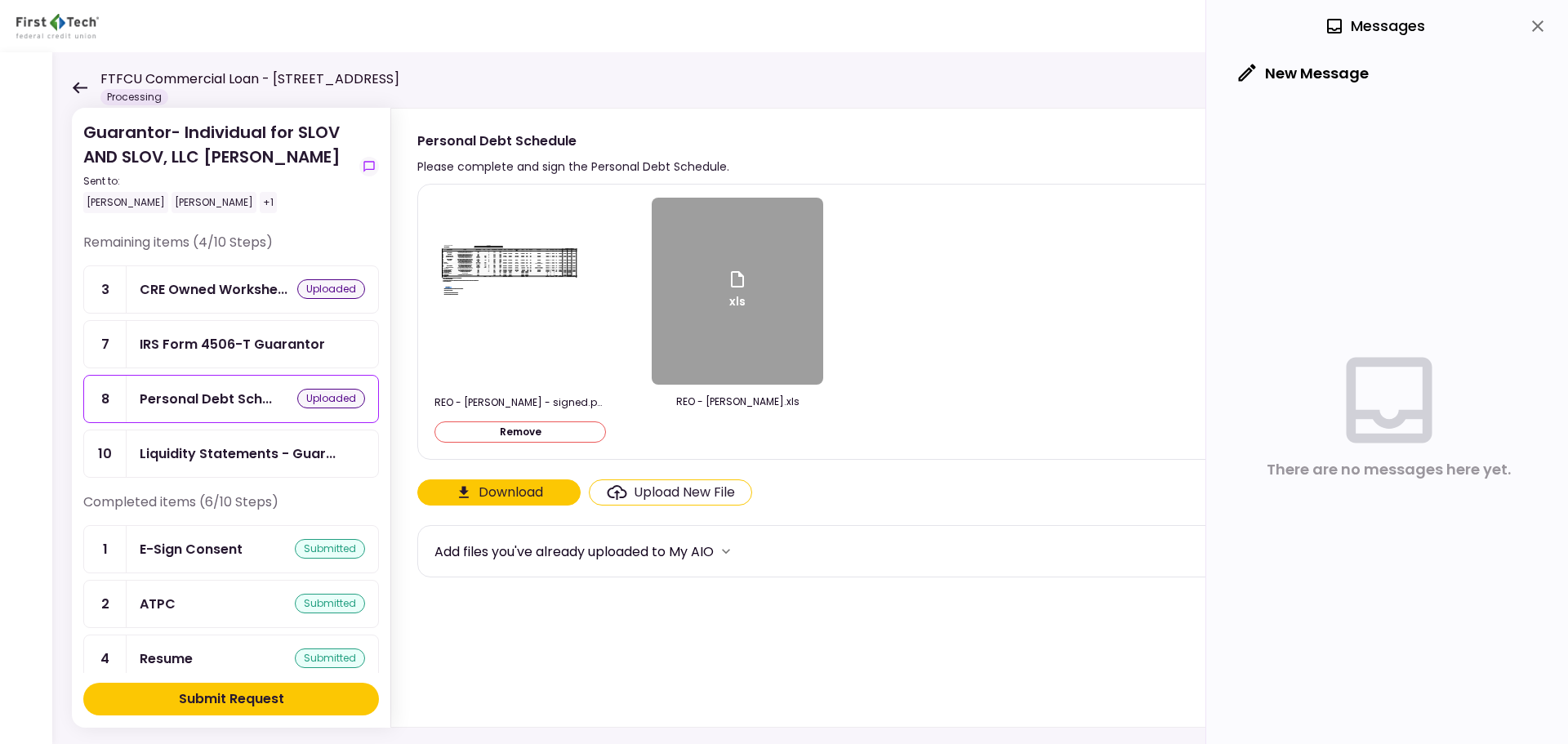
click at [220, 692] on div "Submit Request" at bounding box center [231, 698] width 105 height 19
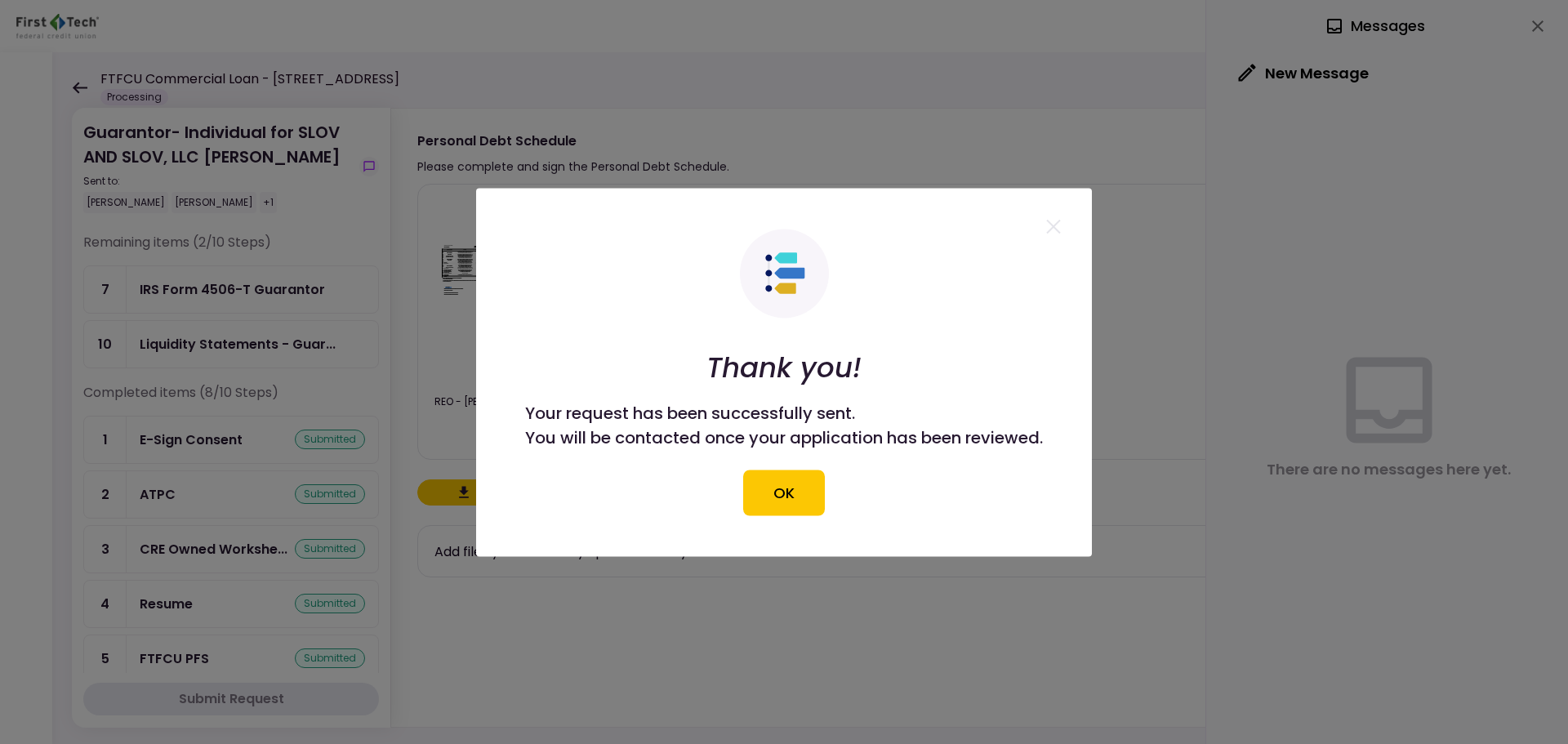
click at [779, 499] on button "OK" at bounding box center [784, 493] width 82 height 46
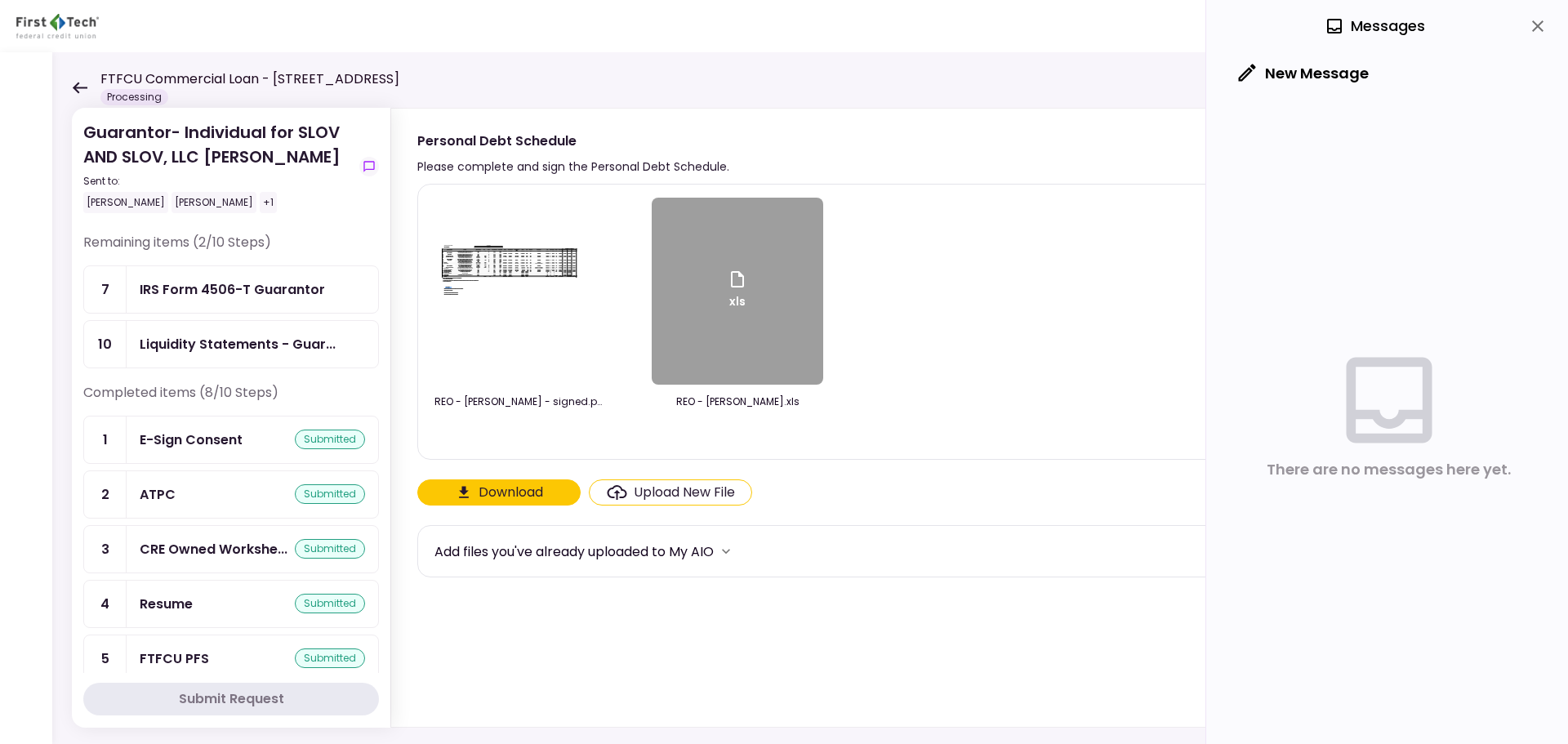
click at [82, 85] on icon at bounding box center [79, 87] width 16 height 12
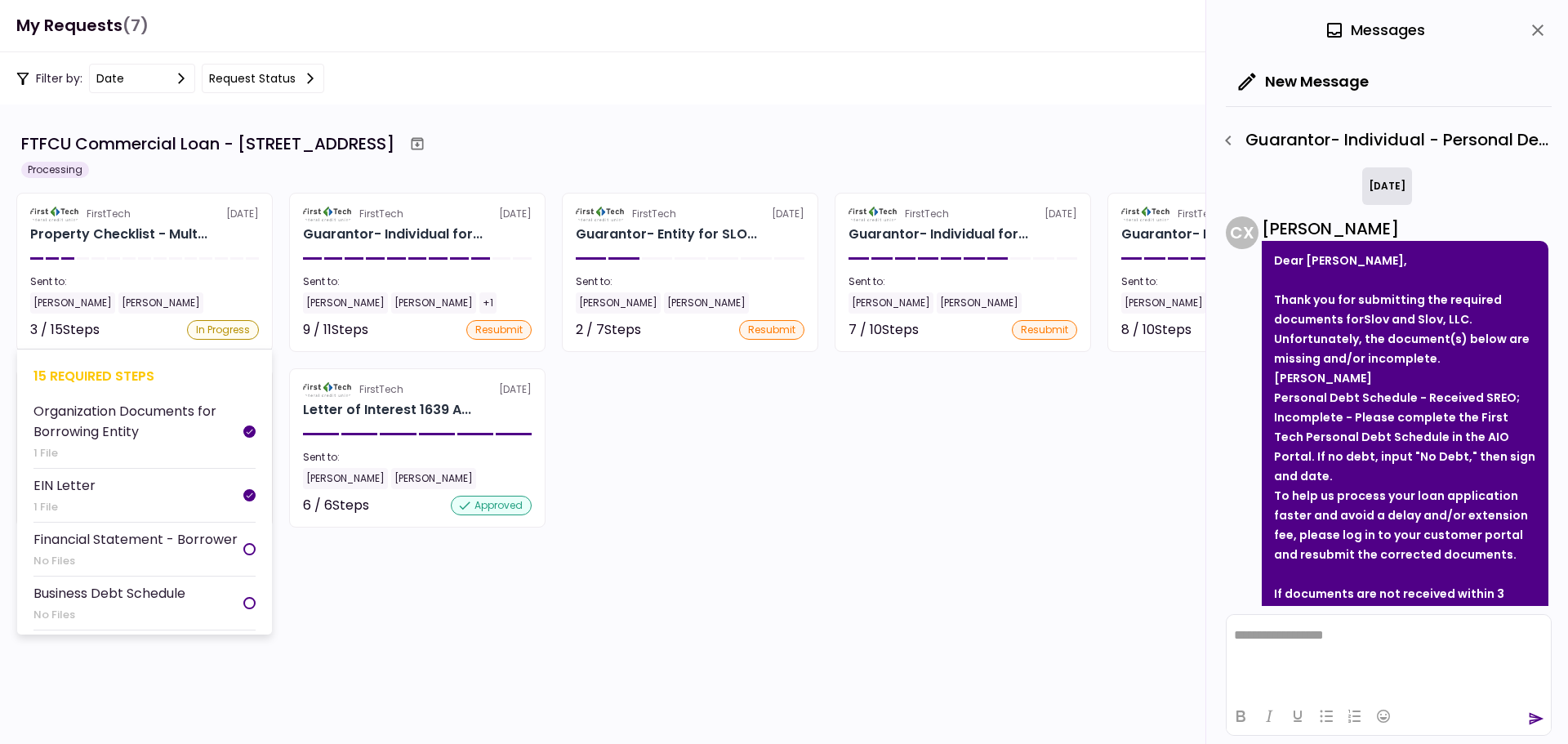
scroll to position [169, 0]
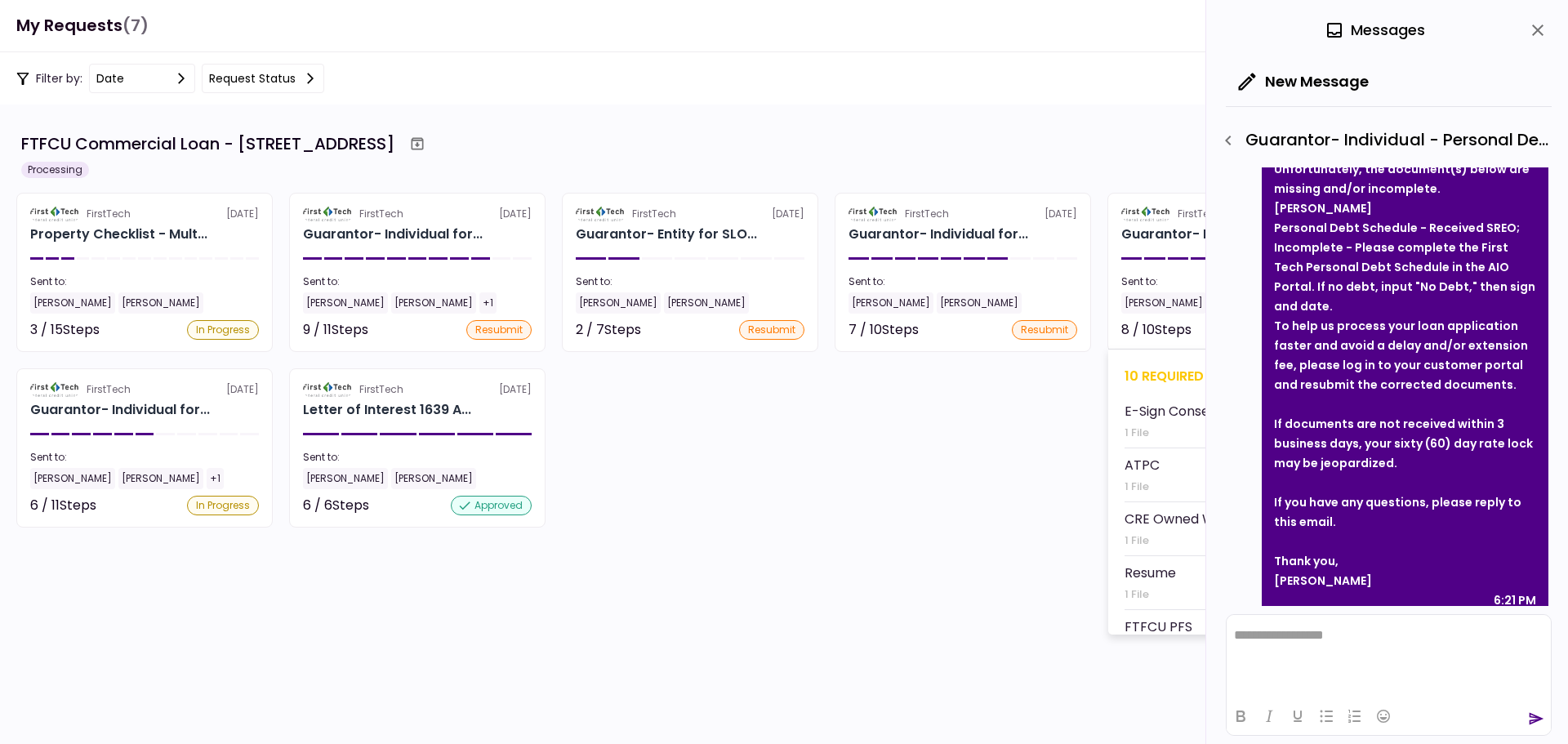
click at [1164, 369] on div "10 required steps" at bounding box center [1235, 376] width 222 height 20
